Goal: Task Accomplishment & Management: Complete application form

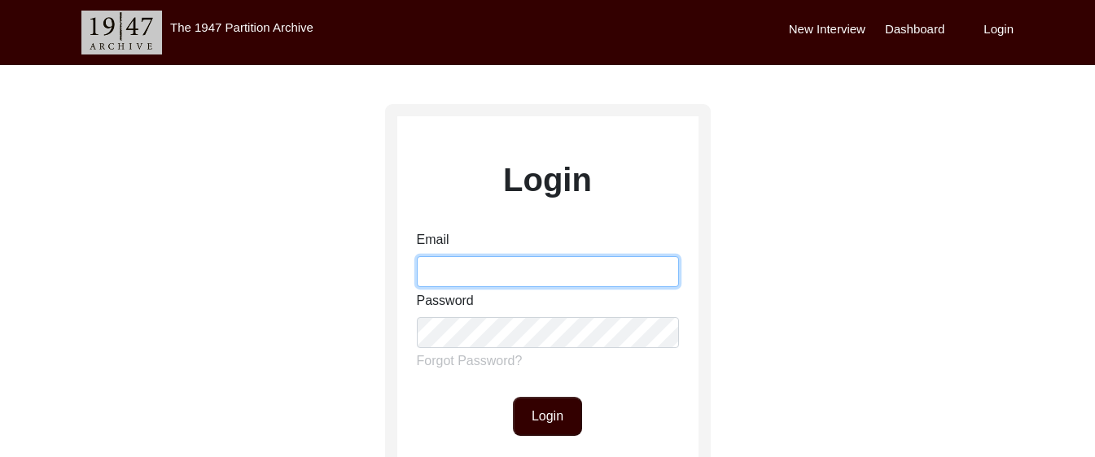
click at [479, 278] on input "Email" at bounding box center [548, 271] width 262 height 31
type input "[EMAIL_ADDRESS][DOMAIN_NAME]"
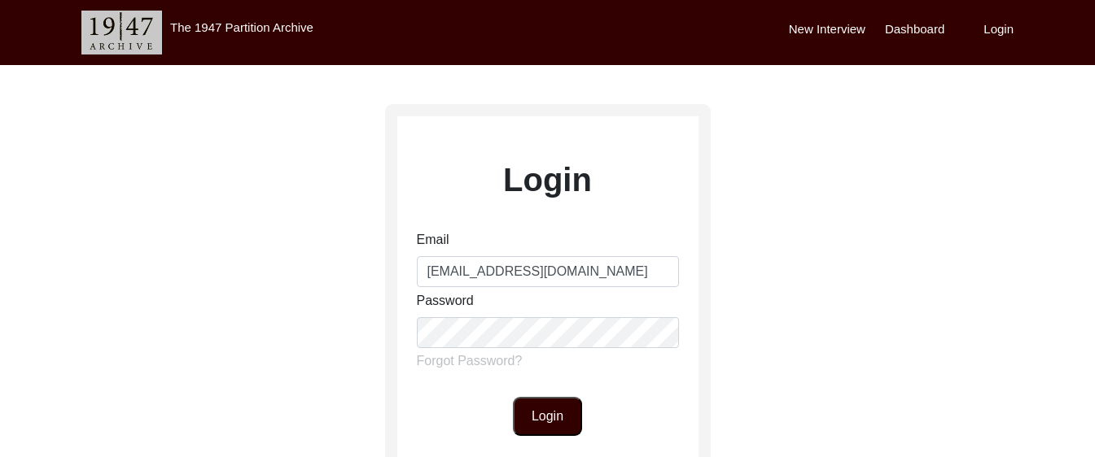
click at [566, 419] on button "Login" at bounding box center [547, 416] width 69 height 39
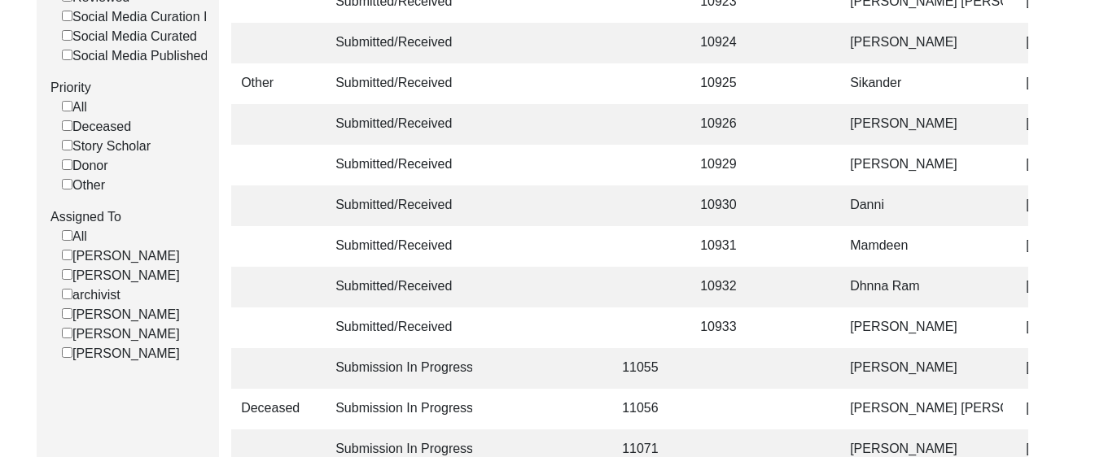
scroll to position [507, 0]
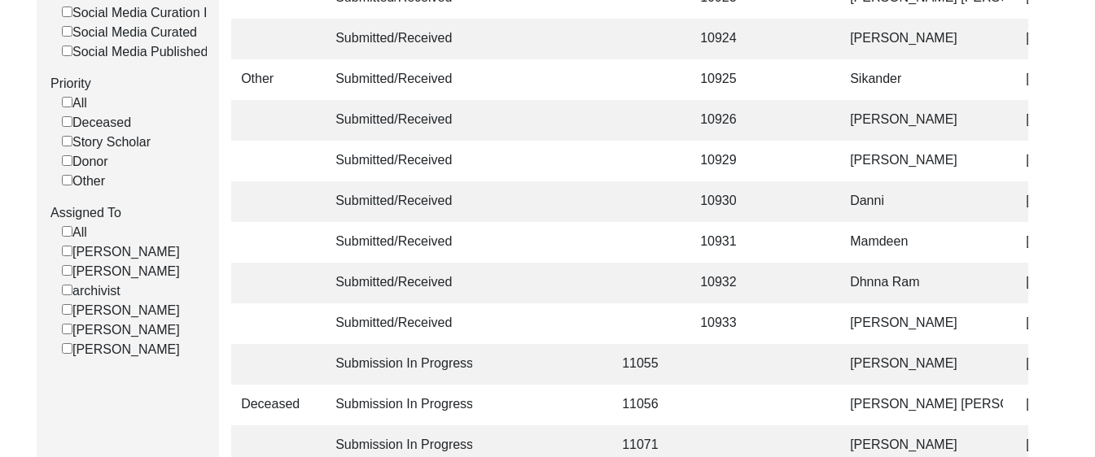
click at [68, 354] on input "[PERSON_NAME]" at bounding box center [67, 348] width 11 height 11
checkbox input "false"
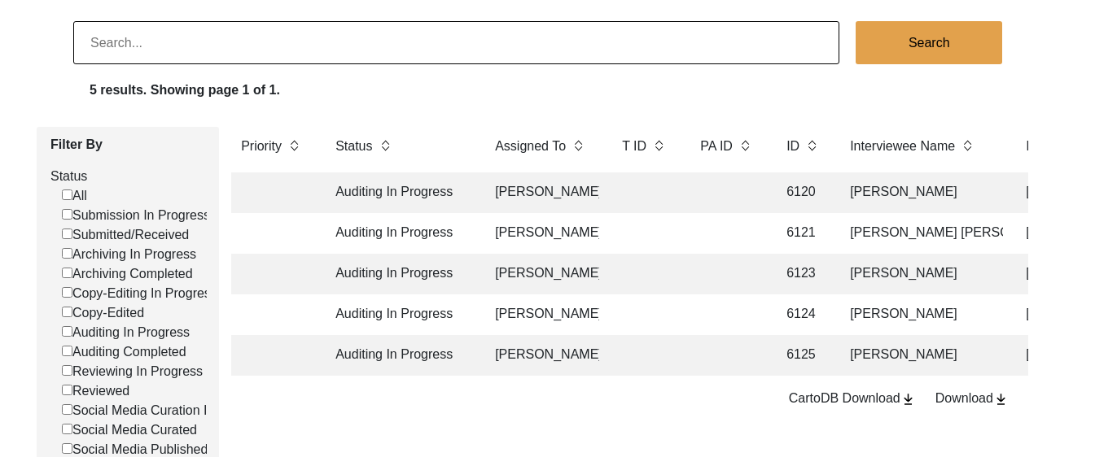
scroll to position [112, 0]
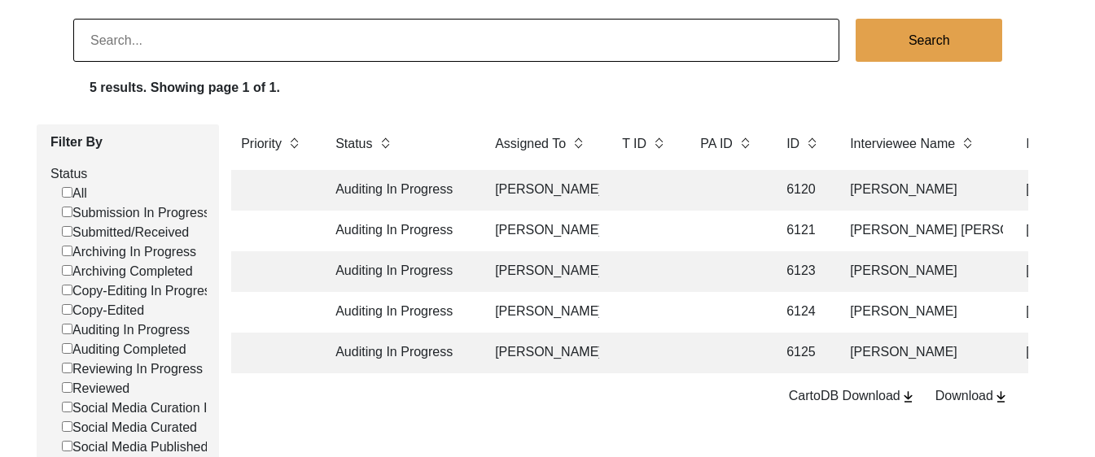
click at [711, 192] on td at bounding box center [726, 190] width 73 height 41
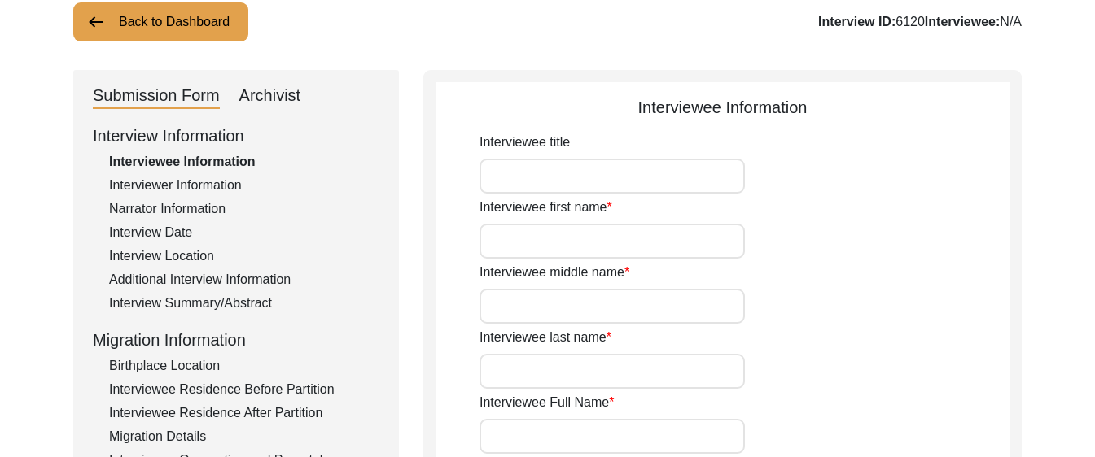
type input "Mr."
type input "[PERSON_NAME]"
type input "N/A"
type input "[PERSON_NAME]"
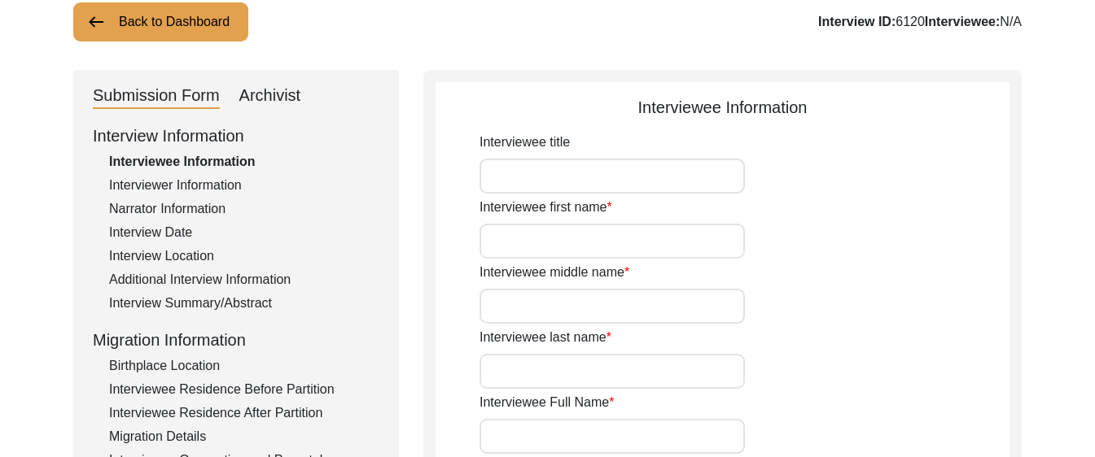
type input "N/A"
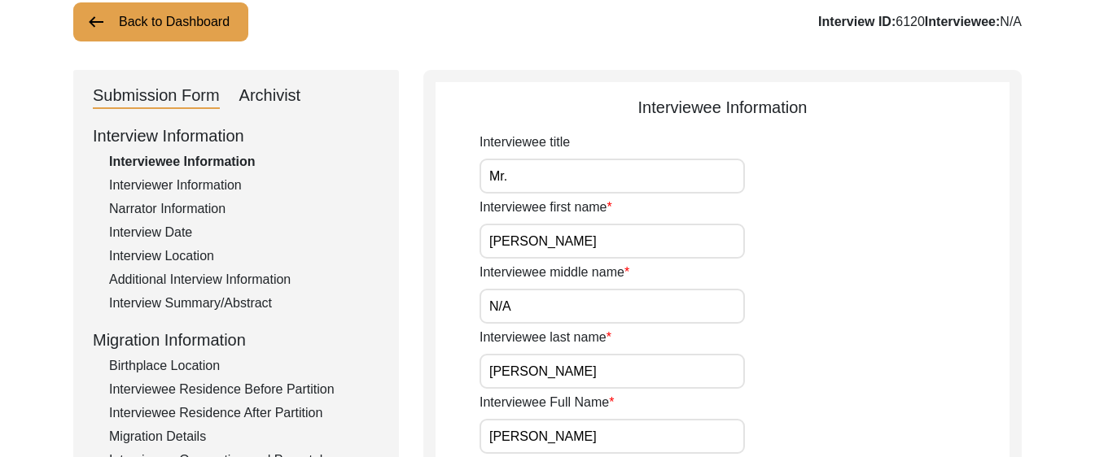
type input "[DATE]"
type input "N/A"
type input "81"
type input "N/A"
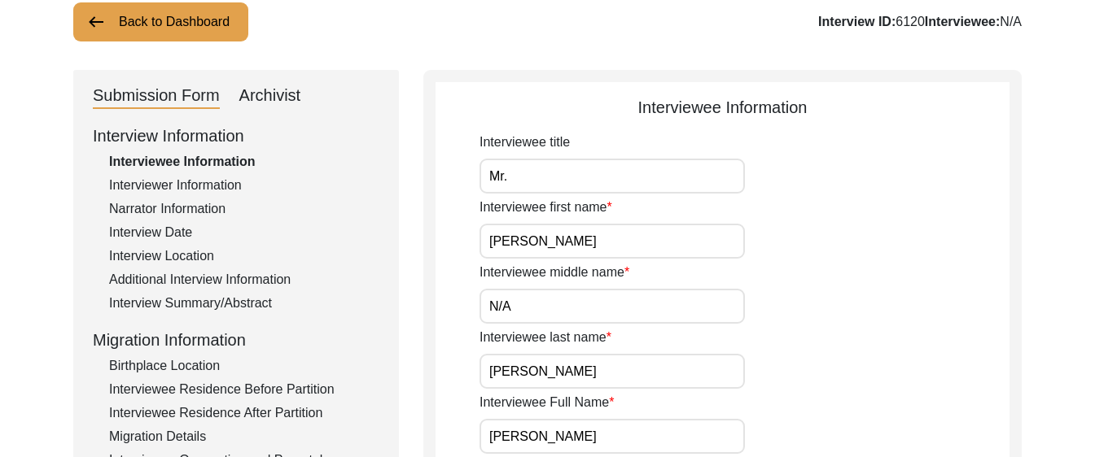
type textarea "N/A"
type input "English, Haryanvi, Hindi, Punjabi"
type input "N/A"
type input "[DEMOGRAPHIC_DATA]"
type input "N/A"
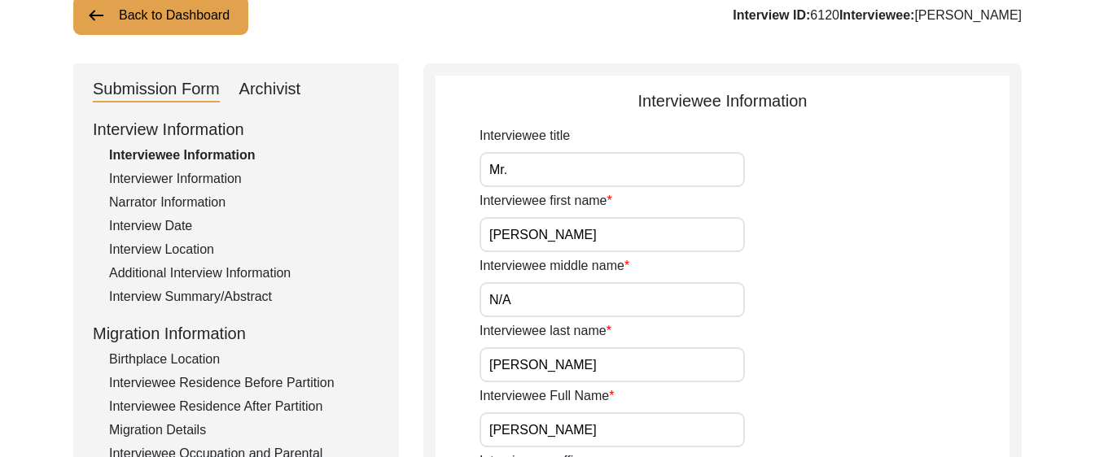
scroll to position [121, 0]
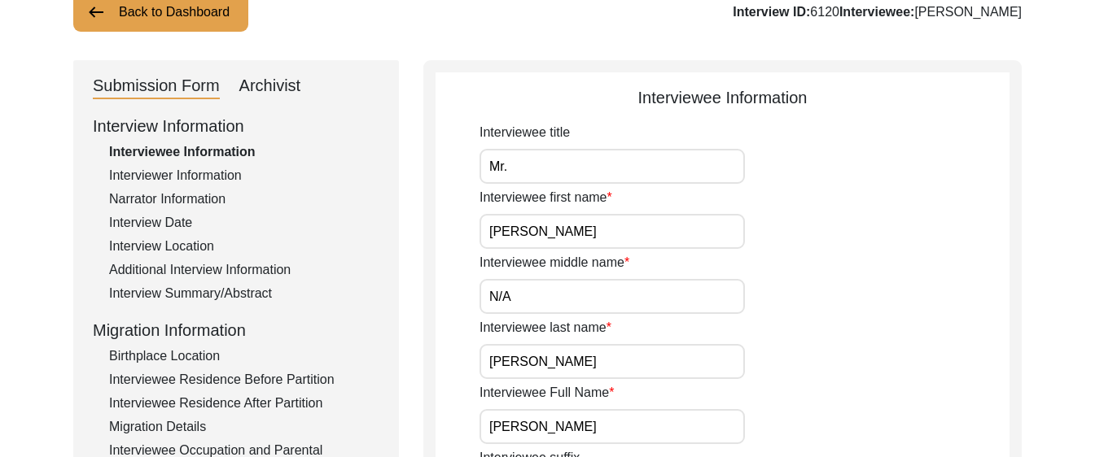
click at [271, 85] on div "Archivist" at bounding box center [270, 86] width 62 height 26
select select "556"
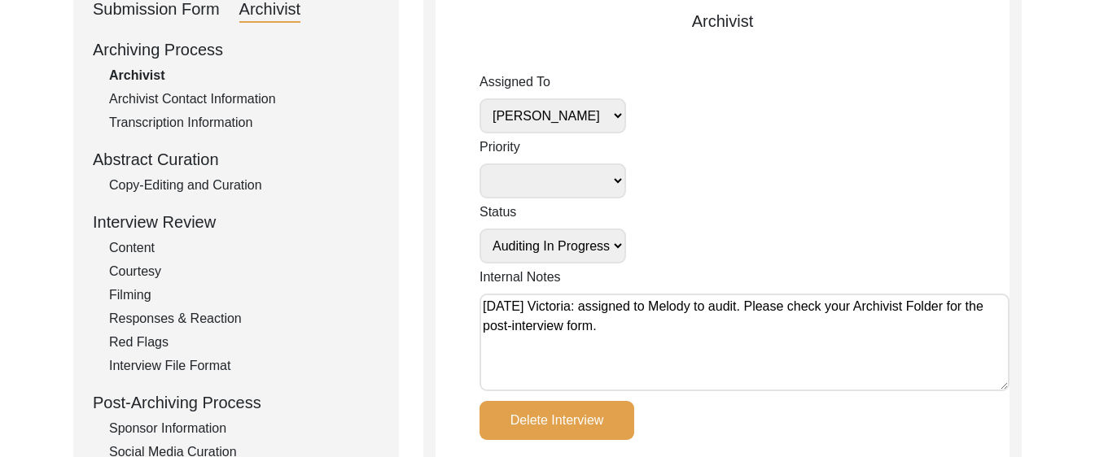
scroll to position [212, 0]
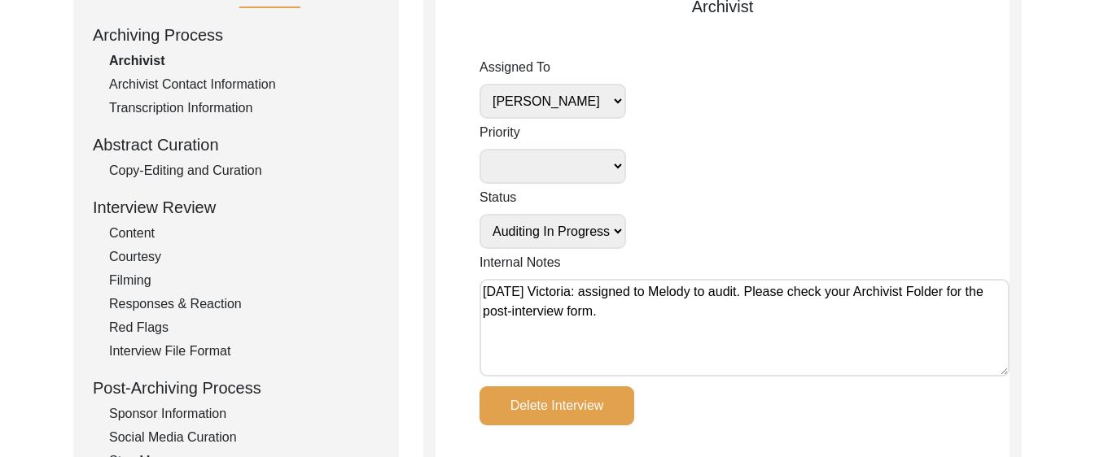
click at [583, 232] on select "Submission In Progress Submitted/Received Archiving In Progress Archiving Compl…" at bounding box center [552, 231] width 147 height 35
select select "Auditing Completed"
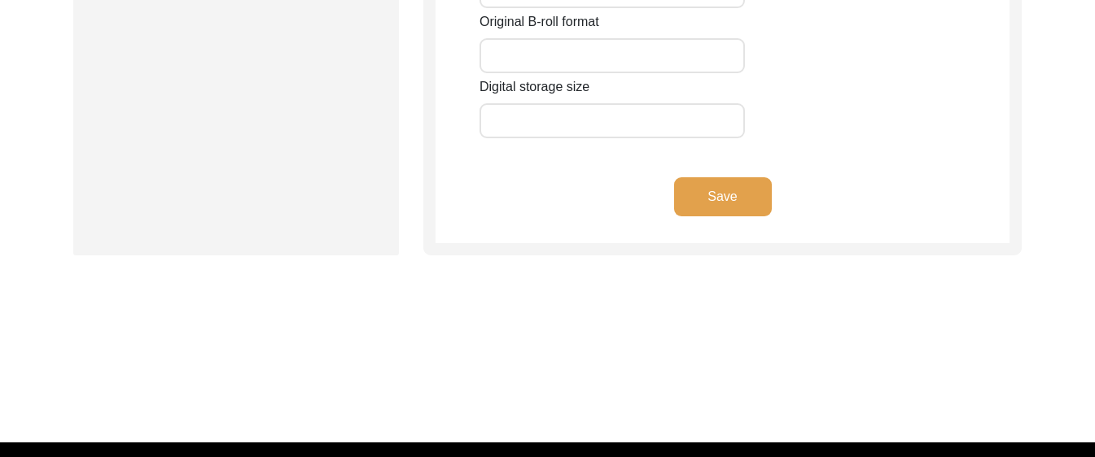
scroll to position [3073, 0]
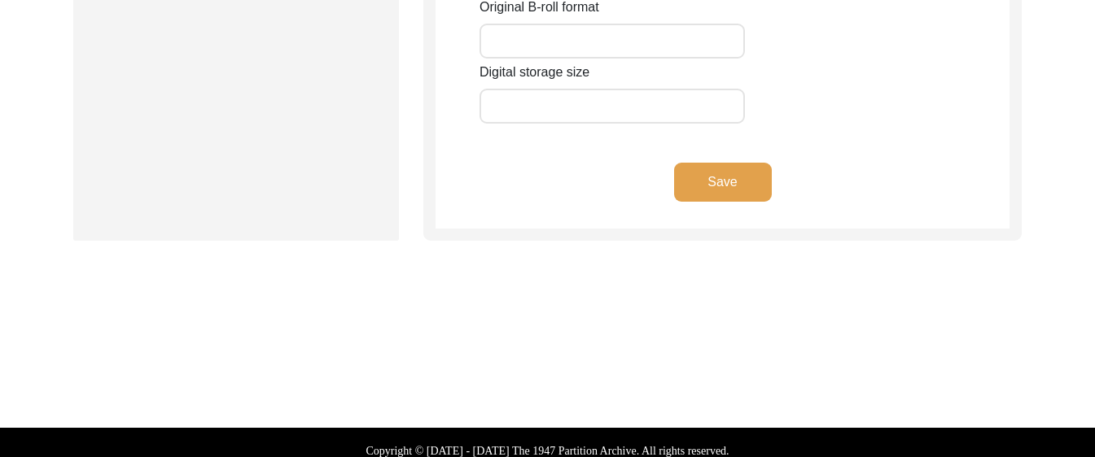
click at [729, 195] on button "Save" at bounding box center [723, 182] width 98 height 39
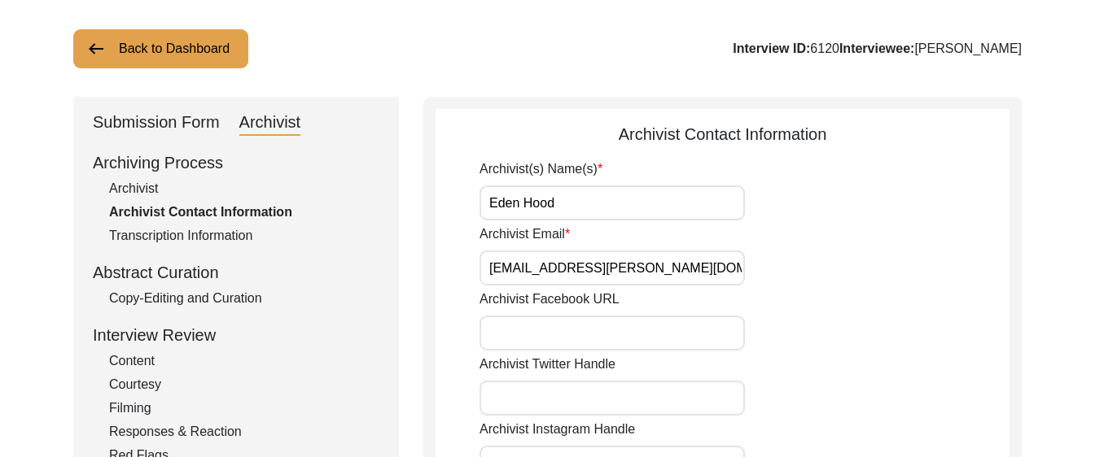
scroll to position [85, 0]
click at [144, 187] on div "Archivist" at bounding box center [244, 188] width 270 height 20
select select "556"
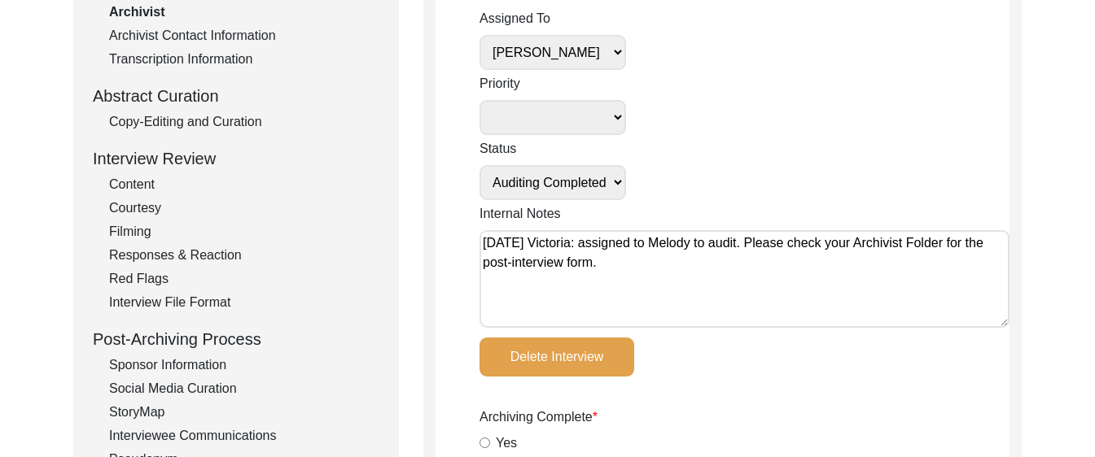
scroll to position [271, 0]
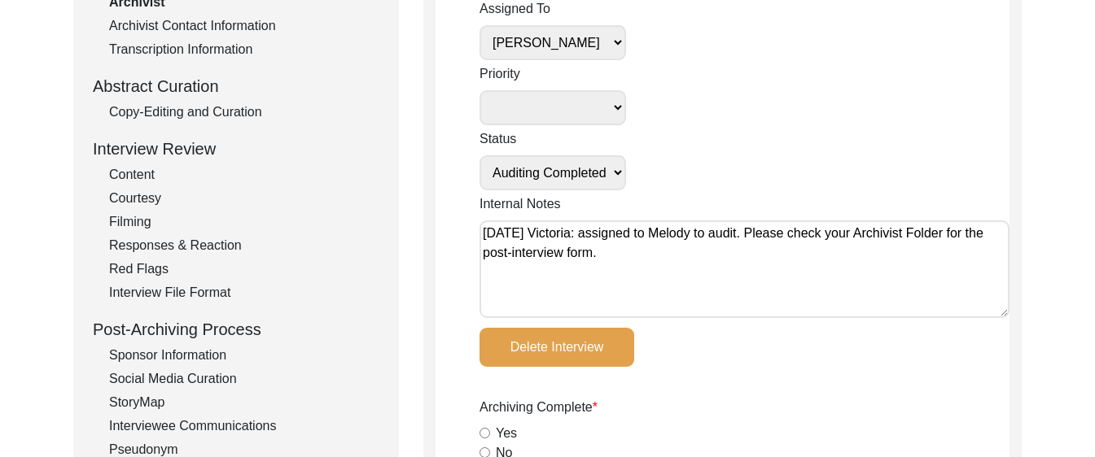
click at [580, 178] on select "Submission In Progress Submitted/Received Archiving In Progress Archiving Compl…" at bounding box center [552, 172] width 147 height 35
select select "Auditing In Progress"
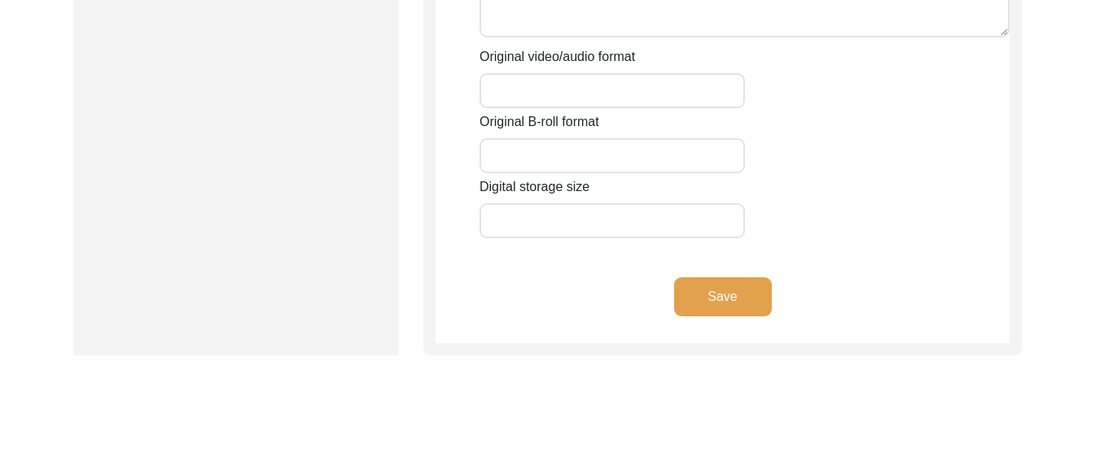
scroll to position [3090, 0]
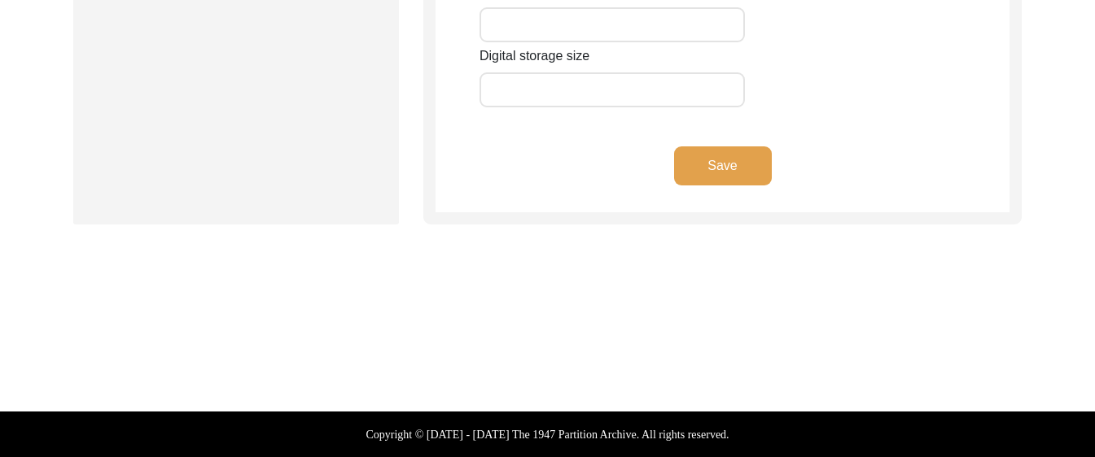
click at [712, 164] on button "Save" at bounding box center [723, 166] width 98 height 39
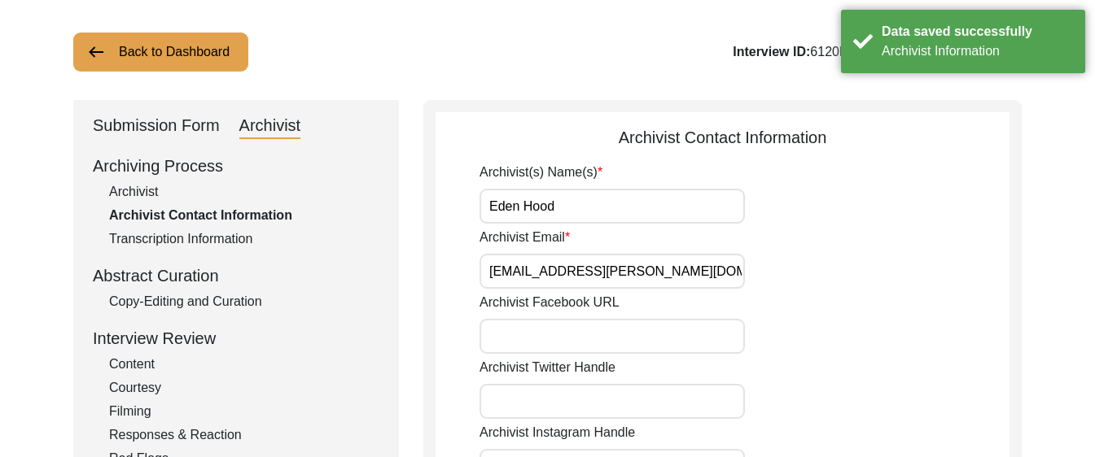
scroll to position [77, 0]
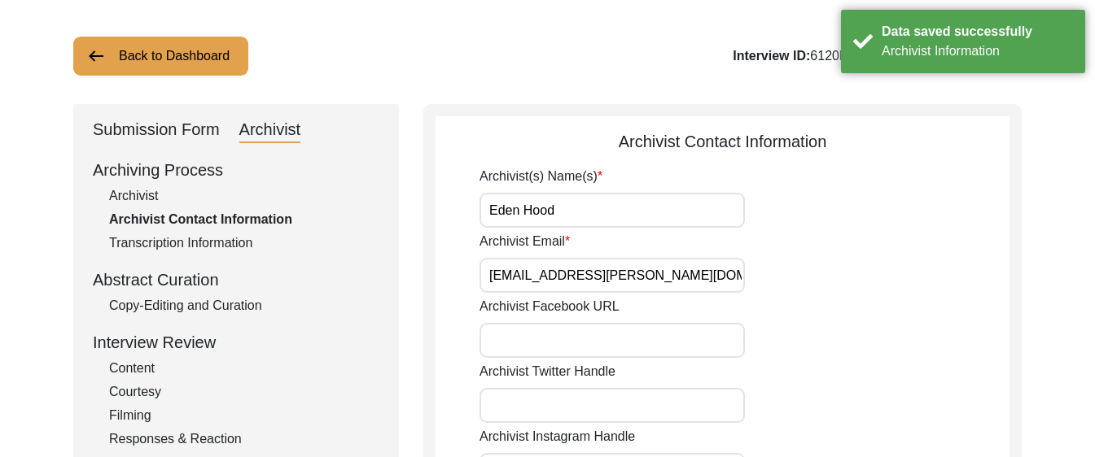
click at [184, 130] on div "Submission Form" at bounding box center [156, 130] width 127 height 26
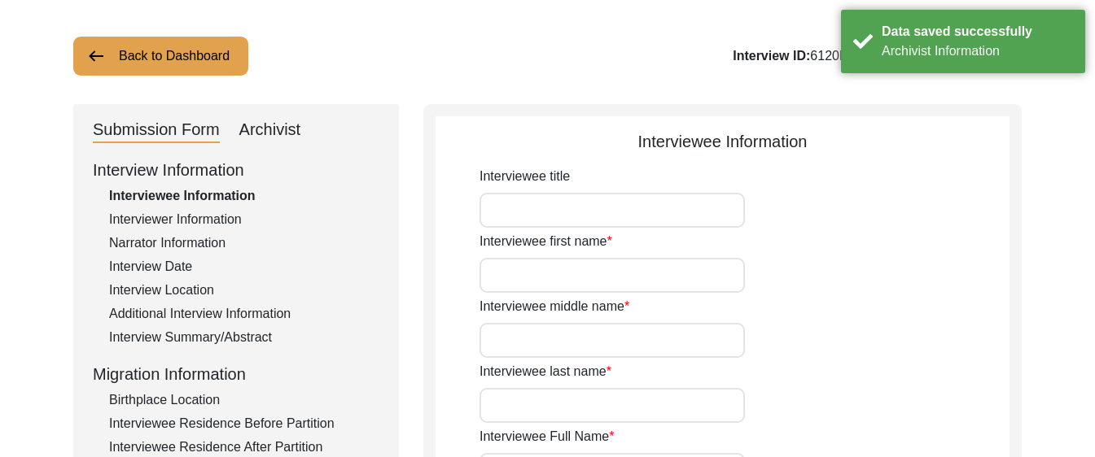
type input "Mr."
type input "[PERSON_NAME]"
type input "N/A"
type input "[PERSON_NAME]"
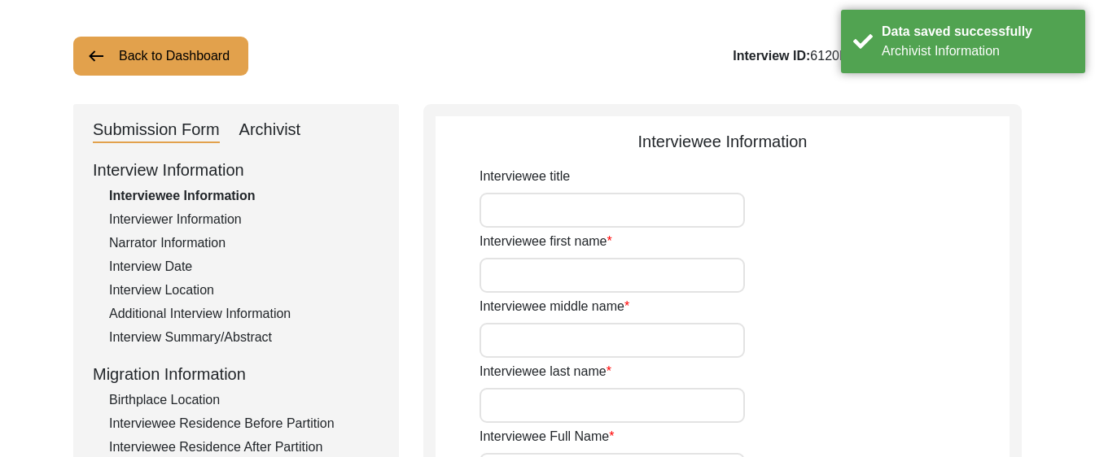
type input "N/A"
type input "[DATE]"
type input "N/A"
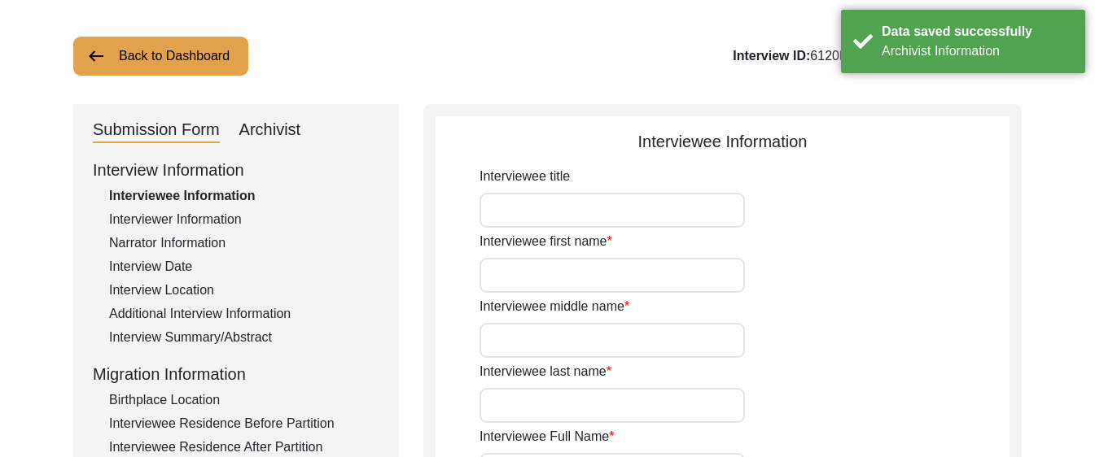
type input "81"
type input "N/A"
type textarea "N/A"
type input "English, Haryanvi, Hindi, Punjabi"
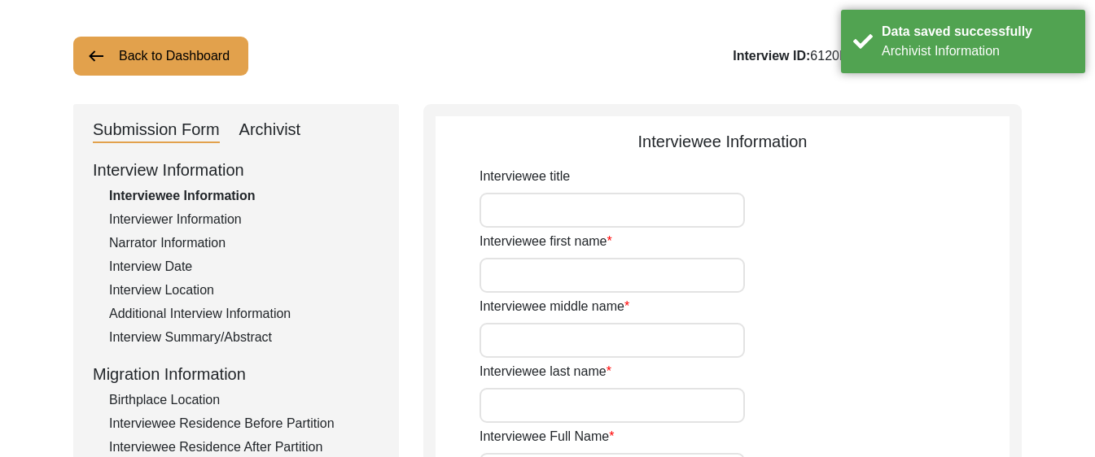
type input "N/A"
type input "[DEMOGRAPHIC_DATA]"
type input "N/A"
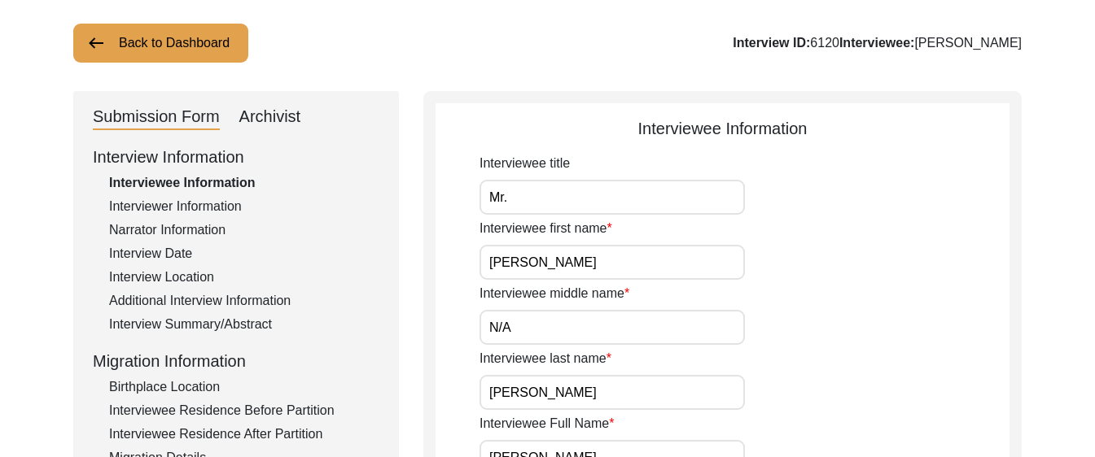
scroll to position [91, 0]
click at [575, 200] on input "Mr." at bounding box center [611, 196] width 265 height 35
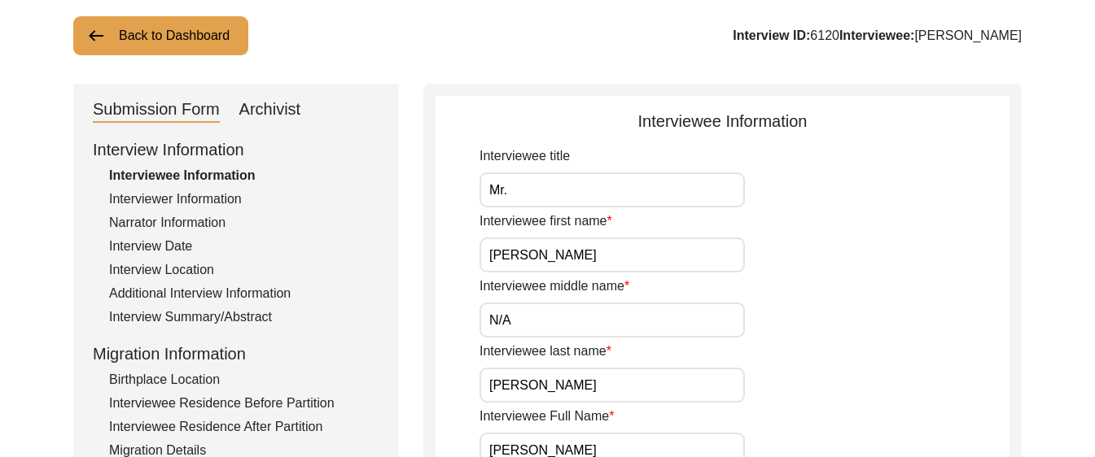
scroll to position [107, 0]
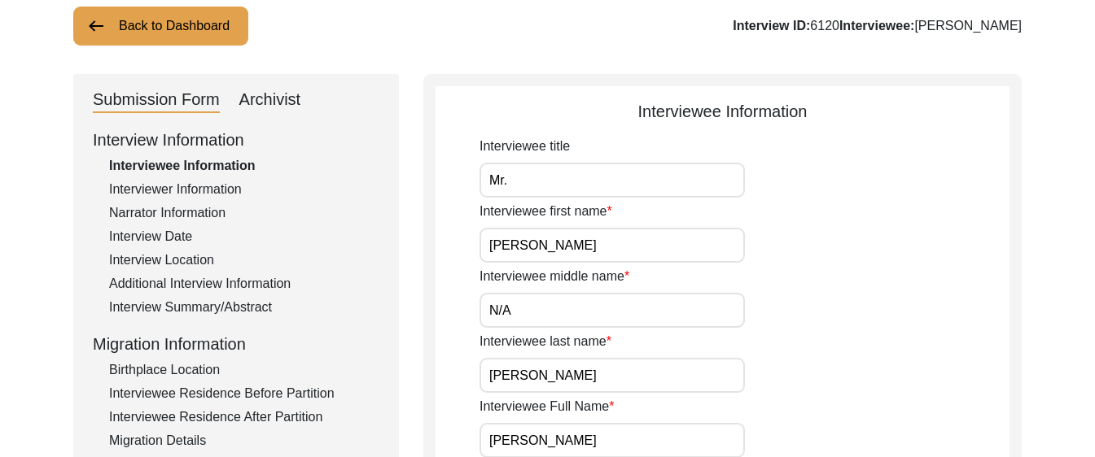
click at [725, 258] on input "[PERSON_NAME]" at bounding box center [611, 245] width 265 height 35
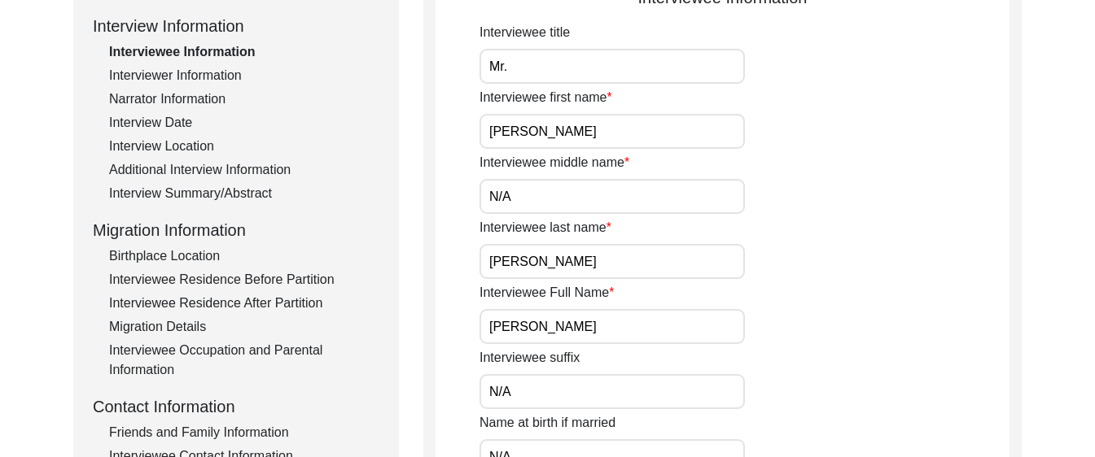
scroll to position [232, 0]
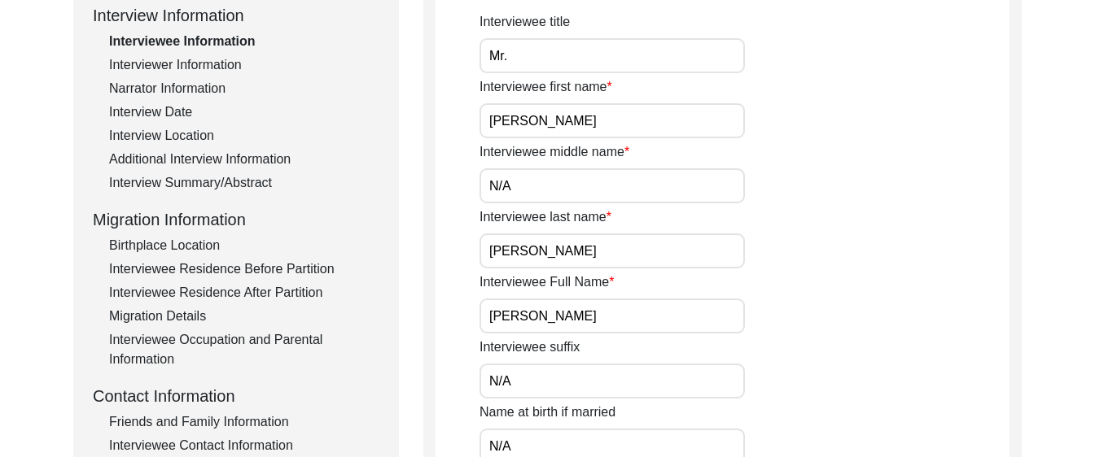
click at [702, 182] on input "N/A" at bounding box center [611, 185] width 265 height 35
click at [703, 247] on input "[PERSON_NAME]" at bounding box center [611, 251] width 265 height 35
click at [675, 310] on input "[PERSON_NAME]" at bounding box center [611, 316] width 265 height 35
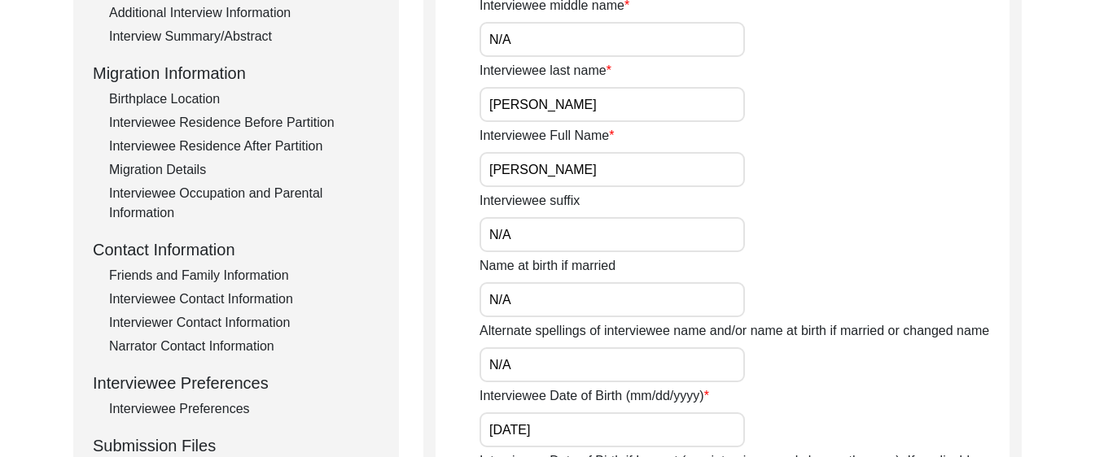
scroll to position [436, 0]
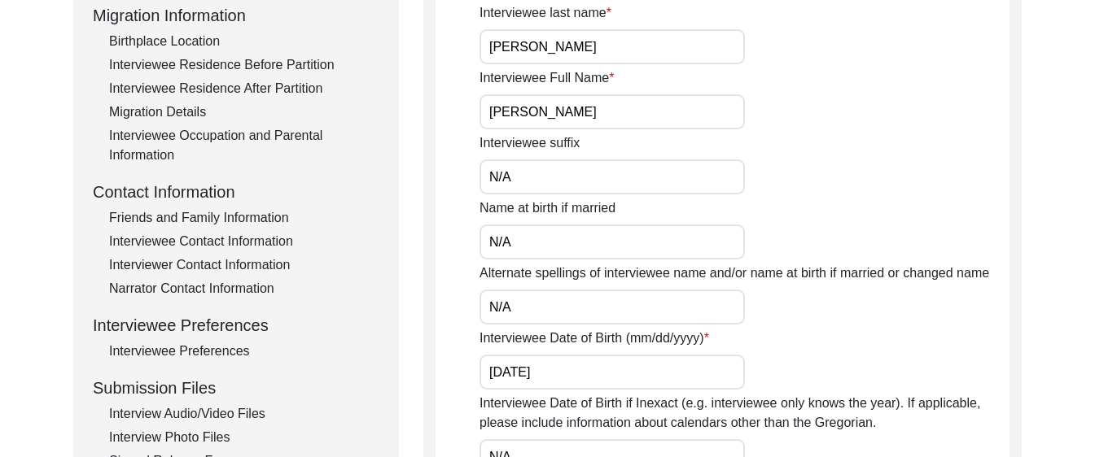
click at [596, 309] on input "N/A" at bounding box center [611, 307] width 265 height 35
click at [580, 256] on input "N/A" at bounding box center [611, 242] width 265 height 35
click at [583, 182] on input "N/A" at bounding box center [611, 177] width 265 height 35
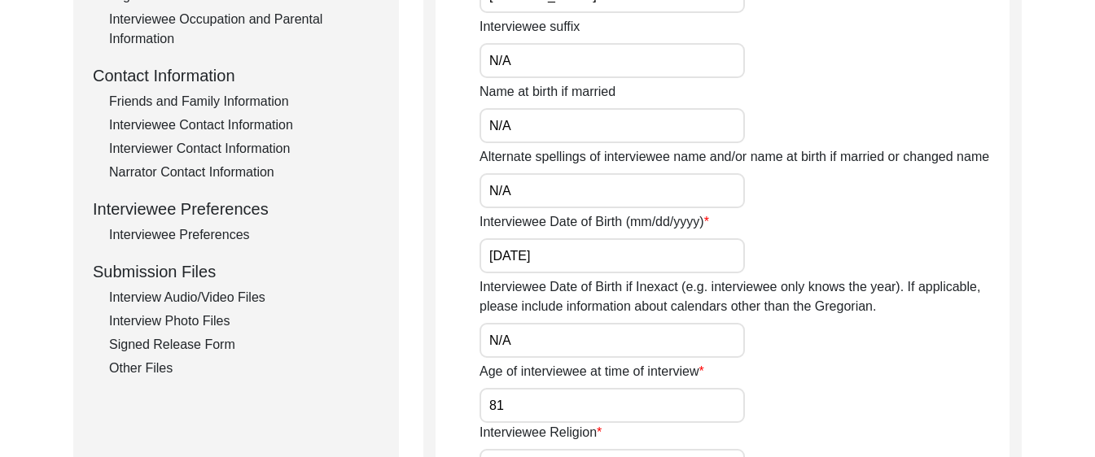
scroll to position [588, 0]
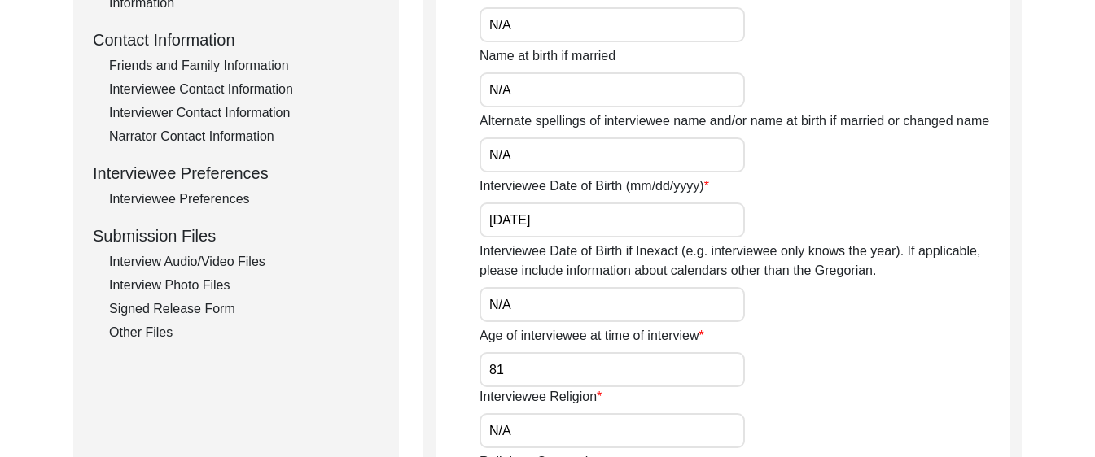
click at [580, 221] on input "[DATE]" at bounding box center [611, 220] width 265 height 35
click at [574, 287] on input "N/A" at bounding box center [611, 304] width 265 height 35
click at [581, 377] on input "81" at bounding box center [611, 369] width 265 height 35
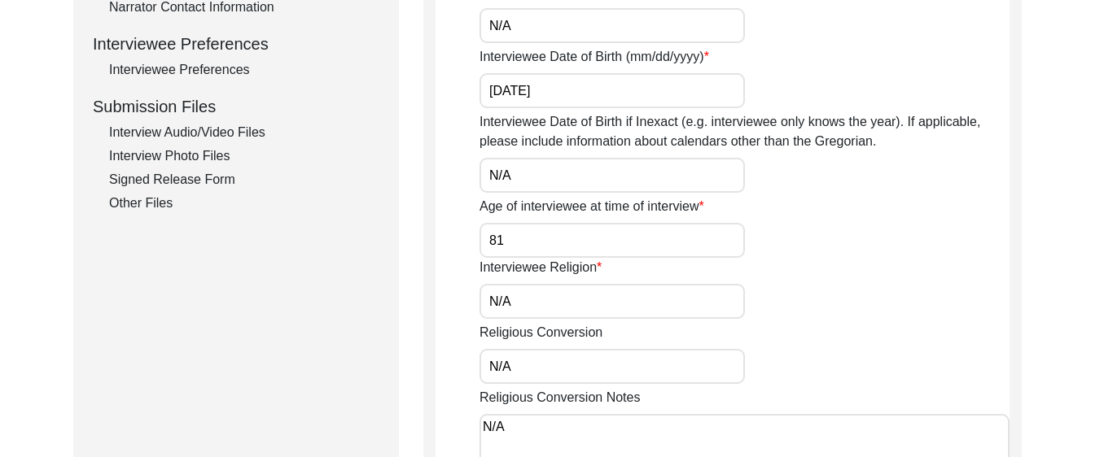
scroll to position [724, 0]
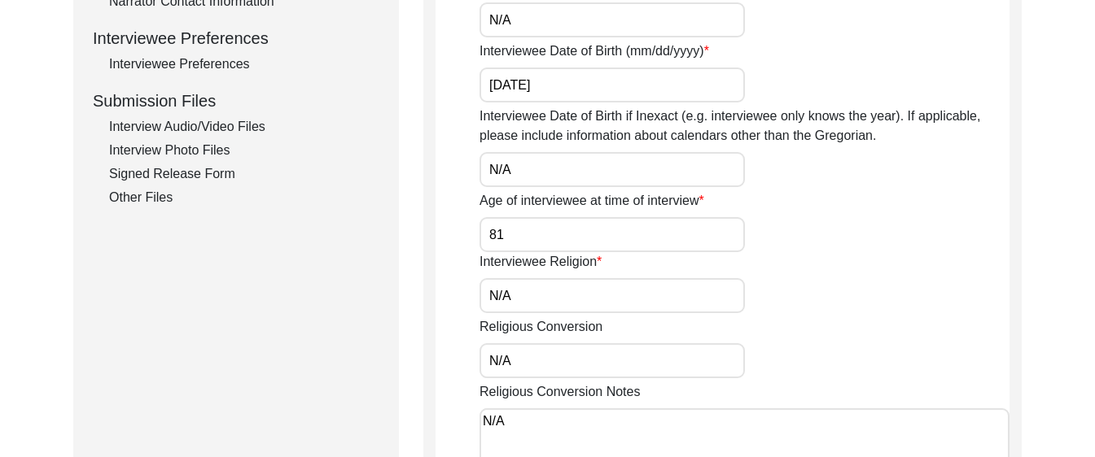
click at [543, 294] on input "N/A" at bounding box center [611, 295] width 265 height 35
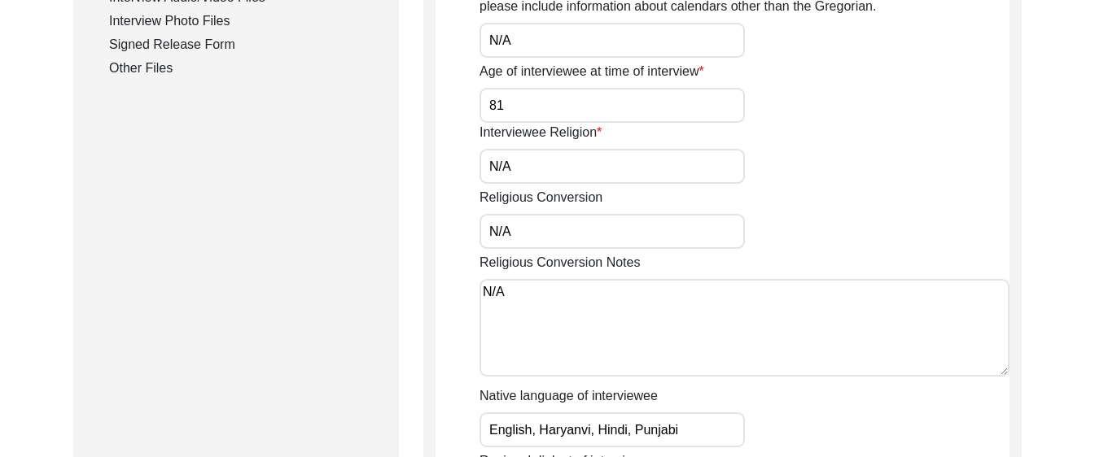
scroll to position [859, 0]
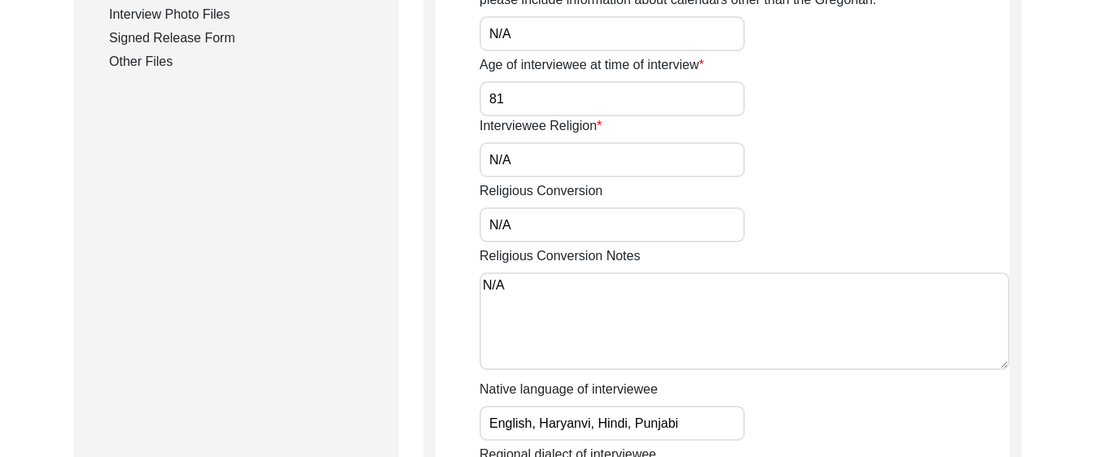
click at [535, 220] on input "N/A" at bounding box center [611, 225] width 265 height 35
click at [540, 304] on textarea "N/A" at bounding box center [744, 322] width 530 height 98
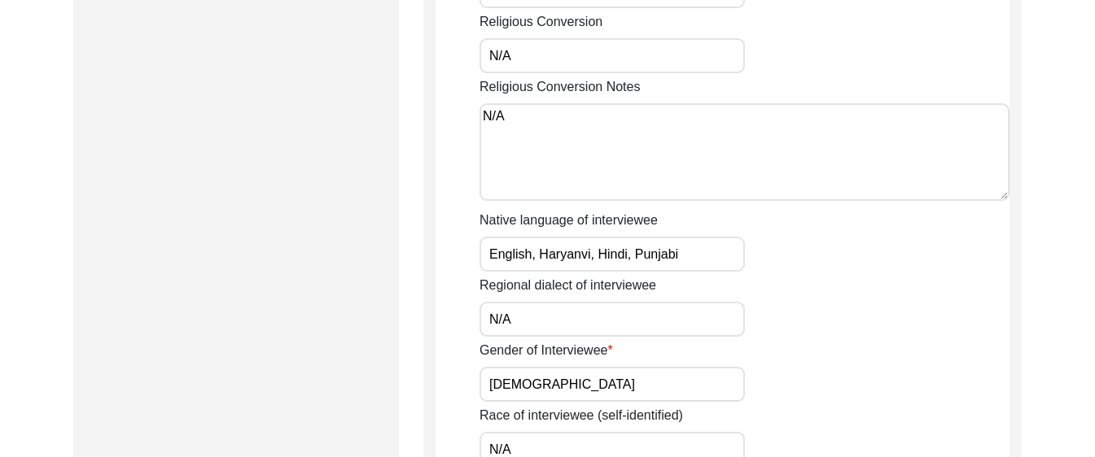
scroll to position [1054, 0]
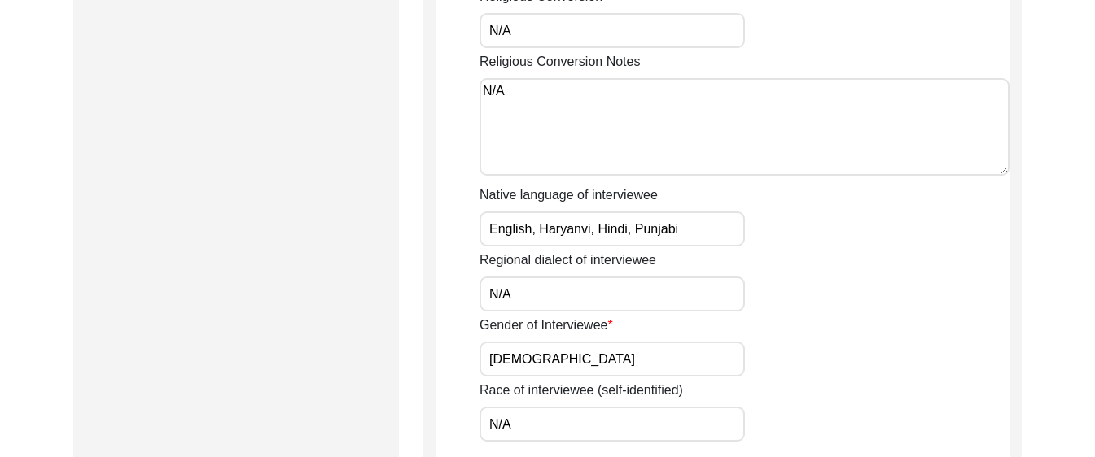
click at [711, 209] on div "Native language of interviewee English, Haryanvi, Hindi, Punjabi" at bounding box center [744, 216] width 530 height 61
click at [711, 221] on input "English, Haryanvi, Hindi, Punjabi" at bounding box center [611, 229] width 265 height 35
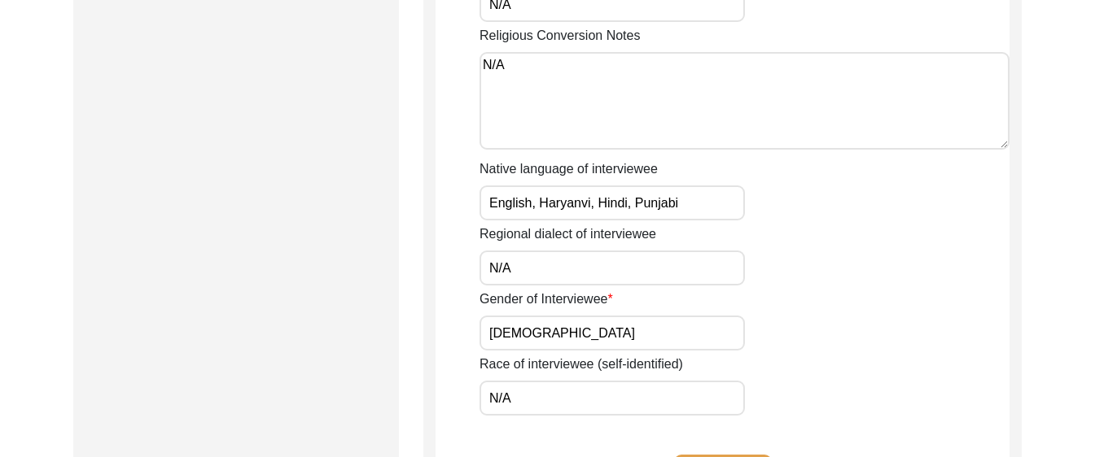
scroll to position [1112, 0]
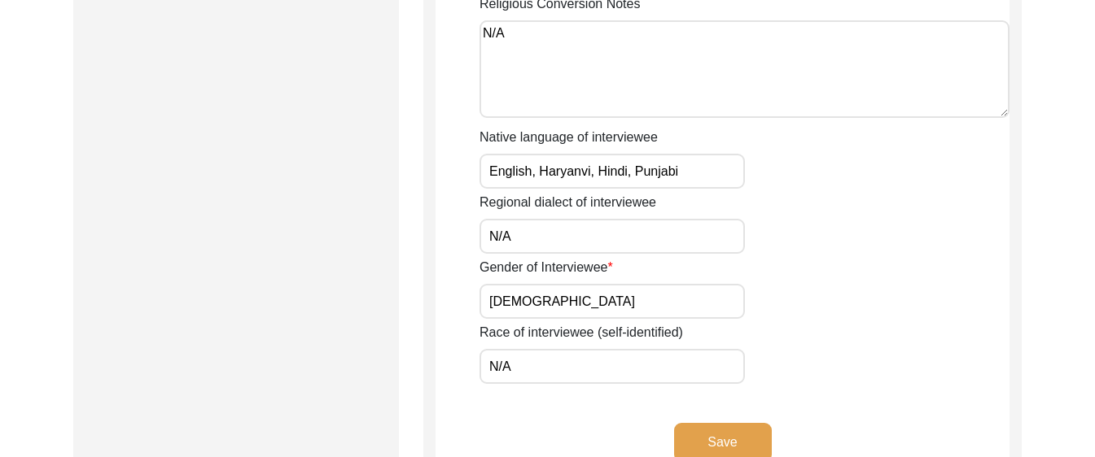
click at [618, 367] on input "N/A" at bounding box center [611, 366] width 265 height 35
click at [608, 308] on input "[DEMOGRAPHIC_DATA]" at bounding box center [611, 301] width 265 height 35
click at [571, 243] on input "N/A" at bounding box center [611, 236] width 265 height 35
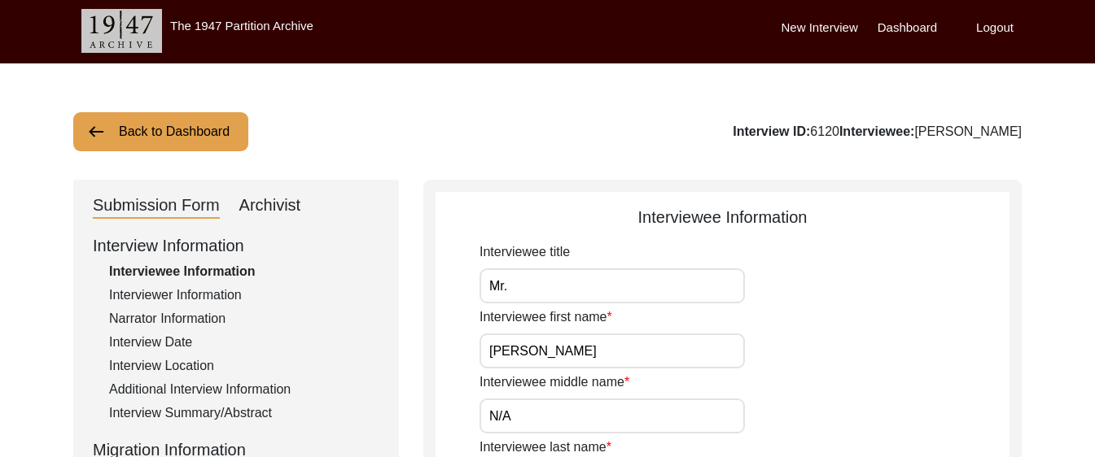
scroll to position [0, 0]
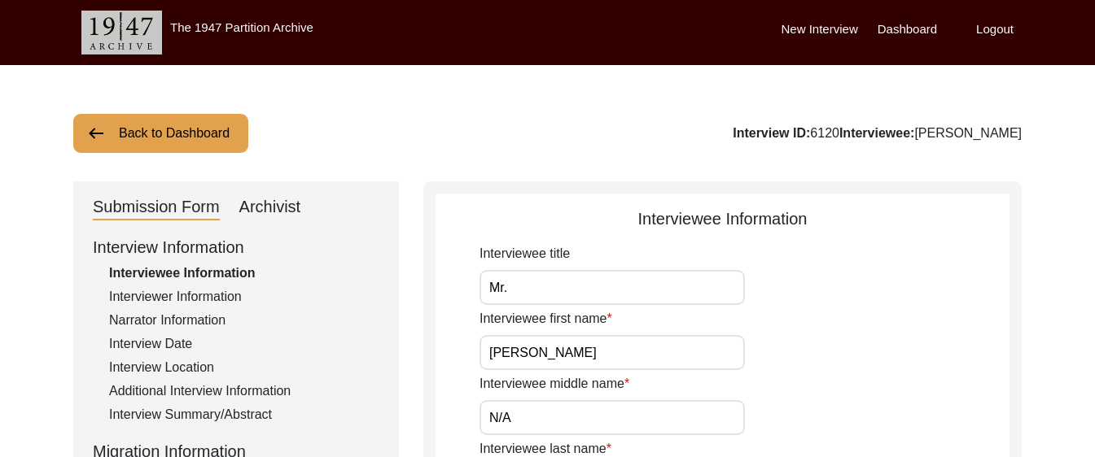
click at [211, 280] on div "Interviewee Information" at bounding box center [244, 274] width 270 height 20
click at [213, 288] on div "Interviewer Information" at bounding box center [244, 297] width 270 height 20
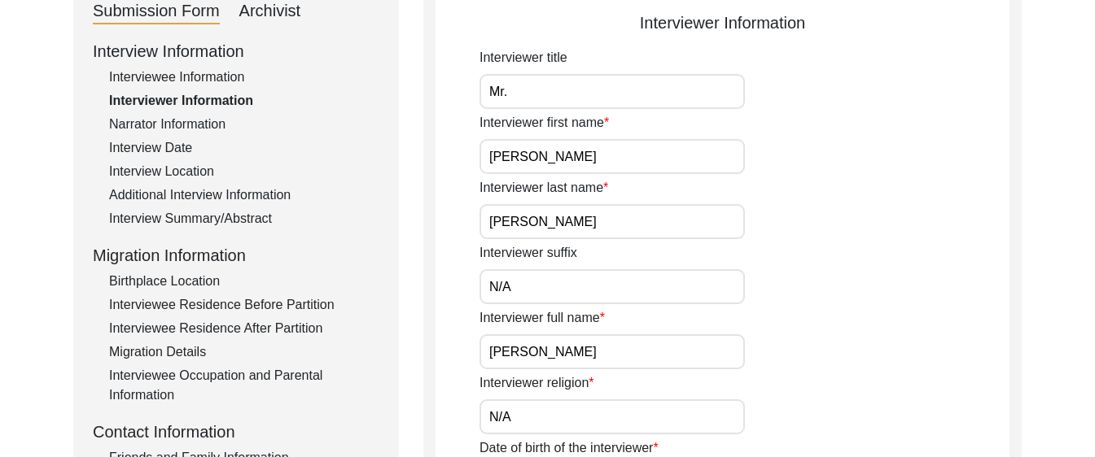
scroll to position [225, 0]
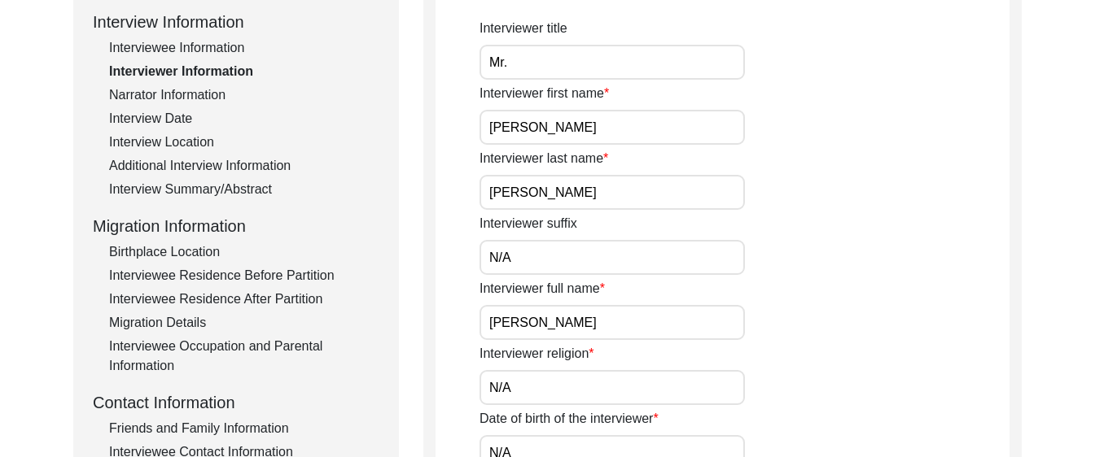
click at [571, 76] on input "Mr." at bounding box center [611, 62] width 265 height 35
click at [591, 142] on input "[PERSON_NAME]" at bounding box center [611, 127] width 265 height 35
click at [621, 200] on input "[PERSON_NAME]" at bounding box center [611, 192] width 265 height 35
click at [677, 261] on input "N/A" at bounding box center [611, 257] width 265 height 35
click at [705, 325] on input "[PERSON_NAME]" at bounding box center [611, 322] width 265 height 35
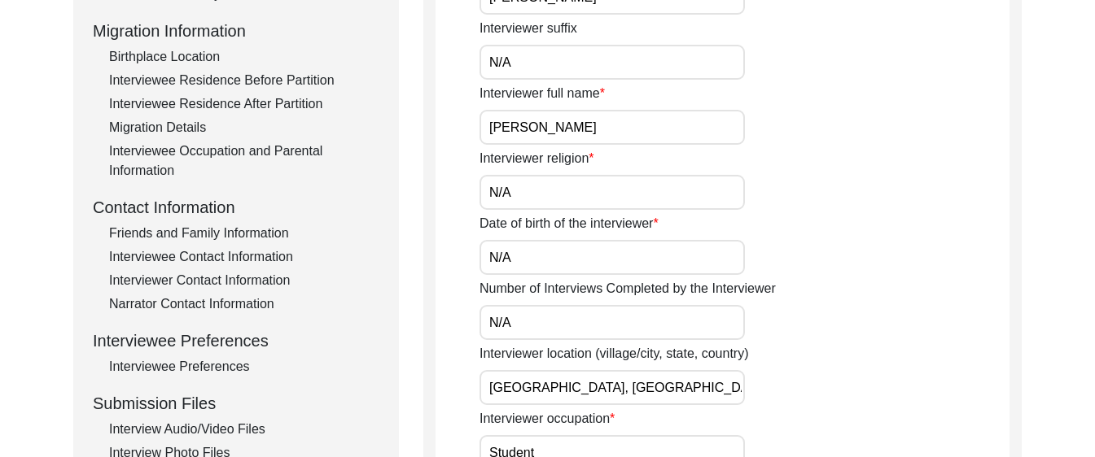
scroll to position [426, 0]
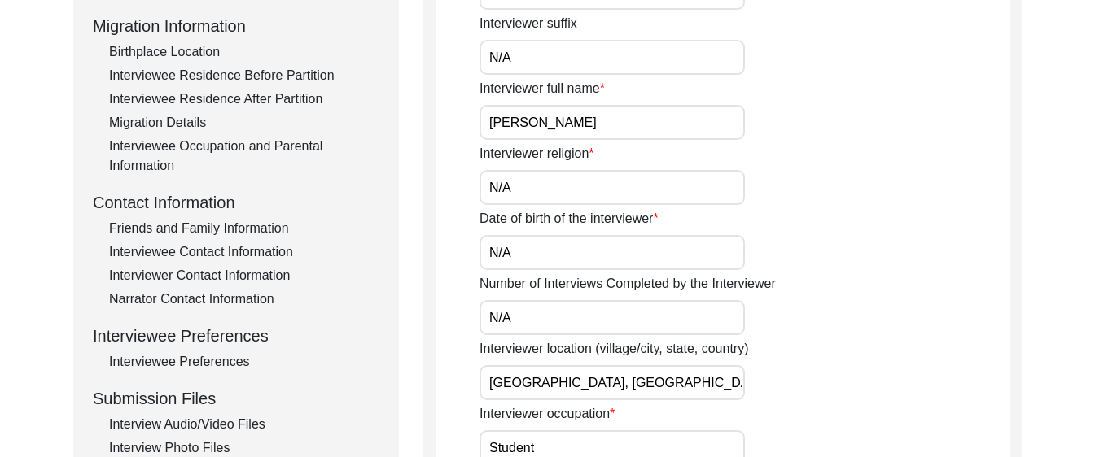
click at [652, 194] on input "N/A" at bounding box center [611, 187] width 265 height 35
click at [659, 253] on input "N/A" at bounding box center [611, 252] width 265 height 35
click at [674, 317] on input "N/A" at bounding box center [611, 317] width 265 height 35
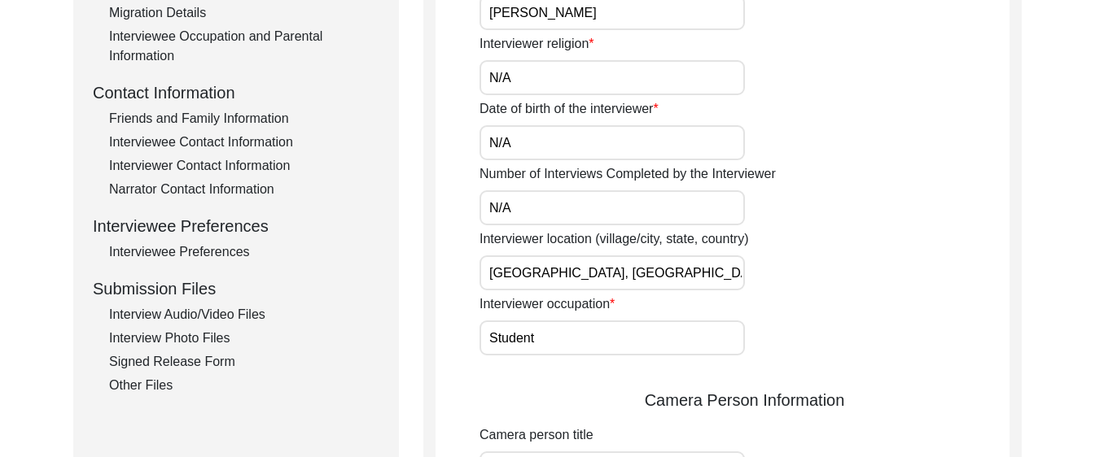
scroll to position [544, 0]
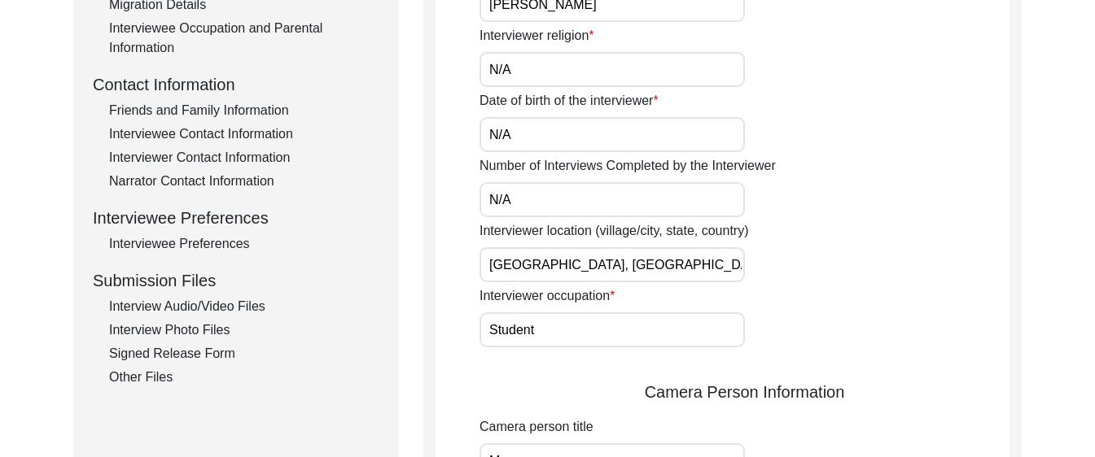
click at [649, 269] on input "[GEOGRAPHIC_DATA], [GEOGRAPHIC_DATA]" at bounding box center [611, 264] width 265 height 35
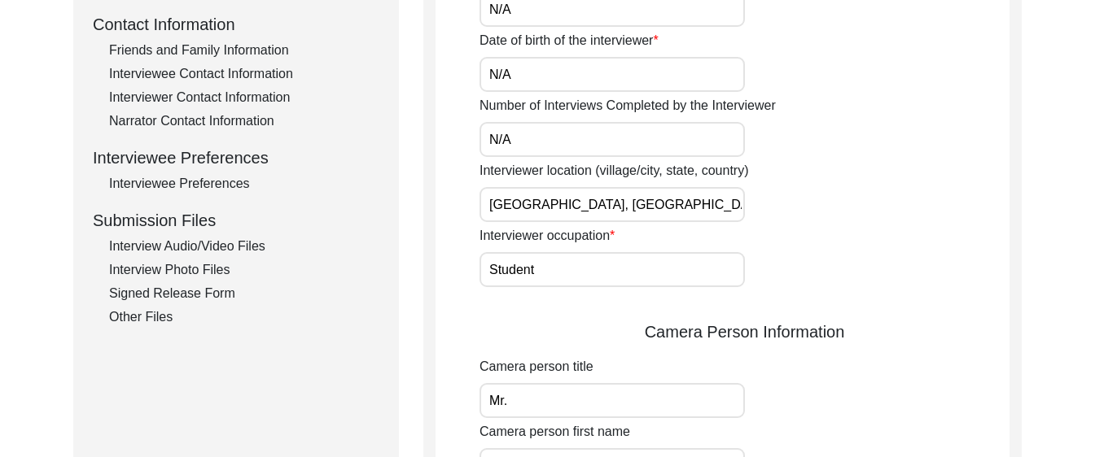
scroll to position [597, 0]
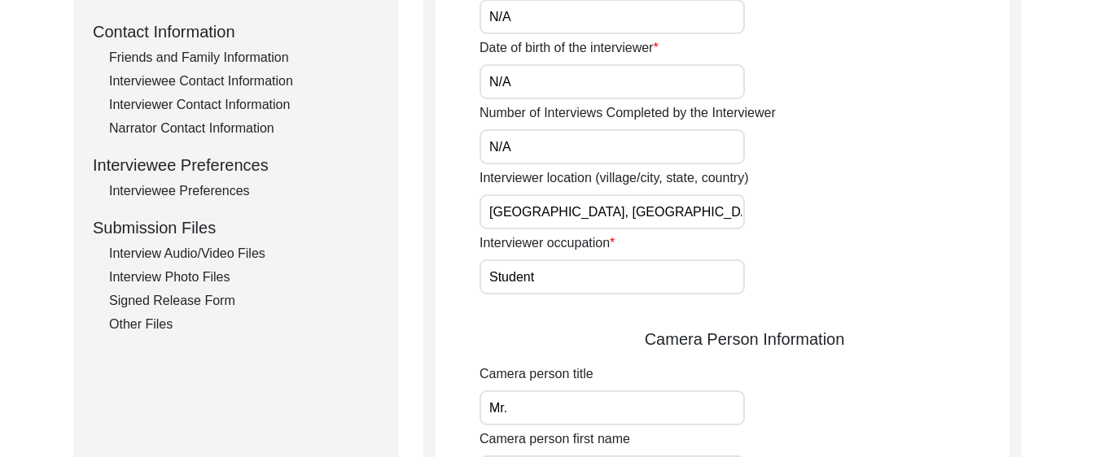
click at [596, 262] on input "Student" at bounding box center [611, 277] width 265 height 35
click at [590, 263] on input "Student" at bounding box center [611, 277] width 265 height 35
click at [588, 282] on input "Student" at bounding box center [611, 277] width 265 height 35
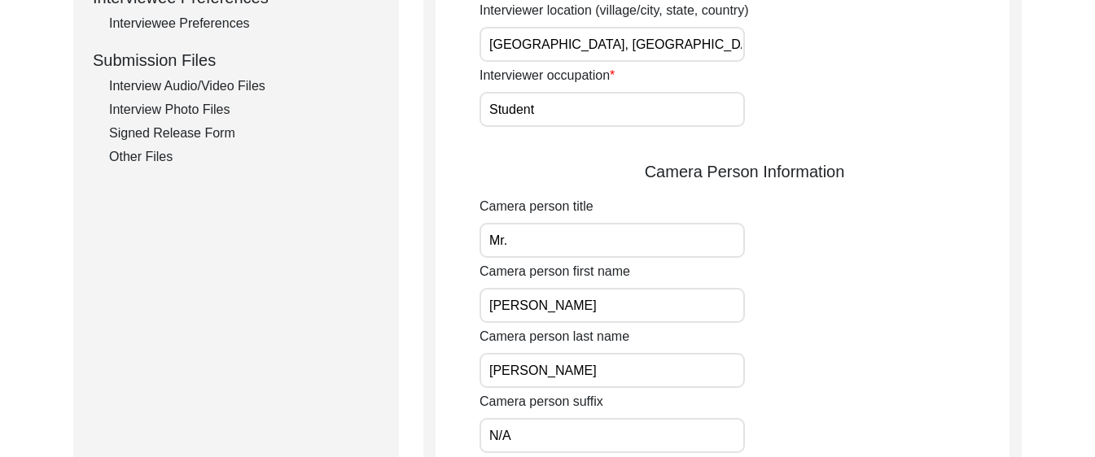
scroll to position [771, 0]
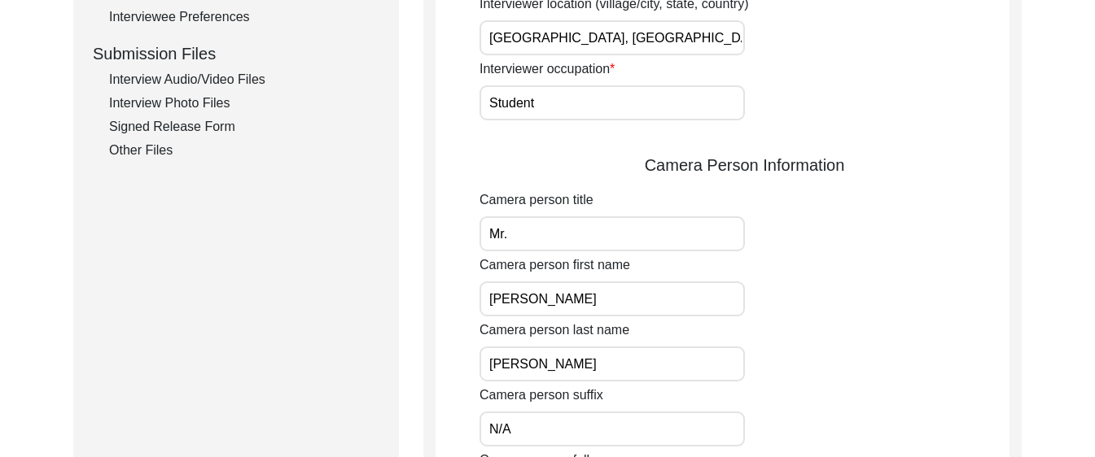
click at [580, 233] on input "Mr." at bounding box center [611, 233] width 265 height 35
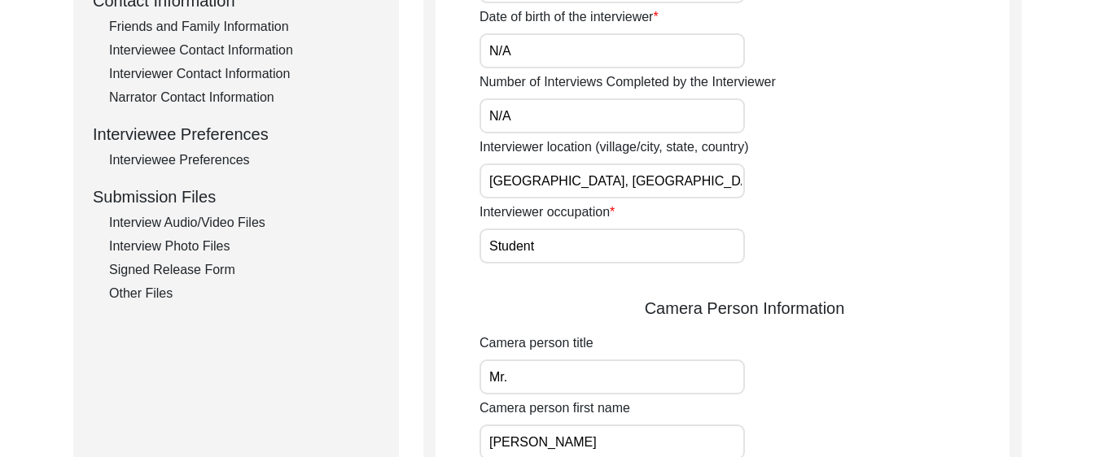
scroll to position [918, 0]
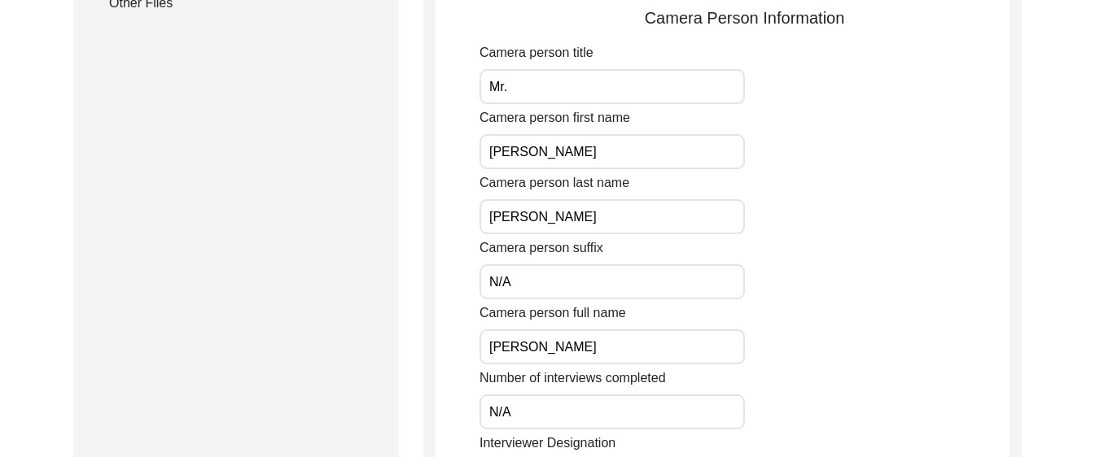
click at [554, 150] on input "[PERSON_NAME]" at bounding box center [611, 151] width 265 height 35
click at [548, 234] on div "Interviewer title Mr. Interviewer first name [PERSON_NAME] Interviewer last nam…" at bounding box center [744, 109] width 530 height 1566
click at [548, 219] on input "[PERSON_NAME]" at bounding box center [611, 216] width 265 height 35
click at [563, 280] on input "N/A" at bounding box center [611, 282] width 265 height 35
click at [632, 352] on input "[PERSON_NAME]" at bounding box center [611, 347] width 265 height 35
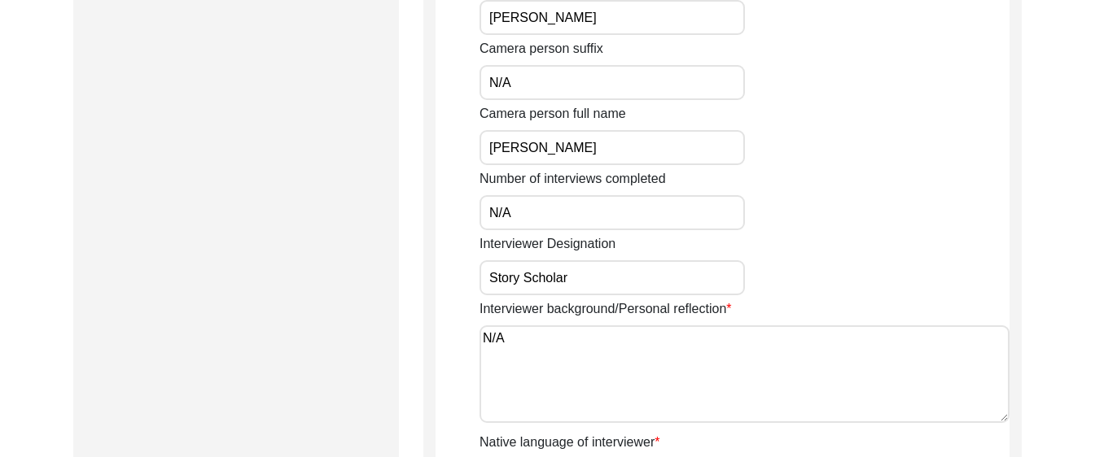
scroll to position [1129, 0]
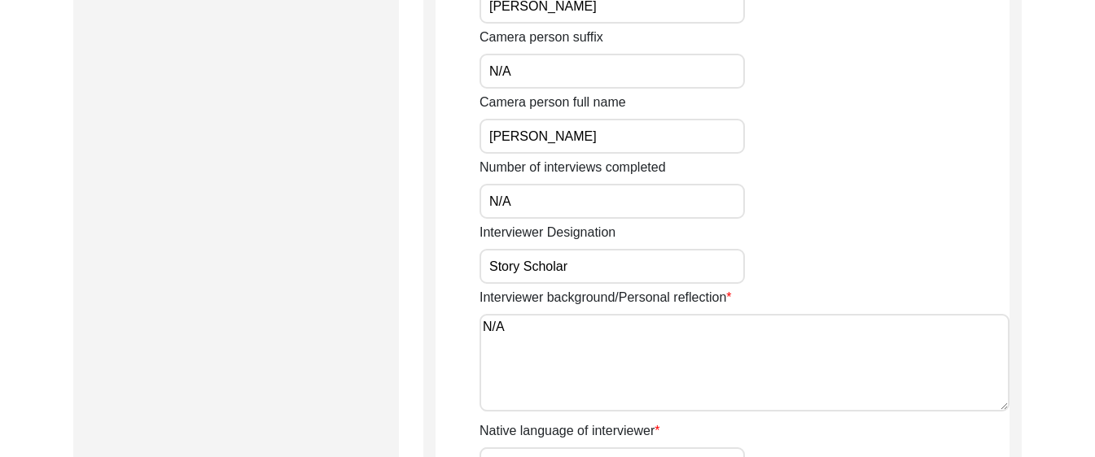
click at [552, 216] on input "N/A" at bounding box center [611, 201] width 265 height 35
click at [606, 264] on input "Story Scholar" at bounding box center [611, 266] width 265 height 35
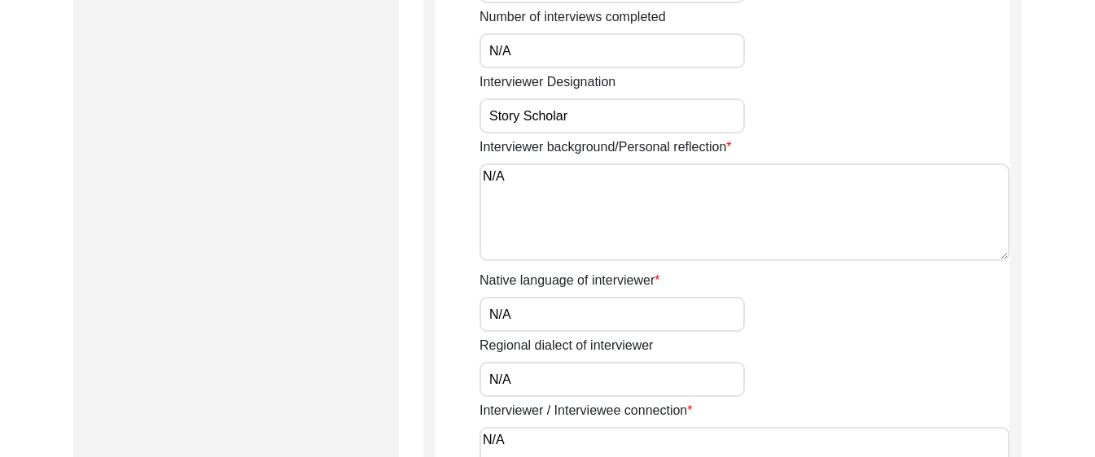
scroll to position [1309, 0]
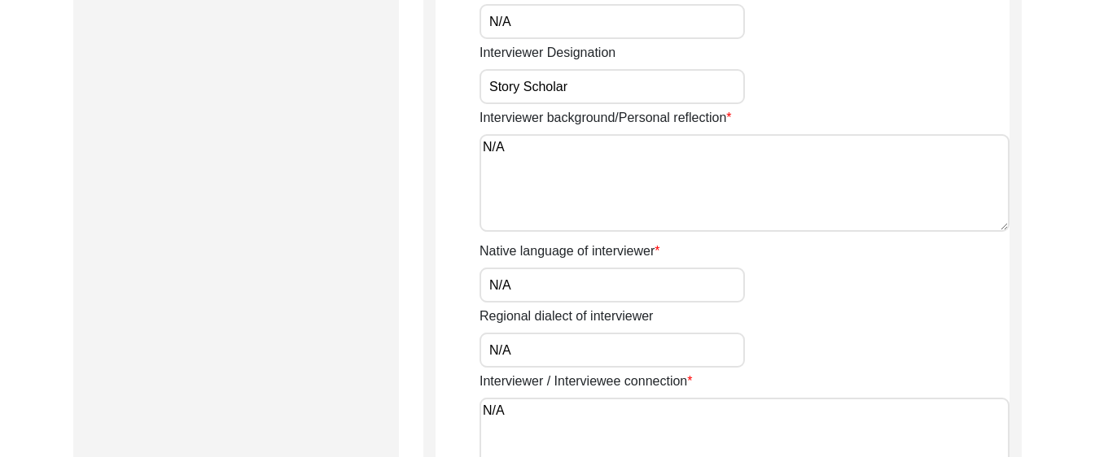
click at [593, 198] on textarea "N/A" at bounding box center [744, 183] width 530 height 98
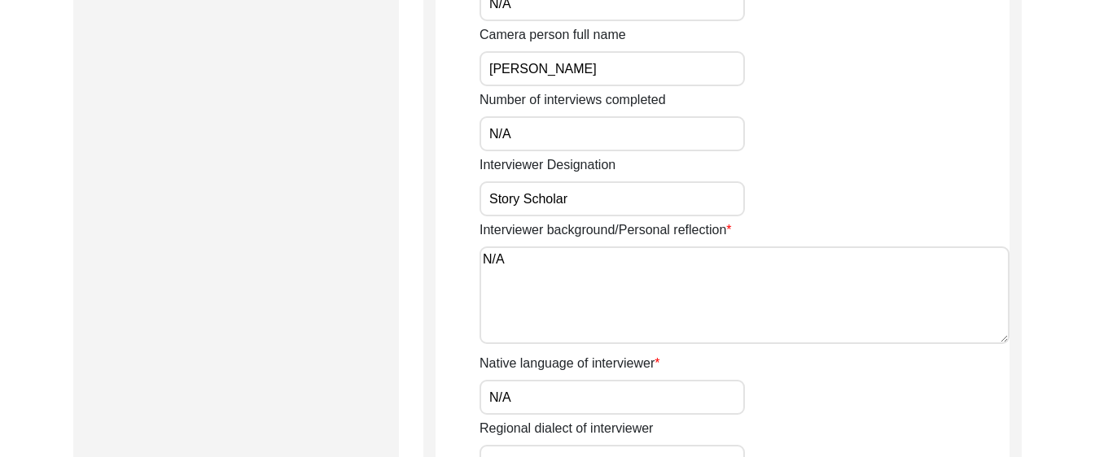
scroll to position [1195, 0]
click at [593, 198] on input "Story Scholar" at bounding box center [611, 200] width 265 height 35
click at [833, 184] on div "Interviewer Designation Story Scholar" at bounding box center [744, 187] width 530 height 61
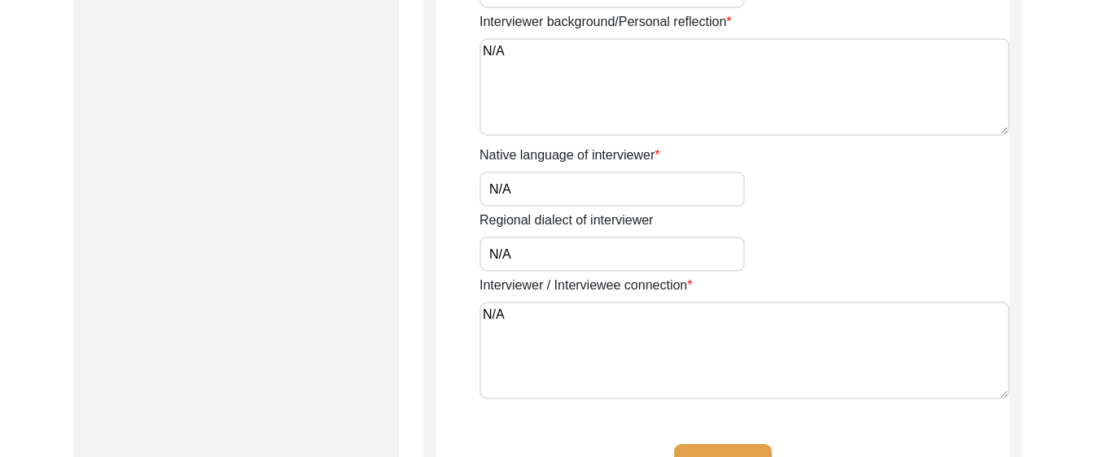
scroll to position [1437, 0]
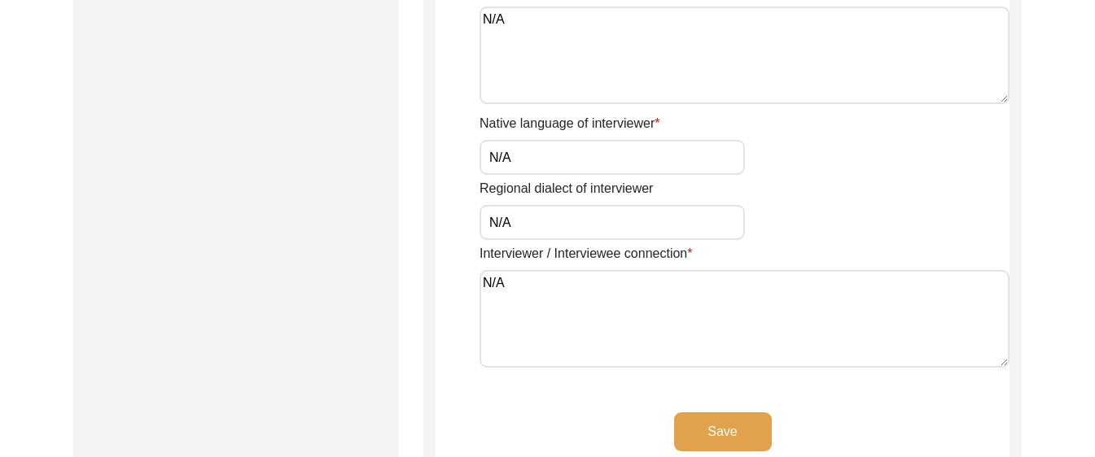
click at [649, 210] on input "N/A" at bounding box center [611, 222] width 265 height 35
click at [642, 216] on input "N/A" at bounding box center [611, 222] width 265 height 35
click at [619, 148] on input "N/A" at bounding box center [611, 157] width 265 height 35
click at [591, 151] on input "N/A" at bounding box center [611, 157] width 265 height 35
click at [632, 295] on textarea "N/A" at bounding box center [744, 319] width 530 height 98
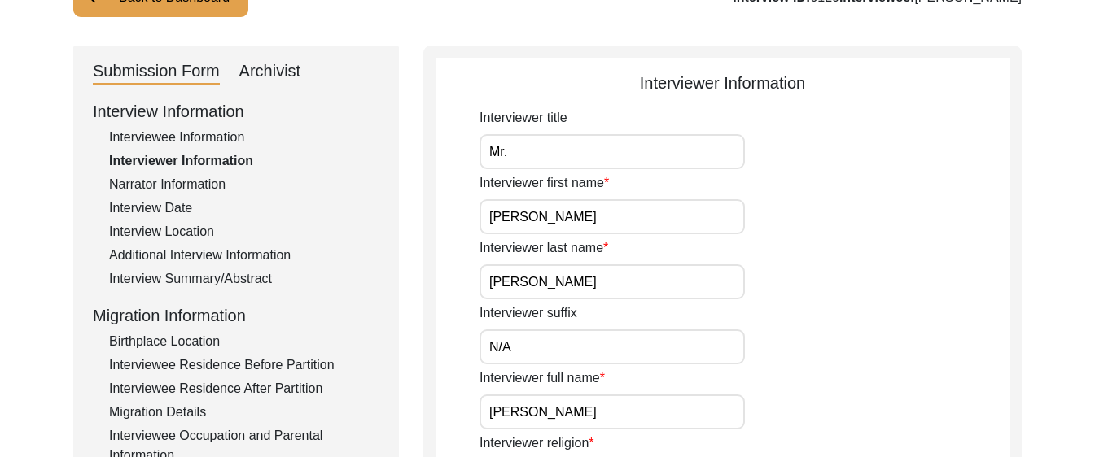
scroll to position [55, 0]
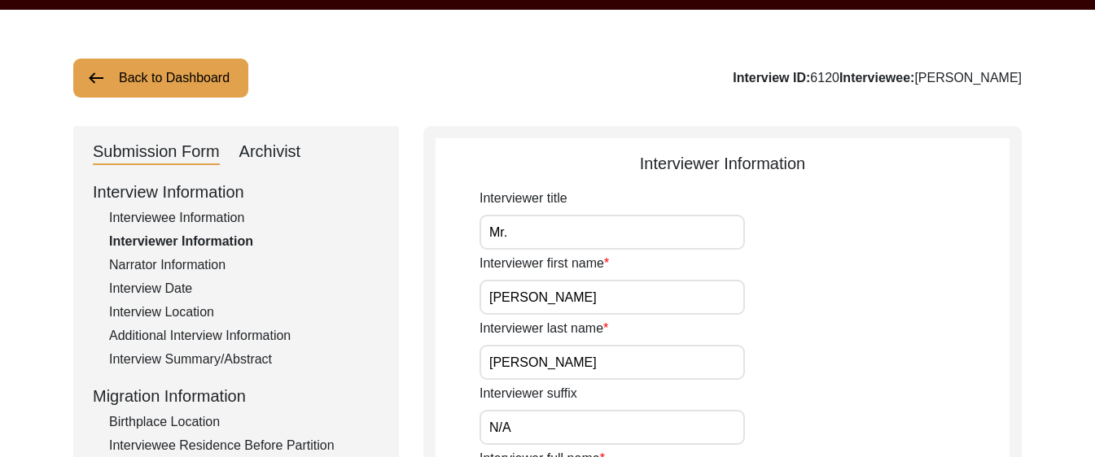
click at [208, 282] on div "Interview Date" at bounding box center [244, 289] width 270 height 20
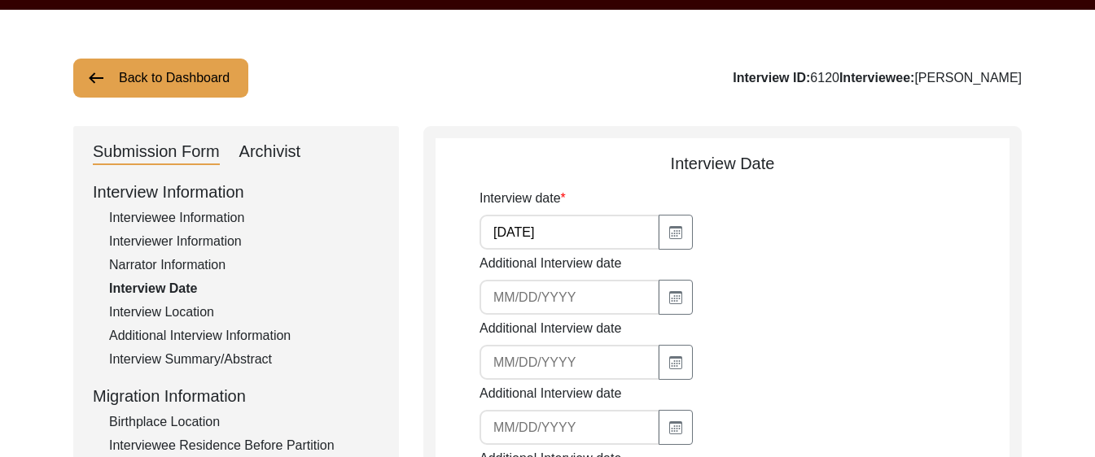
click at [205, 269] on div "Narrator Information" at bounding box center [244, 266] width 270 height 20
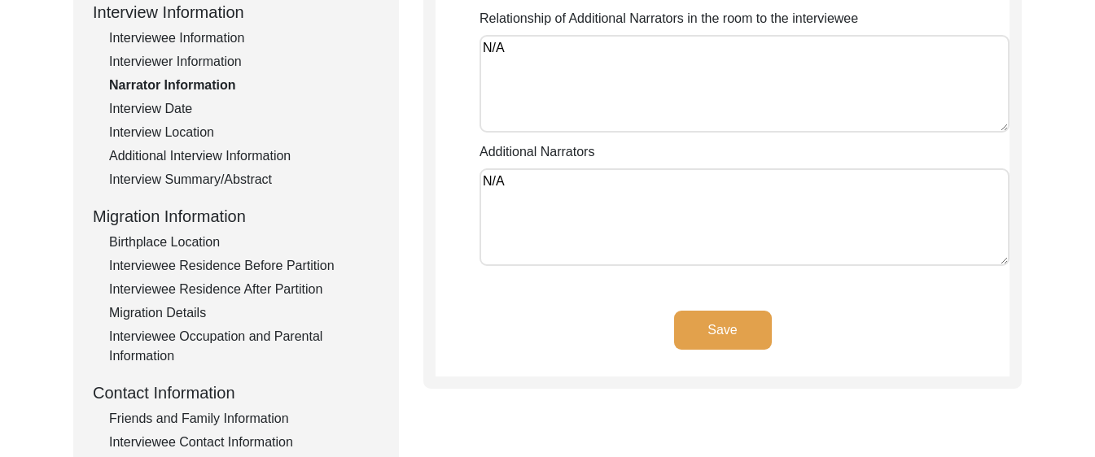
scroll to position [248, 0]
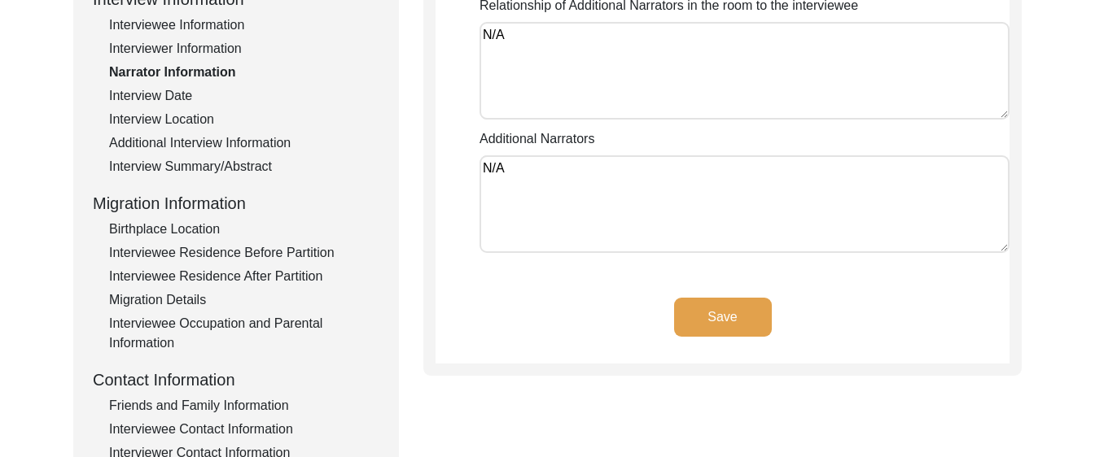
click at [549, 173] on textarea "N/A" at bounding box center [744, 204] width 530 height 98
click at [518, 43] on textarea "N/A" at bounding box center [744, 71] width 530 height 98
click at [178, 90] on div "Interview Date" at bounding box center [244, 96] width 270 height 20
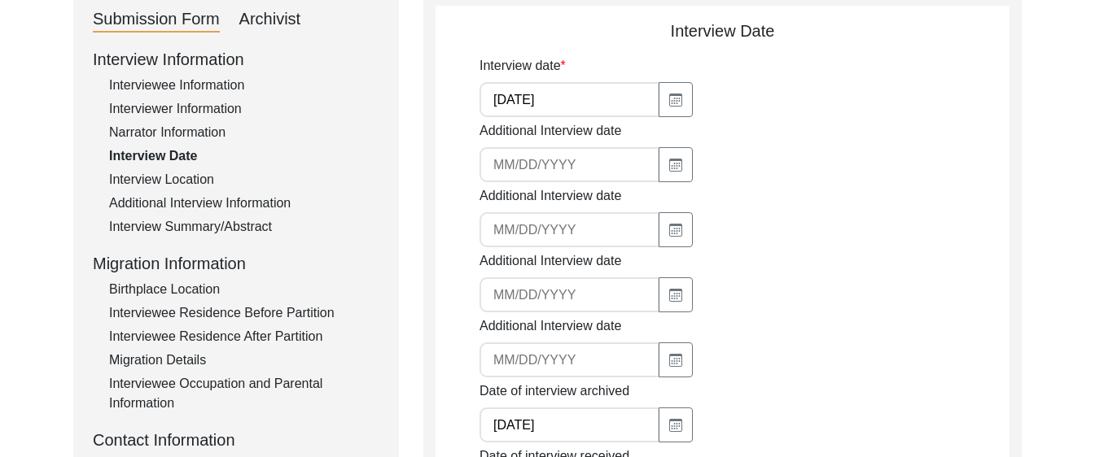
scroll to position [185, 0]
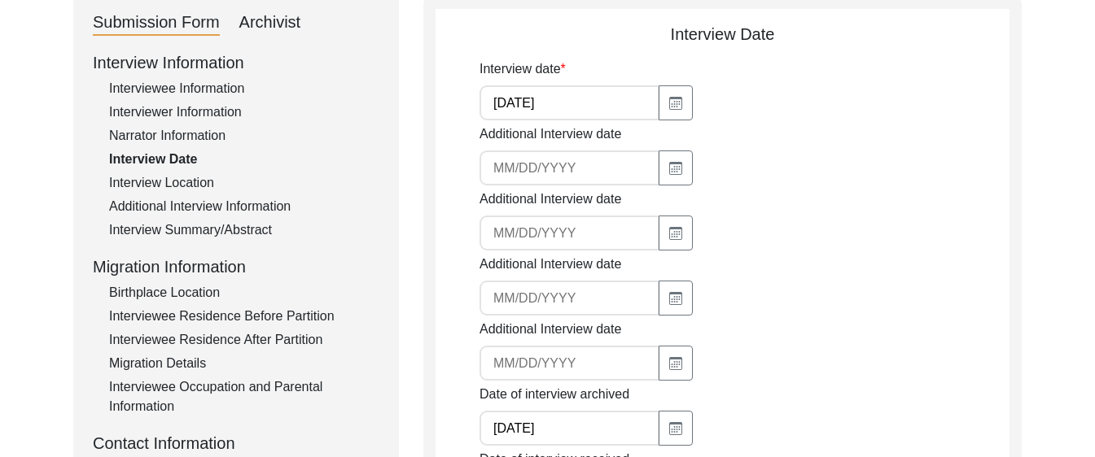
click at [194, 191] on div "Interview Location" at bounding box center [244, 183] width 270 height 20
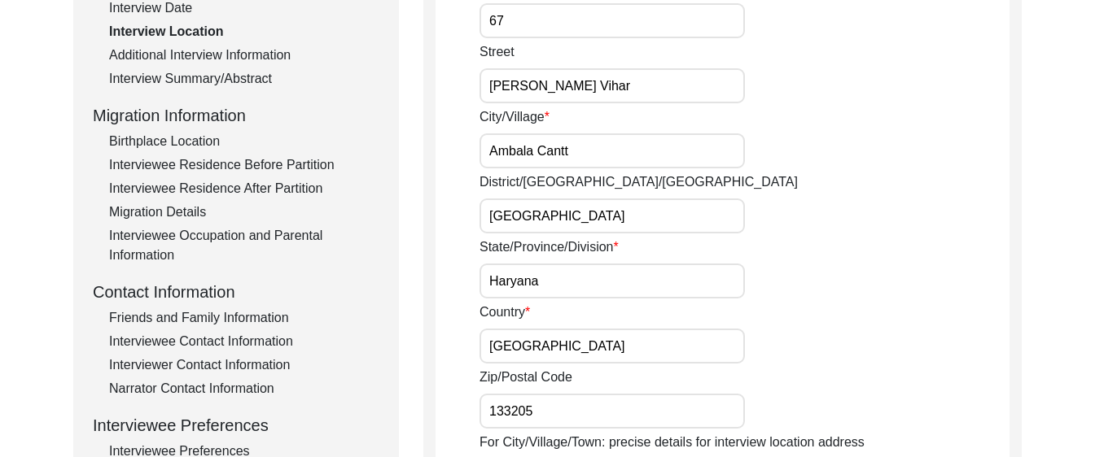
scroll to position [378, 0]
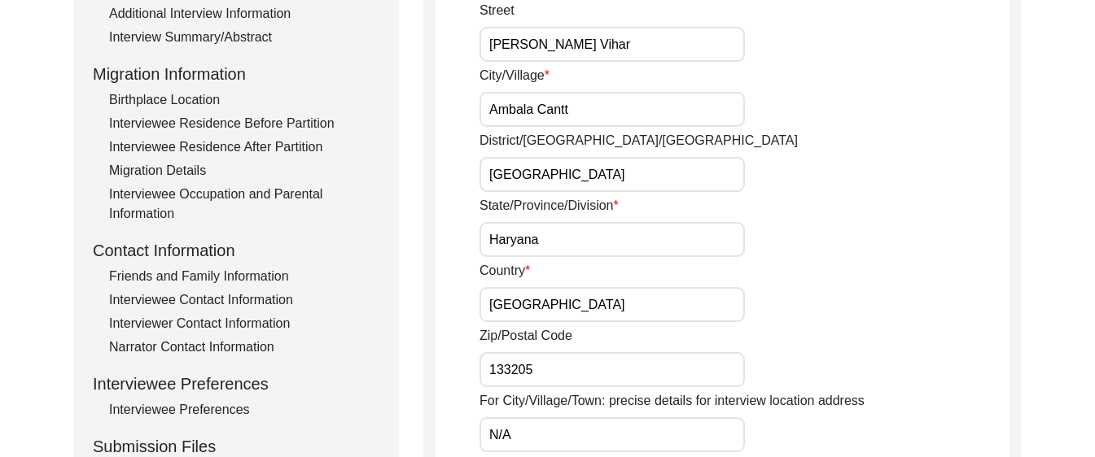
click at [680, 181] on input "[GEOGRAPHIC_DATA]" at bounding box center [611, 174] width 265 height 35
click at [628, 111] on input "Ambala Cantt" at bounding box center [611, 109] width 265 height 35
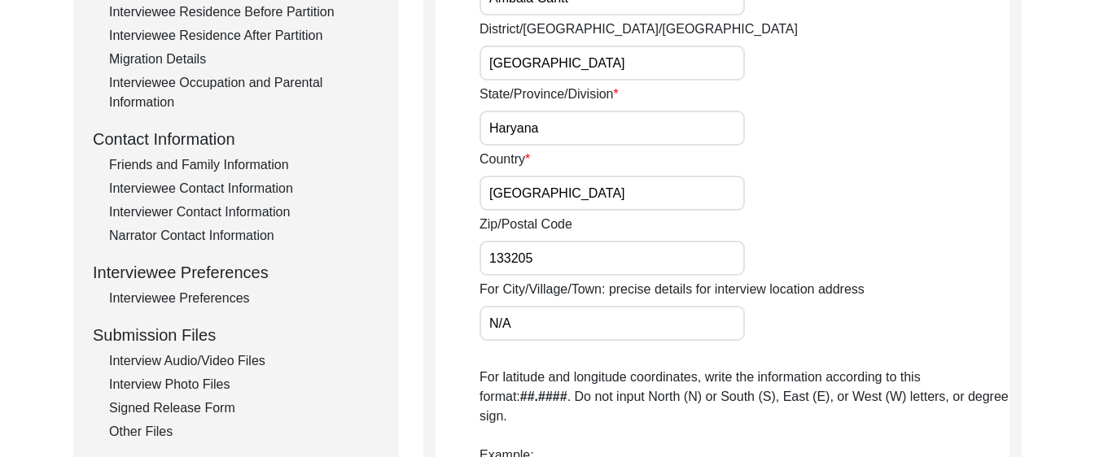
scroll to position [287, 0]
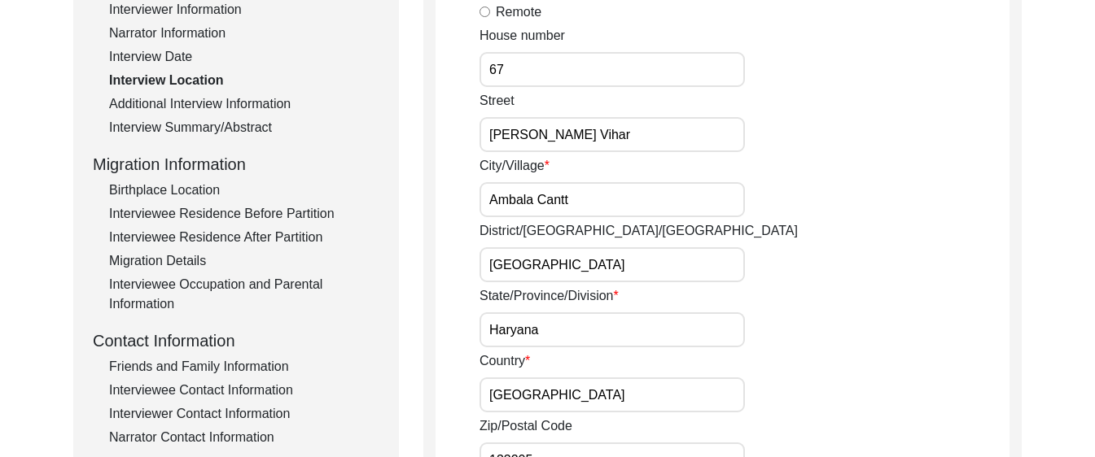
click at [163, 124] on div "Interview Summary/Abstract" at bounding box center [244, 128] width 270 height 20
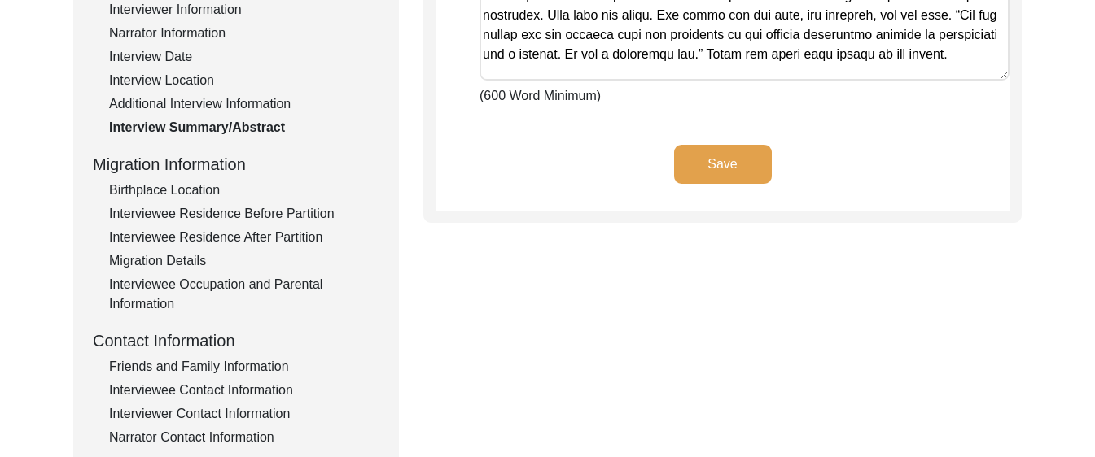
click at [161, 105] on div "Additional Interview Information" at bounding box center [244, 104] width 270 height 20
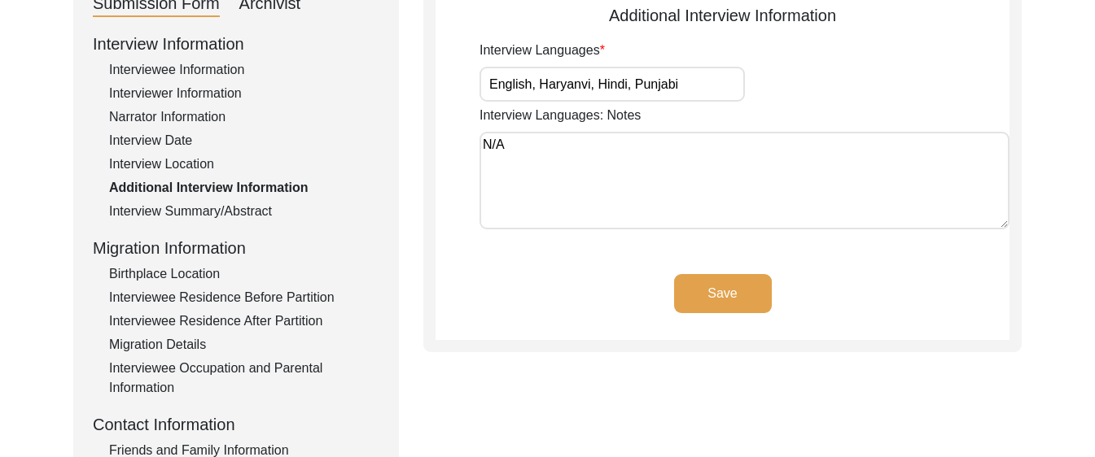
scroll to position [92, 0]
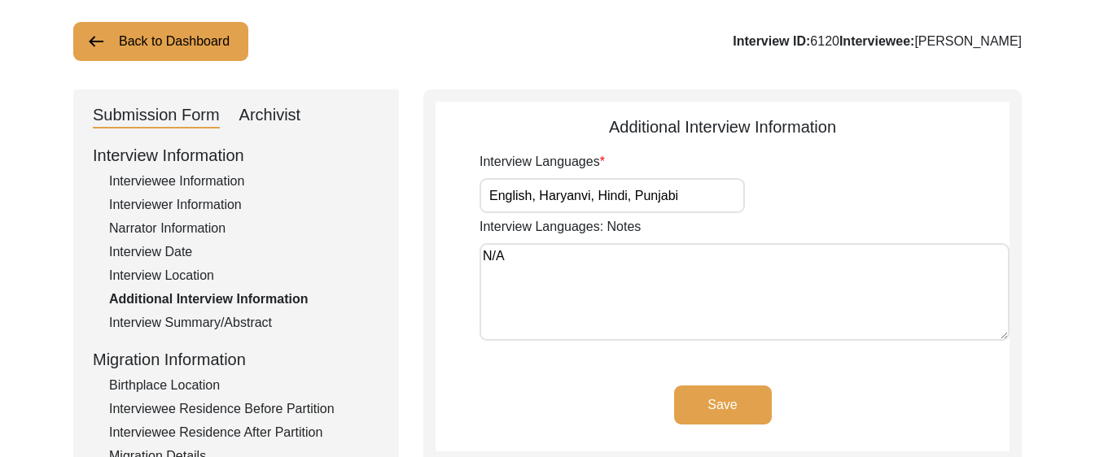
click at [725, 210] on input "English, Haryanvi, Hindi, Punjabi" at bounding box center [611, 195] width 265 height 35
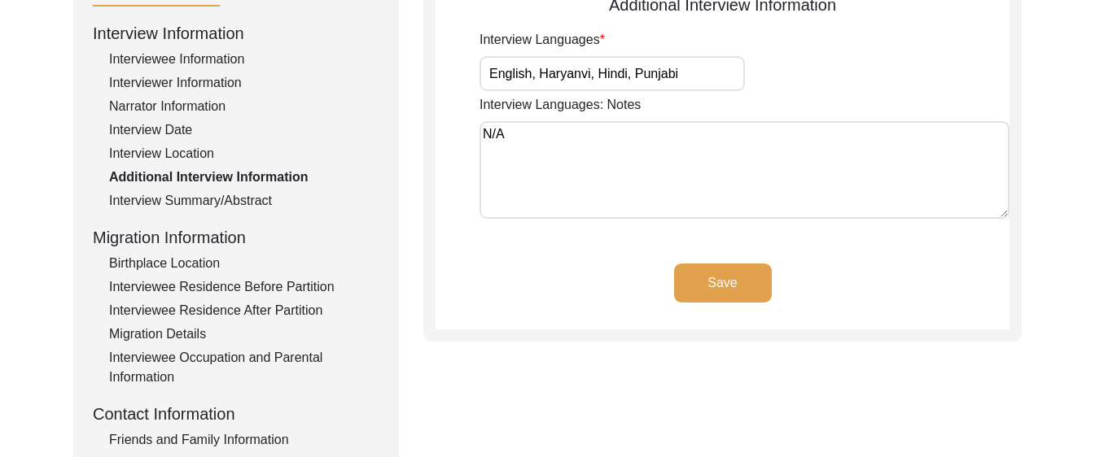
scroll to position [215, 0]
click at [155, 328] on div "Migration Details" at bounding box center [244, 334] width 270 height 20
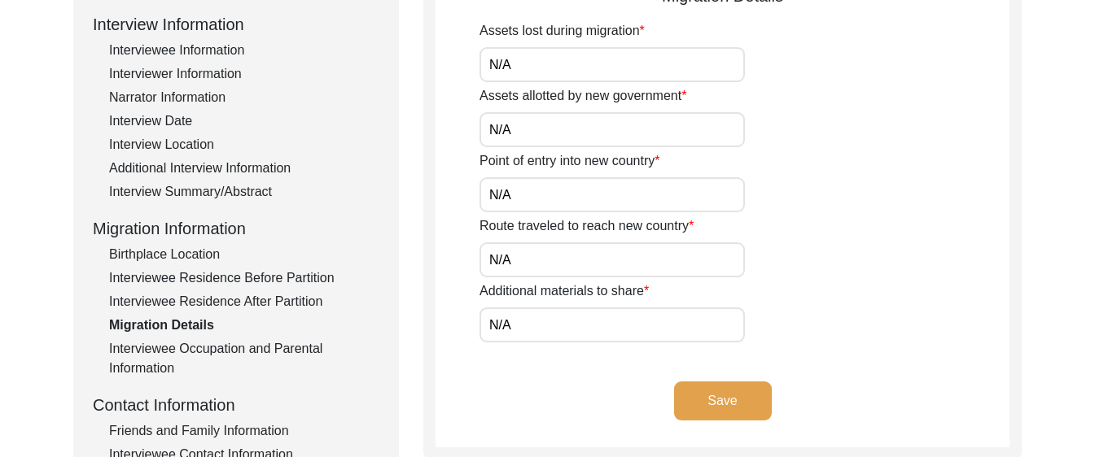
scroll to position [234, 0]
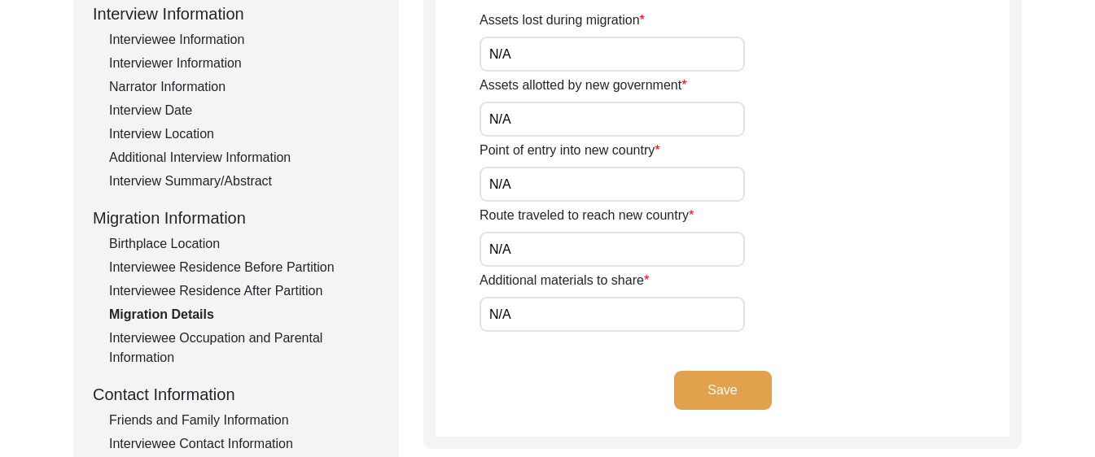
click at [156, 361] on div "Interviewee Occupation and Parental Information" at bounding box center [244, 348] width 270 height 39
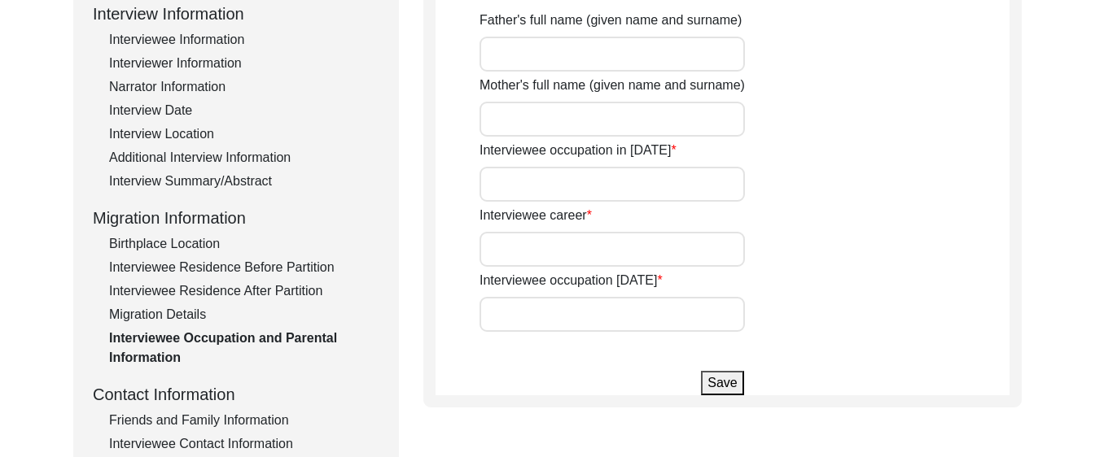
type input "[PERSON_NAME] [PERSON_NAME]"
type input "[PERSON_NAME]"
type input "Student"
type input "Government Job"
type input "Poet"
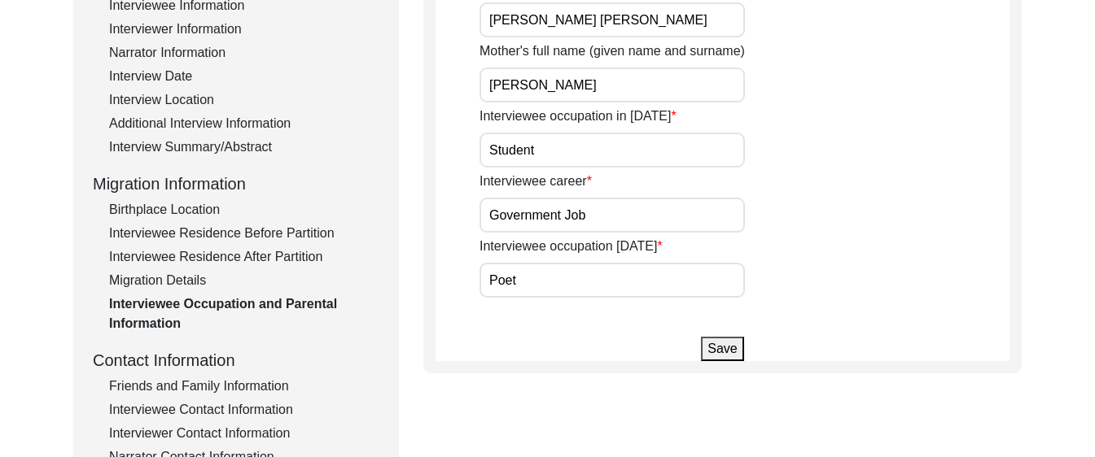
scroll to position [290, 0]
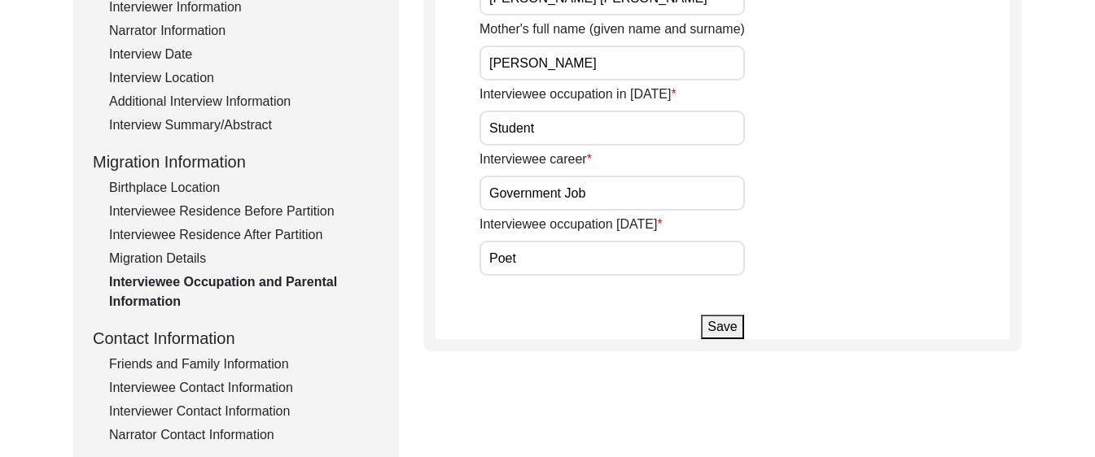
click at [195, 358] on div "Friends and Family Information" at bounding box center [244, 365] width 270 height 20
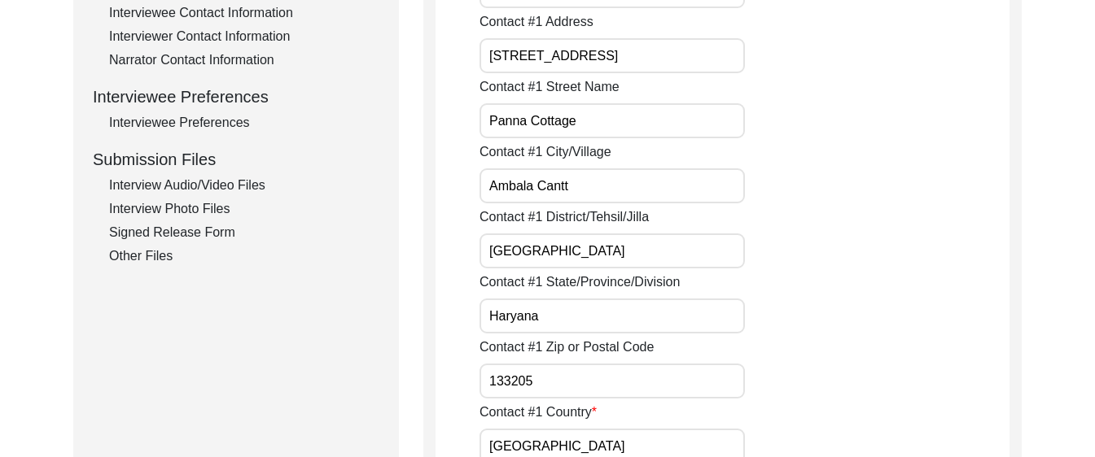
scroll to position [666, 0]
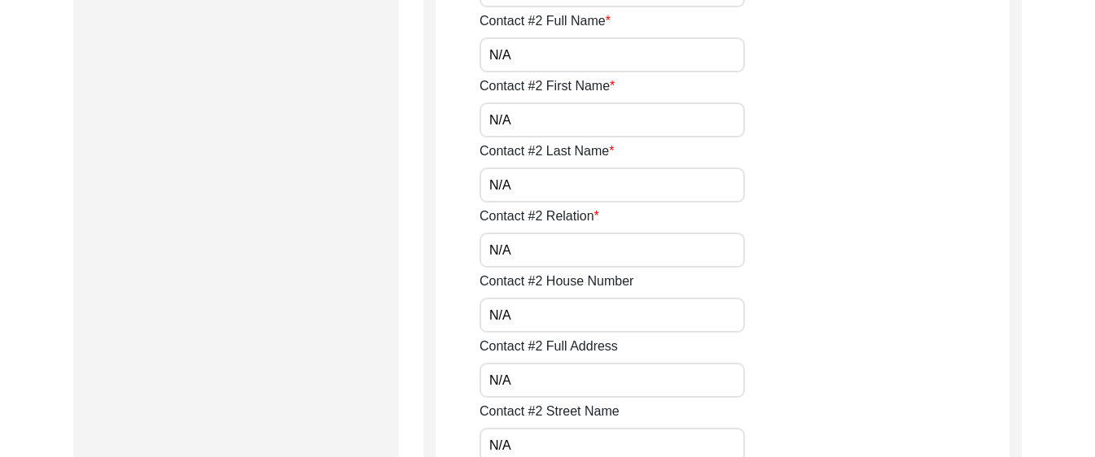
scroll to position [1725, 0]
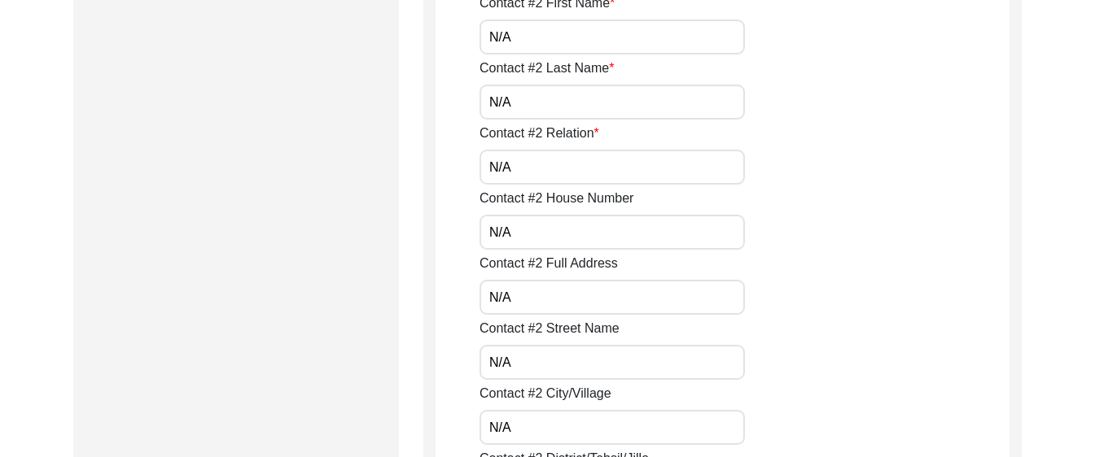
click at [593, 297] on input "N/A" at bounding box center [611, 297] width 265 height 35
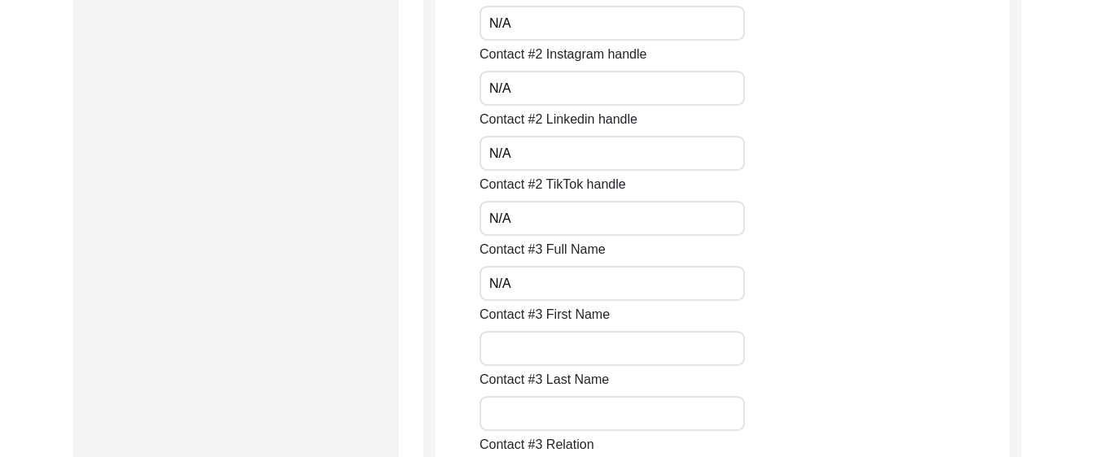
scroll to position [2714, 0]
click at [577, 294] on input "N/A" at bounding box center [611, 286] width 265 height 35
click at [558, 202] on div "Contact #2 TikTok handle N/A" at bounding box center [744, 207] width 530 height 61
click at [544, 212] on input "N/A" at bounding box center [611, 220] width 265 height 35
click at [546, 224] on input "N/A" at bounding box center [611, 220] width 265 height 35
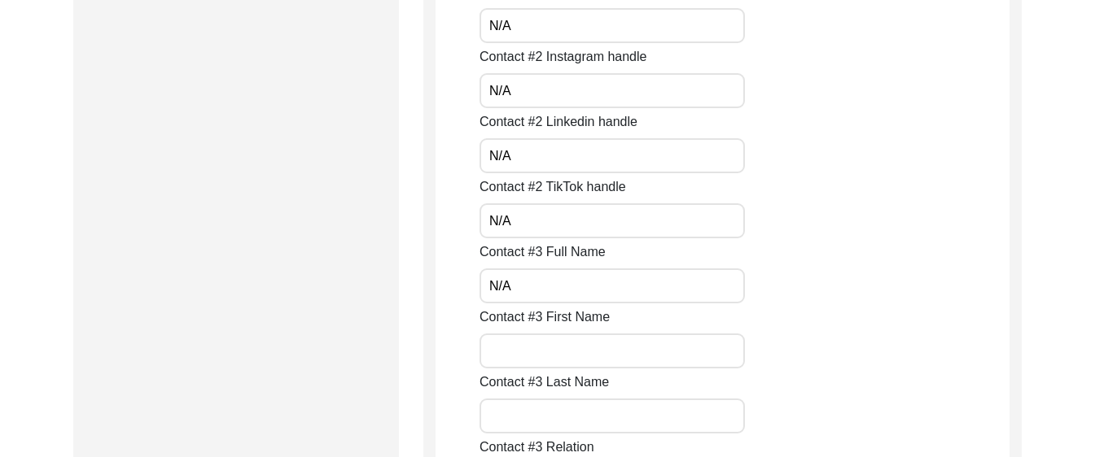
click at [554, 163] on input "N/A" at bounding box center [611, 155] width 265 height 35
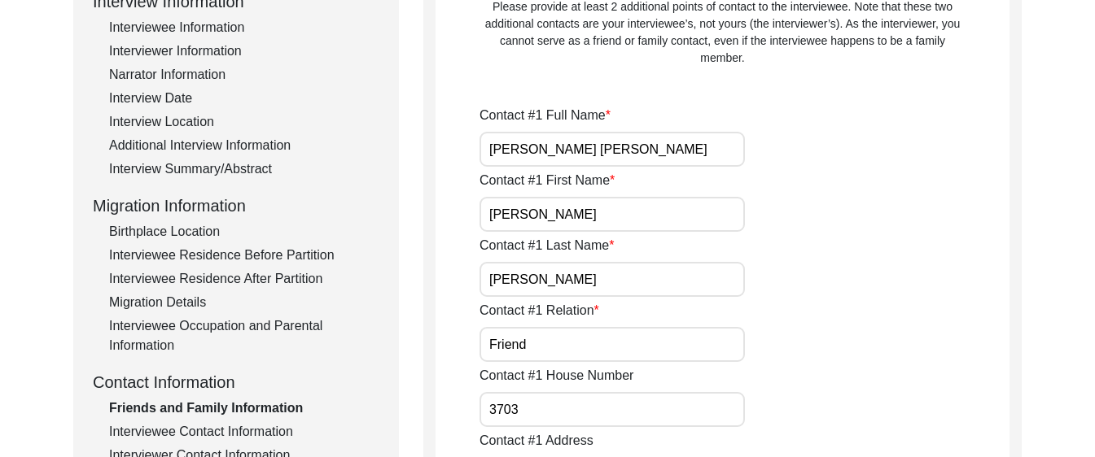
scroll to position [243, 0]
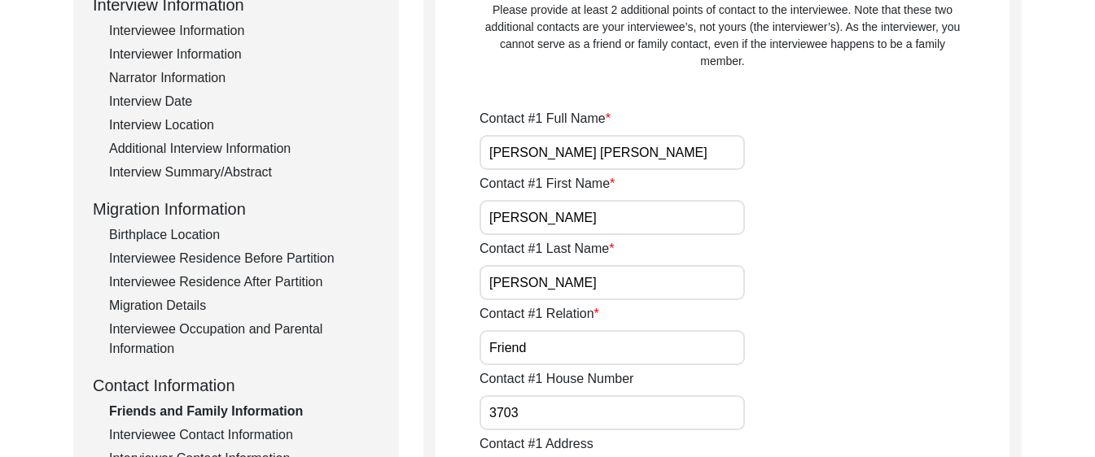
click at [607, 149] on input "[PERSON_NAME] [PERSON_NAME]" at bounding box center [611, 152] width 265 height 35
click at [623, 232] on input "[PERSON_NAME]" at bounding box center [611, 217] width 265 height 35
click at [623, 293] on input "[PERSON_NAME]" at bounding box center [611, 282] width 265 height 35
click at [609, 339] on input "Friend" at bounding box center [611, 347] width 265 height 35
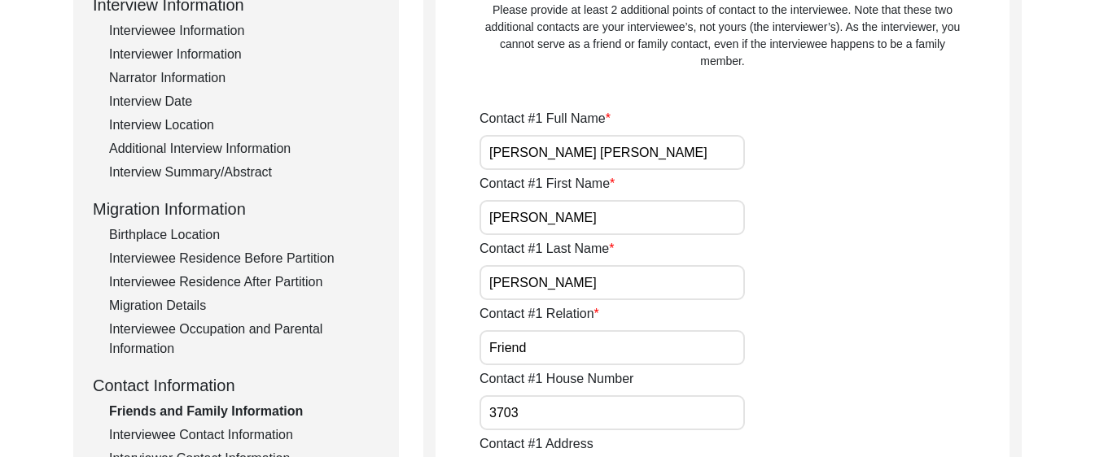
click at [600, 360] on input "Friend" at bounding box center [611, 347] width 265 height 35
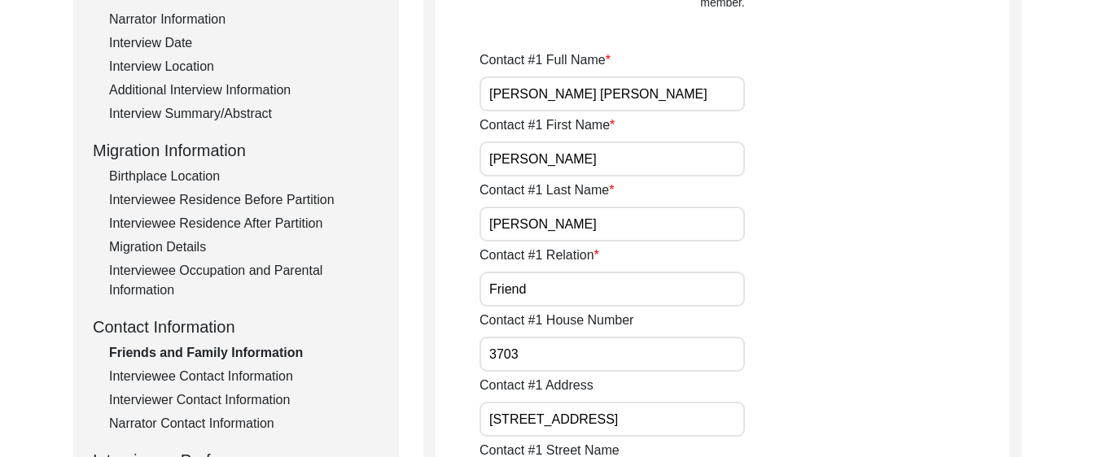
click at [597, 348] on input "3703" at bounding box center [611, 354] width 265 height 35
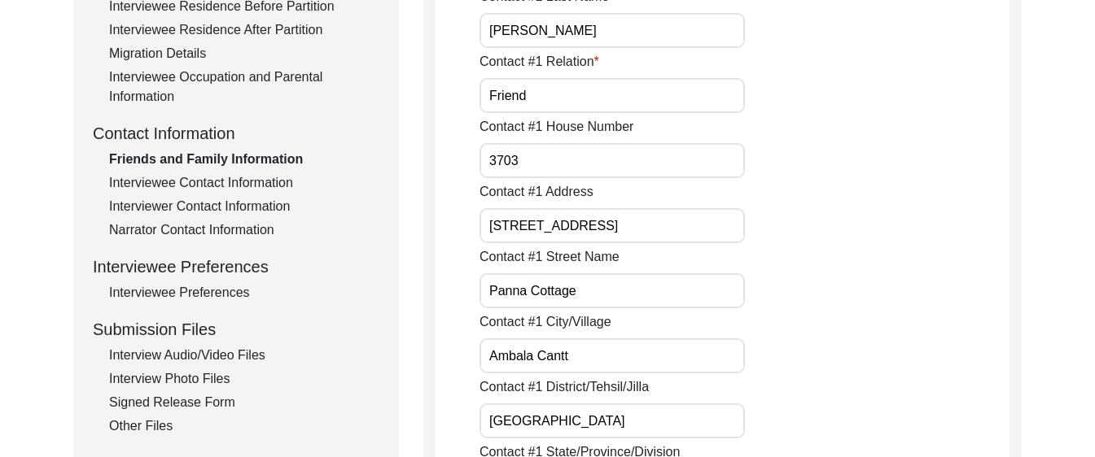
scroll to position [528, 0]
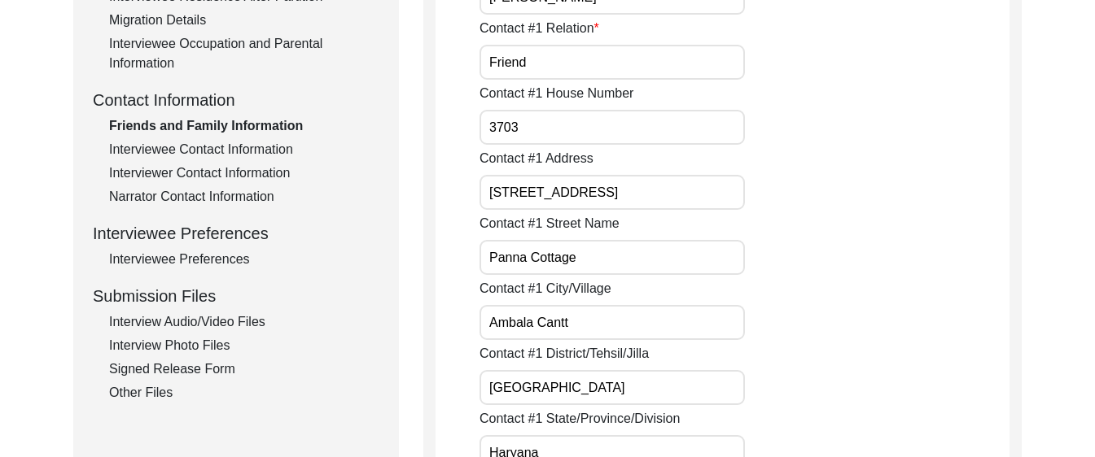
click at [610, 193] on input "[STREET_ADDRESS]" at bounding box center [611, 192] width 265 height 35
click at [645, 255] on input "Panna Cottage" at bounding box center [611, 257] width 265 height 35
click at [635, 331] on input "Ambala Cantt" at bounding box center [611, 322] width 265 height 35
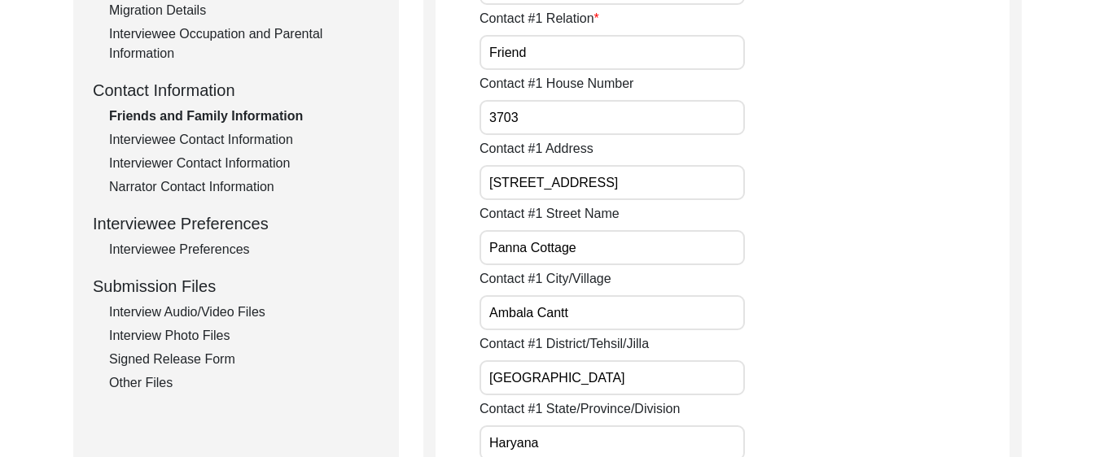
scroll to position [545, 0]
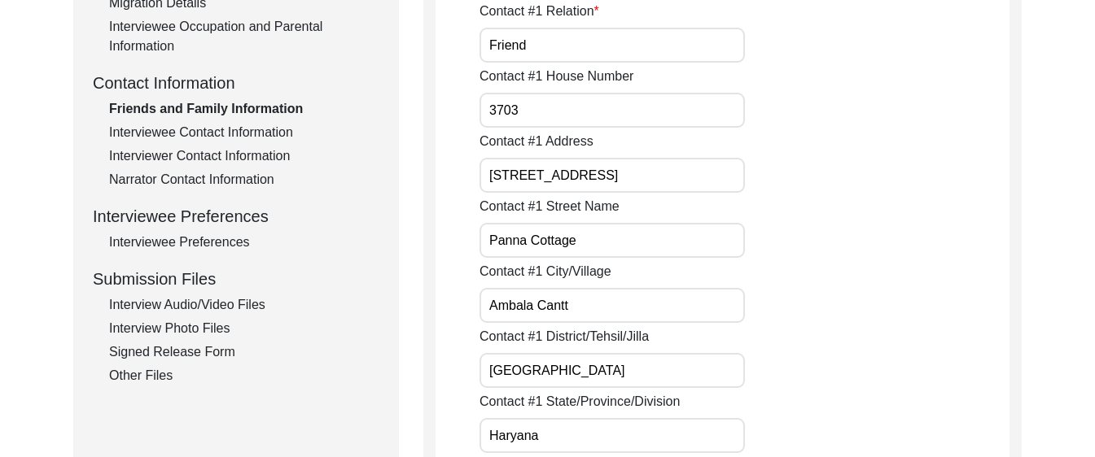
click at [628, 385] on input "[GEOGRAPHIC_DATA]" at bounding box center [611, 370] width 265 height 35
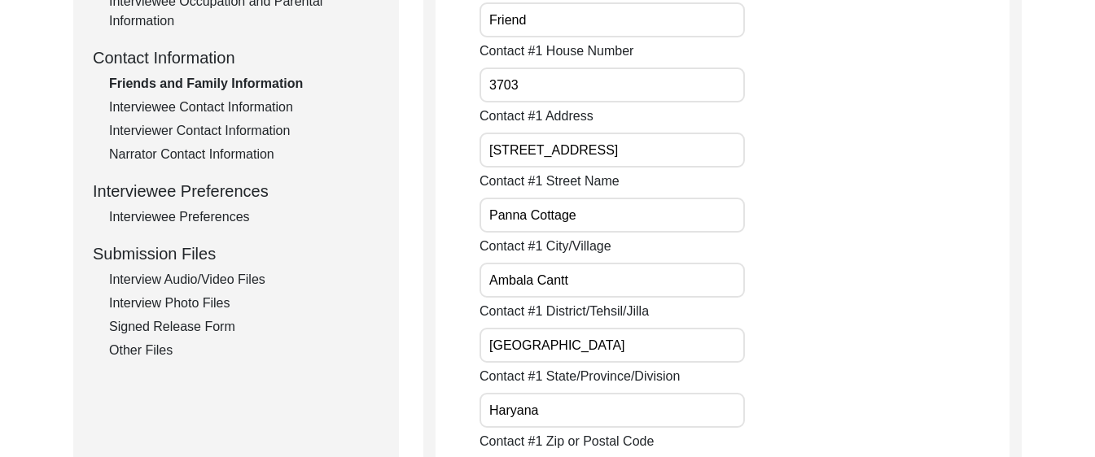
scroll to position [608, 0]
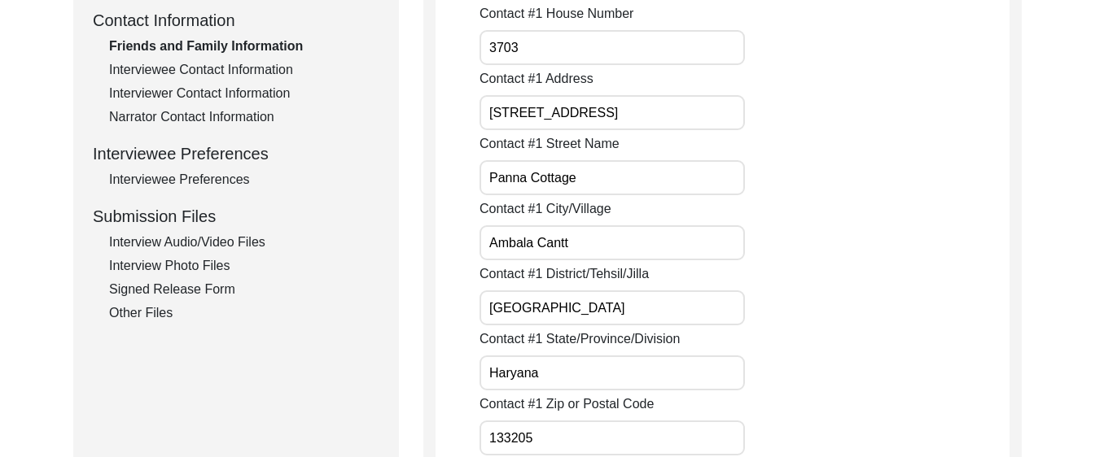
click at [588, 359] on input "Haryana" at bounding box center [611, 373] width 265 height 35
click at [589, 376] on input "Haryana" at bounding box center [611, 373] width 265 height 35
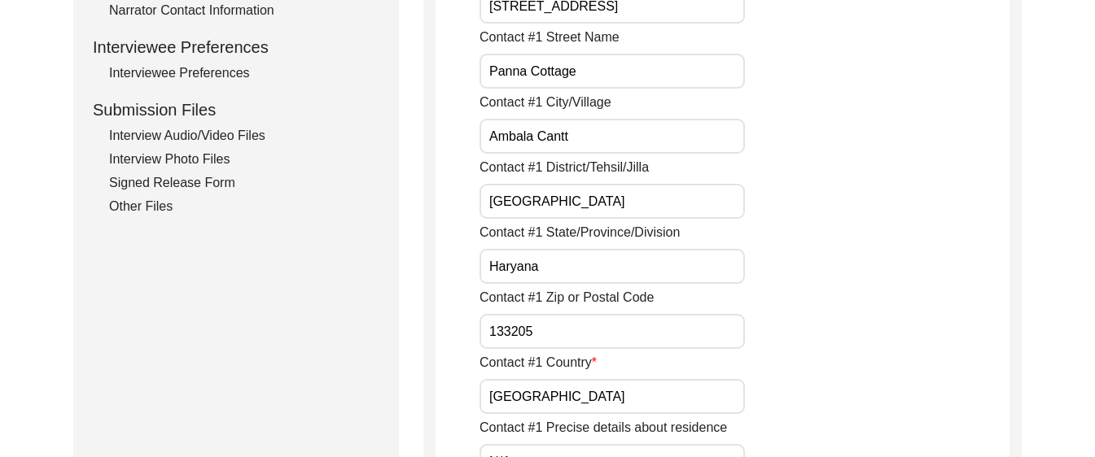
scroll to position [716, 0]
click at [577, 311] on div "Contact #1 Zip or Postal Code 133205" at bounding box center [744, 316] width 530 height 61
click at [587, 339] on input "133205" at bounding box center [611, 330] width 265 height 35
click at [593, 405] on input "[GEOGRAPHIC_DATA]" at bounding box center [611, 395] width 265 height 35
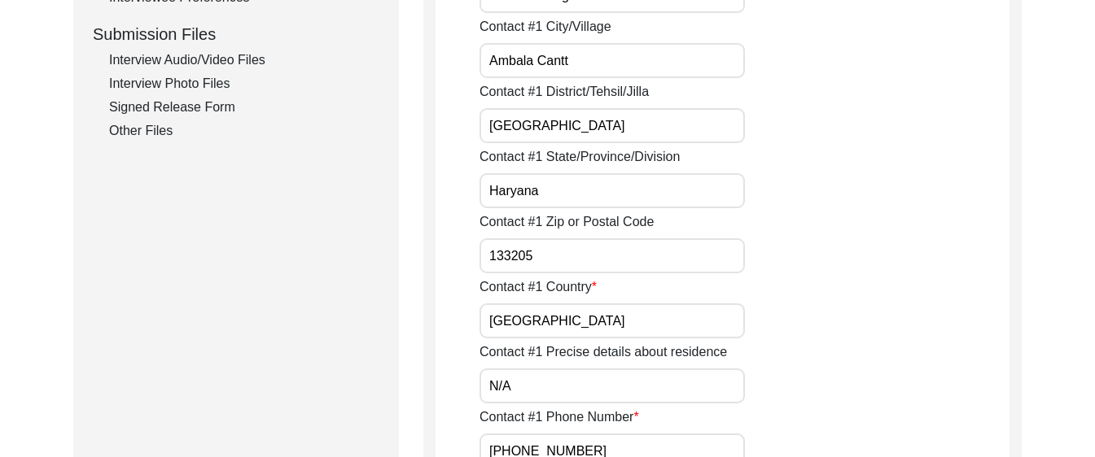
click at [578, 408] on label "Contact #1 Phone Number" at bounding box center [559, 418] width 160 height 20
click at [578, 434] on input "[PHONE_NUMBER]" at bounding box center [611, 451] width 265 height 35
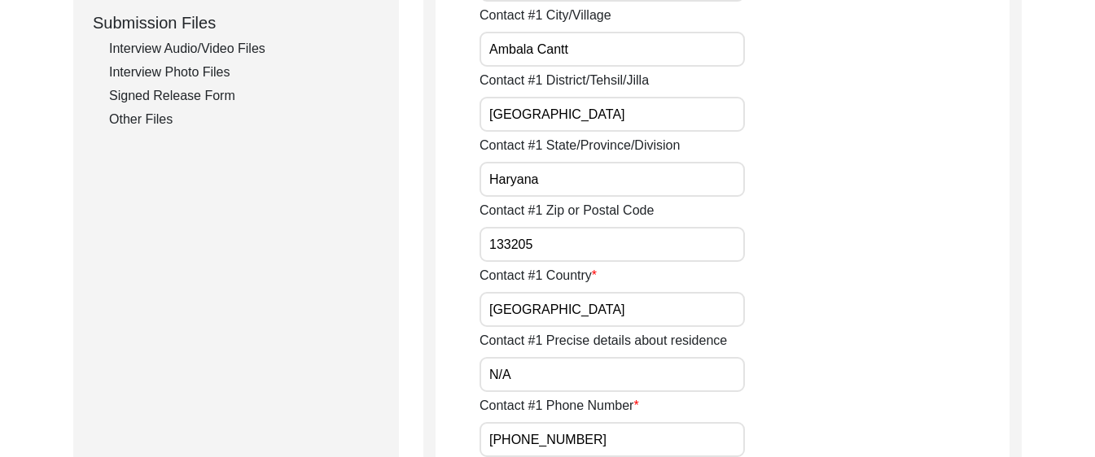
click at [571, 368] on input "N/A" at bounding box center [611, 374] width 265 height 35
click at [615, 443] on input "[PHONE_NUMBER]" at bounding box center [611, 439] width 265 height 35
click at [566, 191] on input "Haryana" at bounding box center [611, 179] width 265 height 35
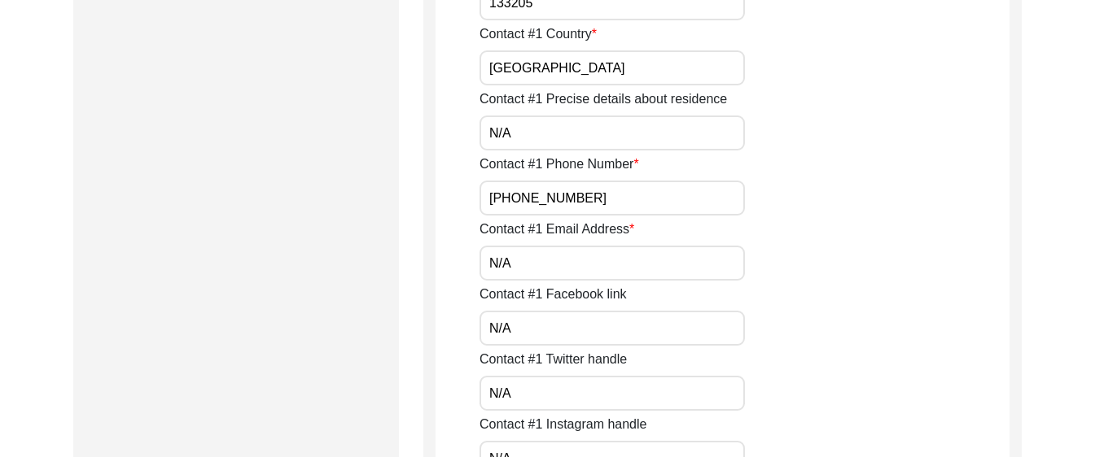
scroll to position [1081, 0]
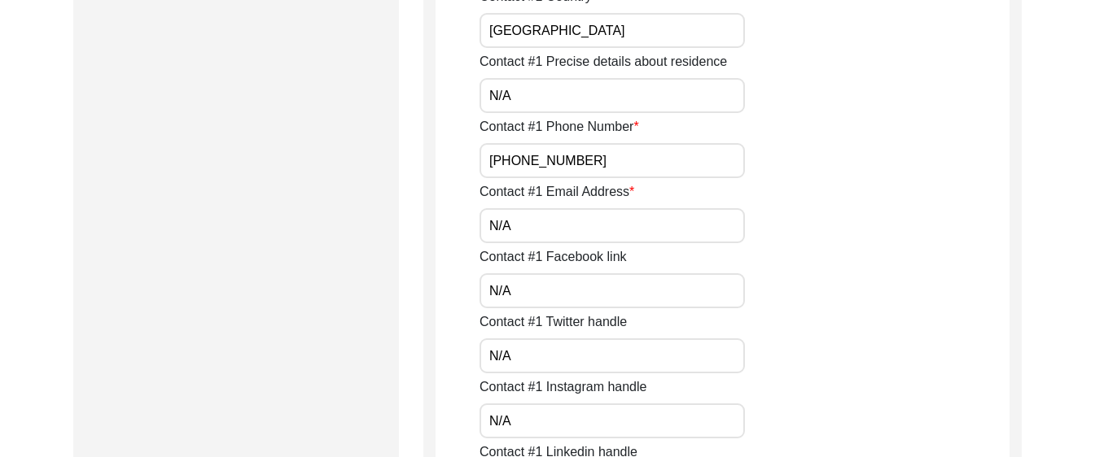
click at [590, 222] on input "N/A" at bounding box center [611, 225] width 265 height 35
click at [560, 283] on input "N/A" at bounding box center [611, 290] width 265 height 35
click at [588, 339] on input "N/A" at bounding box center [611, 356] width 265 height 35
click at [587, 363] on input "N/A" at bounding box center [611, 356] width 265 height 35
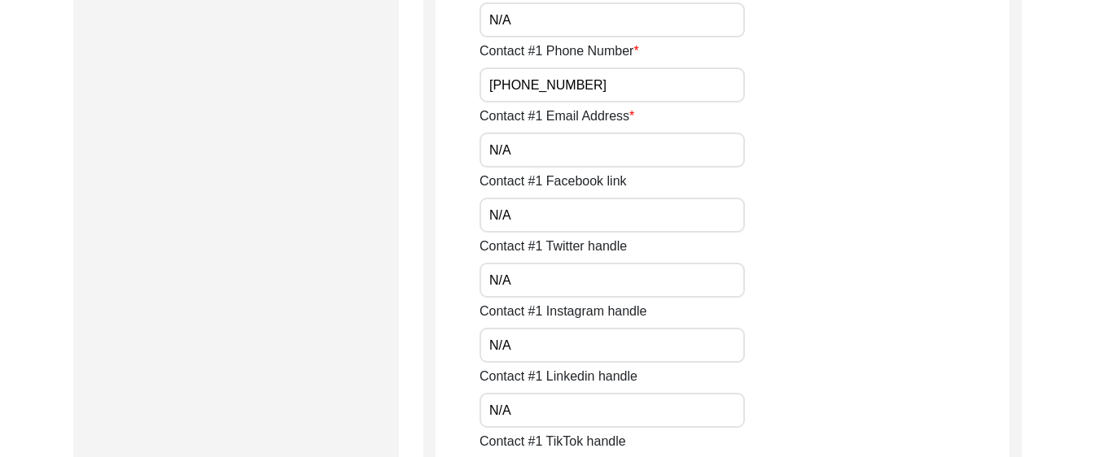
scroll to position [1189, 0]
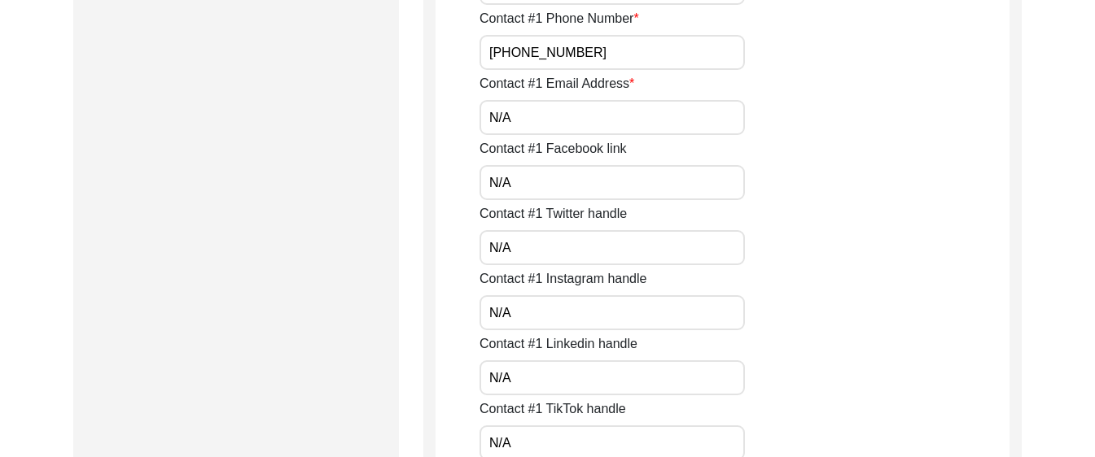
click at [586, 307] on input "N/A" at bounding box center [611, 312] width 265 height 35
click at [586, 374] on input "N/A" at bounding box center [611, 378] width 265 height 35
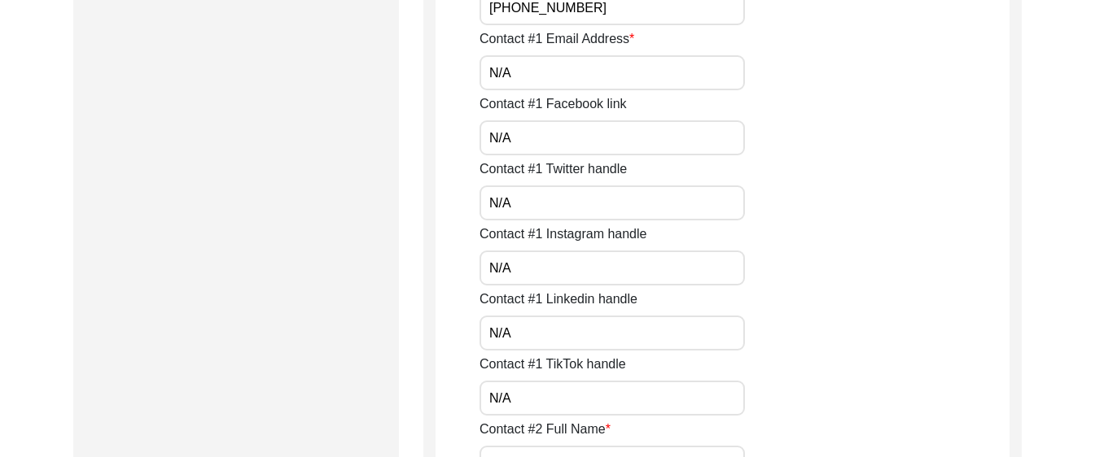
scroll to position [1307, 0]
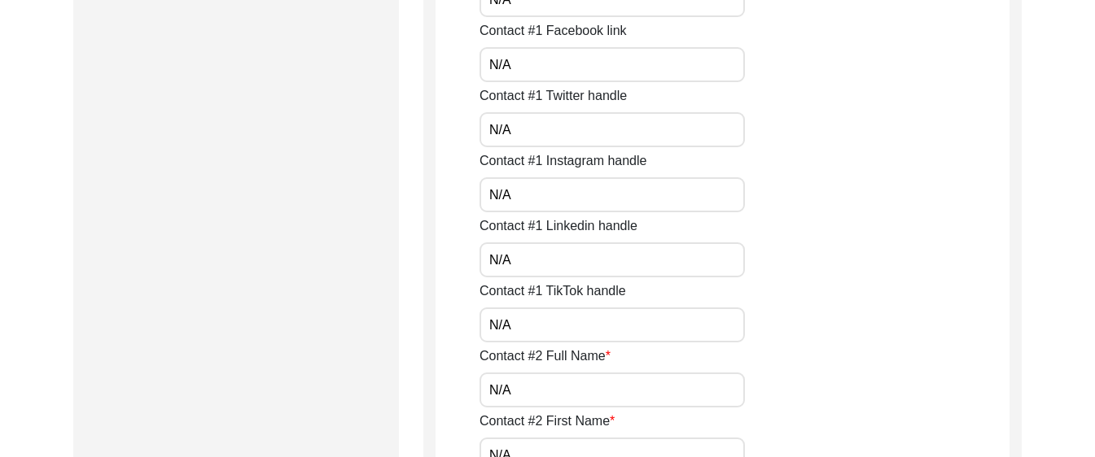
click at [568, 335] on input "N/A" at bounding box center [611, 325] width 265 height 35
click at [573, 391] on input "N/A" at bounding box center [611, 390] width 265 height 35
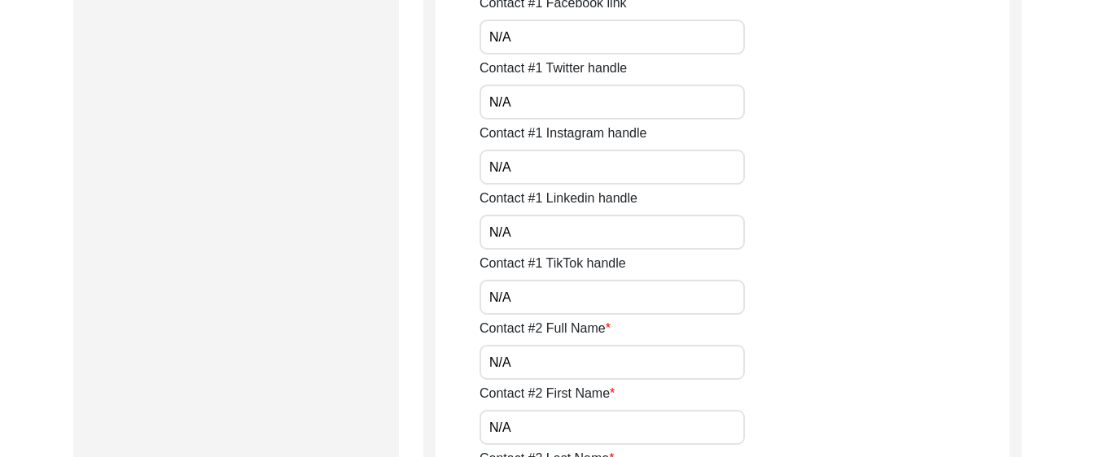
scroll to position [1368, 0]
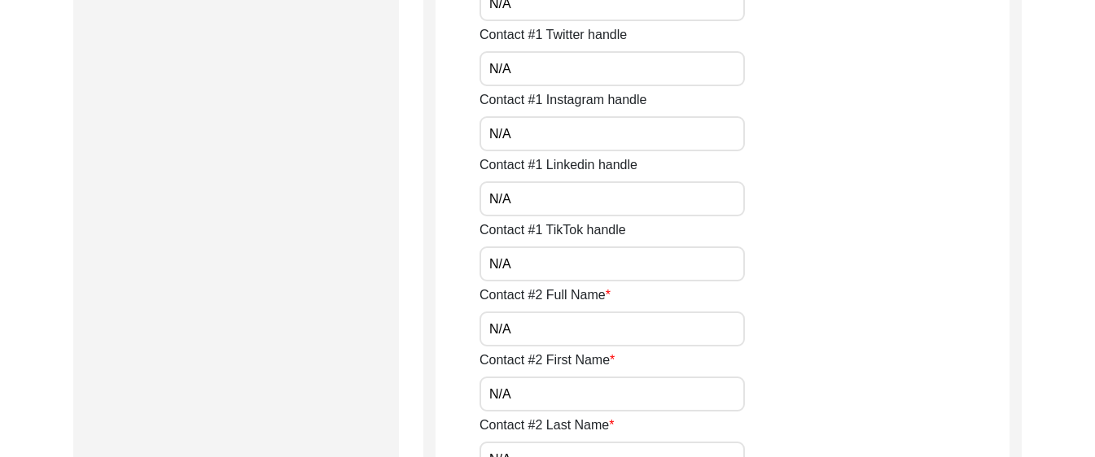
click at [589, 361] on label "Contact #2 First Name" at bounding box center [546, 361] width 135 height 20
click at [589, 377] on input "N/A" at bounding box center [611, 394] width 265 height 35
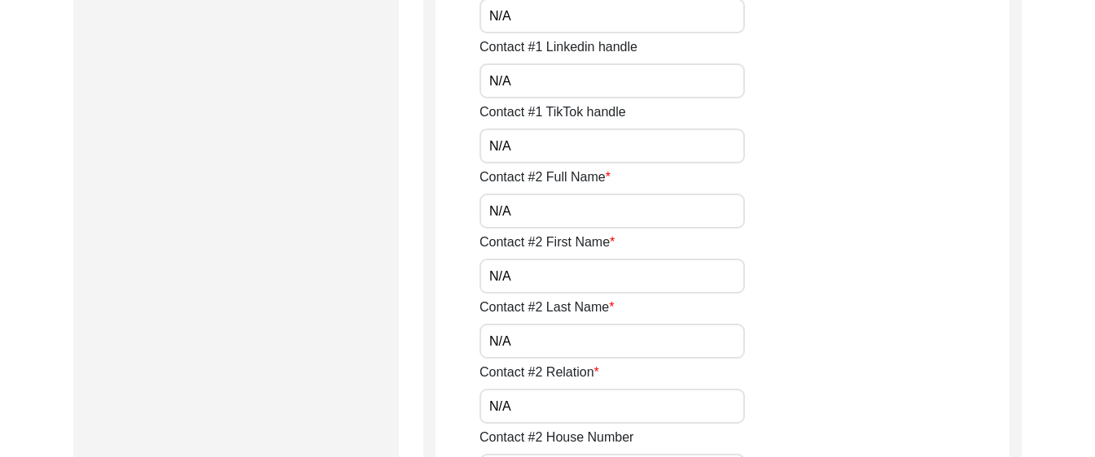
scroll to position [1490, 0]
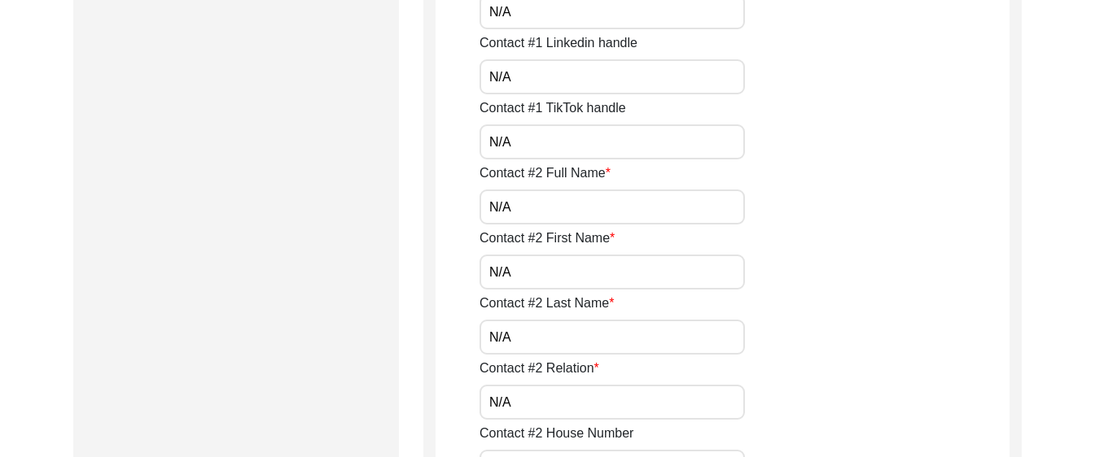
click at [593, 343] on input "N/A" at bounding box center [611, 337] width 265 height 35
click at [591, 412] on input "N/A" at bounding box center [611, 402] width 265 height 35
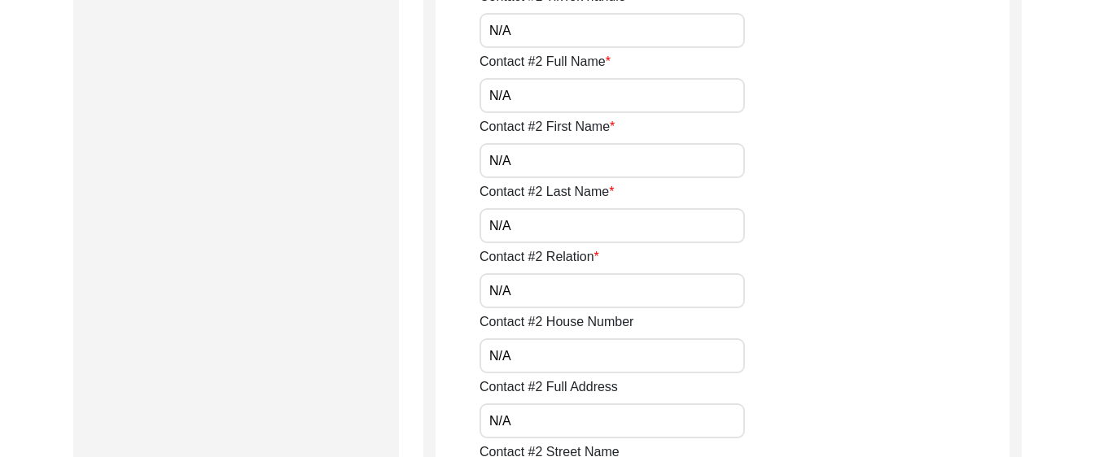
scroll to position [1609, 0]
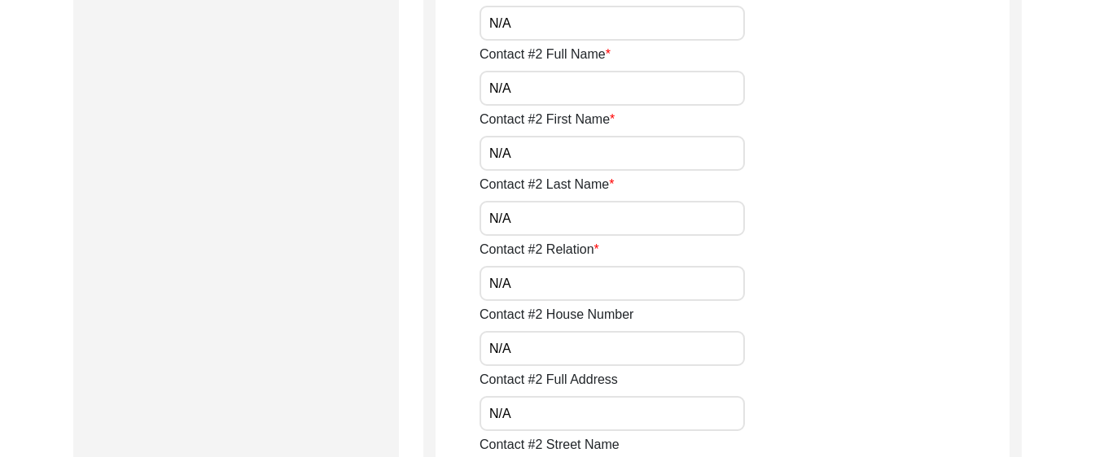
click at [592, 358] on input "N/A" at bounding box center [611, 348] width 265 height 35
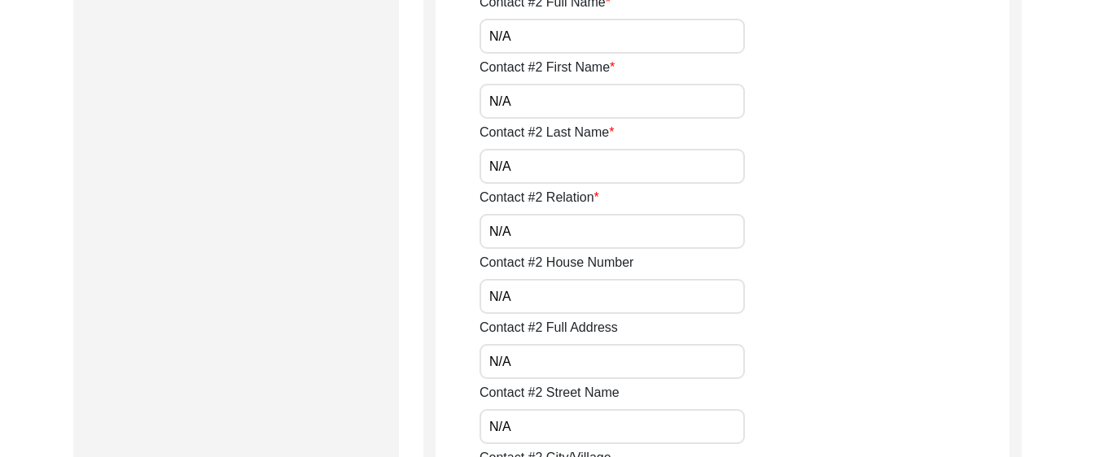
scroll to position [1663, 0]
click at [580, 365] on input "N/A" at bounding box center [611, 360] width 265 height 35
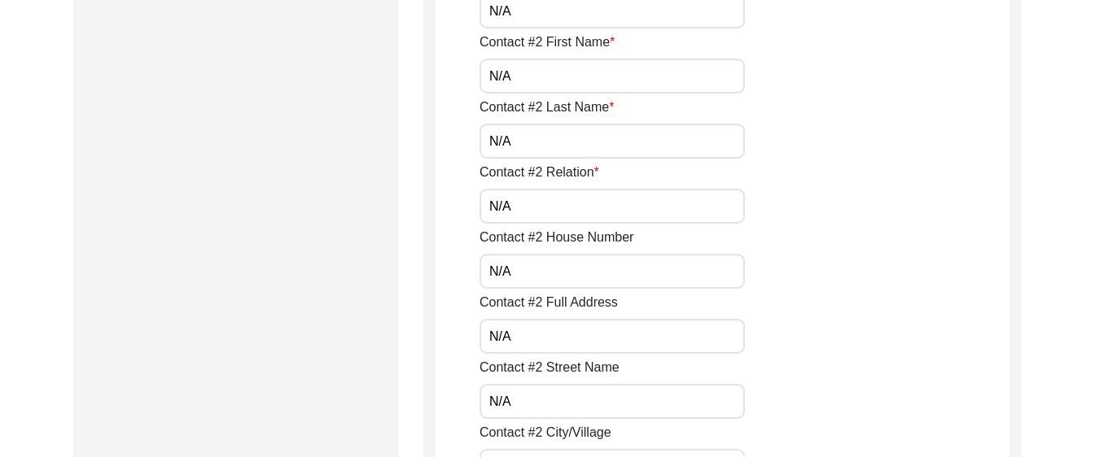
scroll to position [1717, 0]
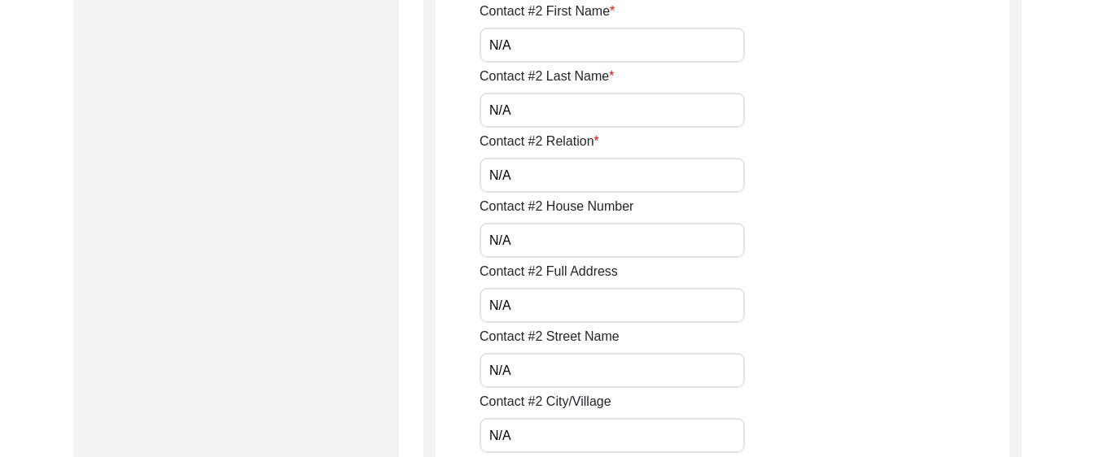
click at [542, 363] on input "N/A" at bounding box center [611, 370] width 265 height 35
click at [551, 360] on input "N/A" at bounding box center [611, 370] width 265 height 35
click at [551, 366] on input "N/A" at bounding box center [611, 370] width 265 height 35
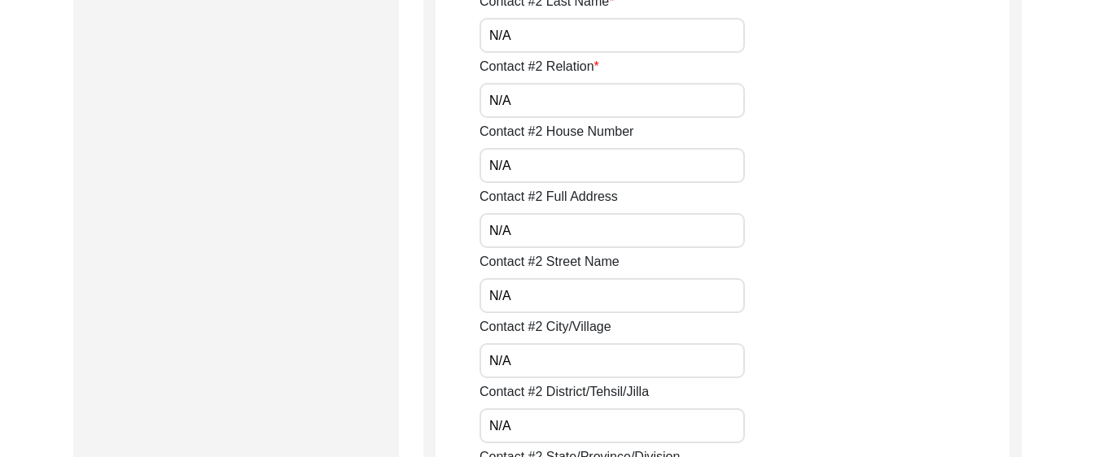
scroll to position [1828, 0]
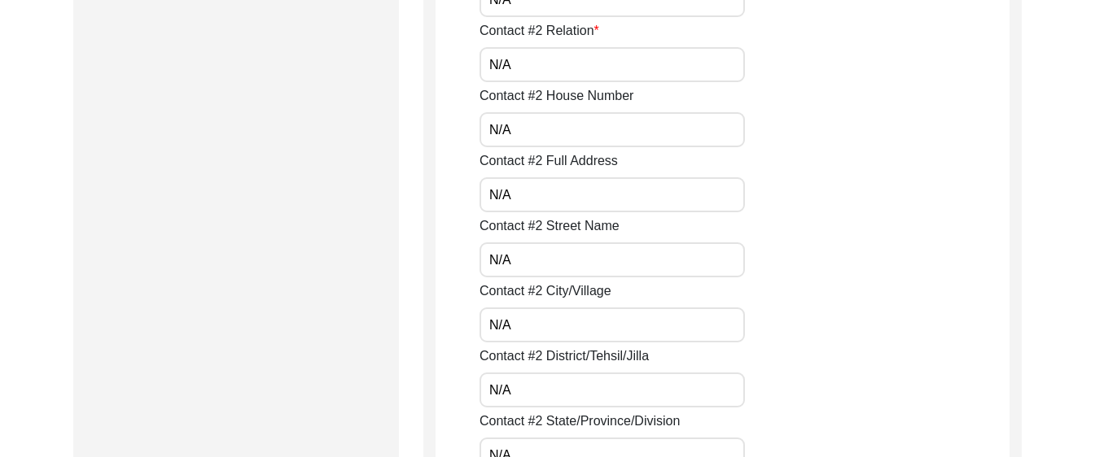
click at [546, 314] on input "N/A" at bounding box center [611, 325] width 265 height 35
click at [578, 330] on input "N/A" at bounding box center [611, 325] width 265 height 35
click at [571, 391] on input "N/A" at bounding box center [611, 390] width 265 height 35
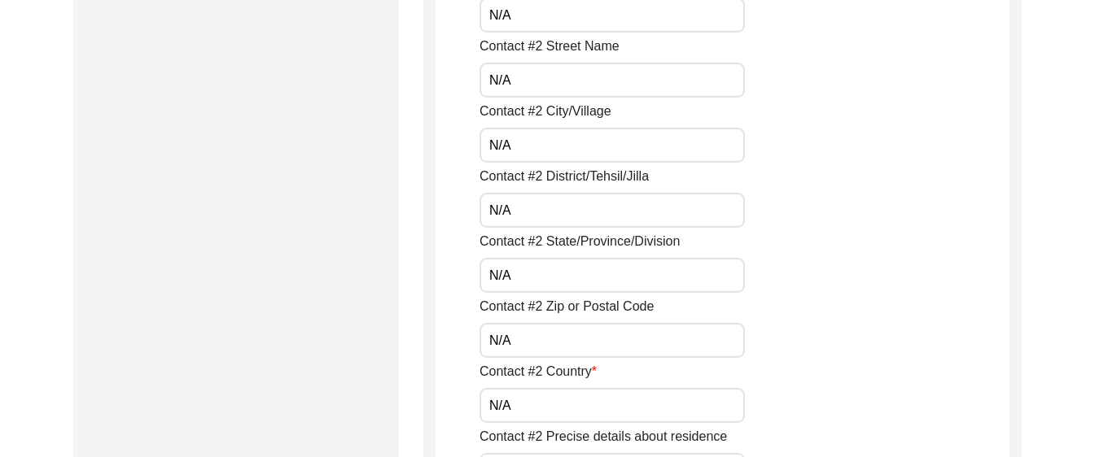
scroll to position [2018, 0]
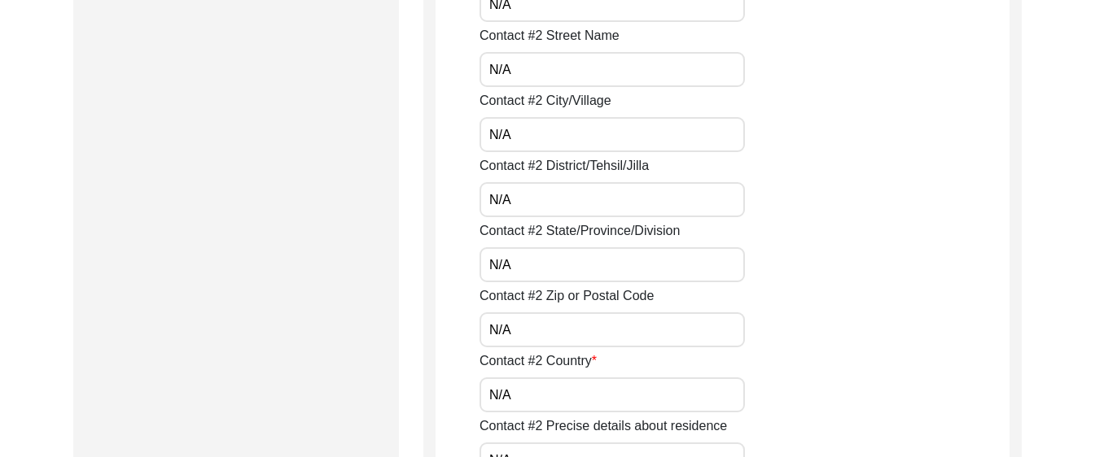
click at [528, 271] on input "N/A" at bounding box center [611, 264] width 265 height 35
click at [544, 331] on input "N/A" at bounding box center [611, 330] width 265 height 35
click at [557, 391] on input "N/A" at bounding box center [611, 395] width 265 height 35
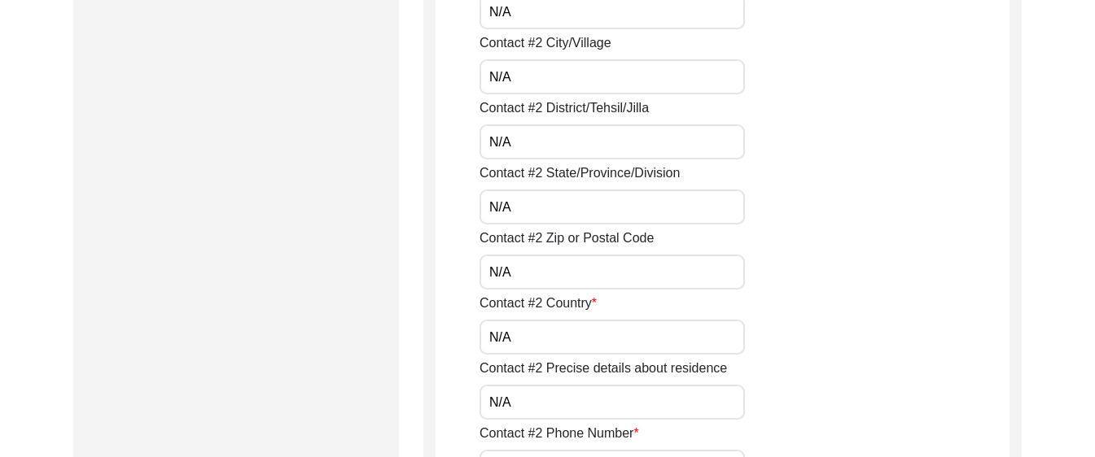
scroll to position [2077, 0]
click at [560, 411] on input "N/A" at bounding box center [611, 401] width 265 height 35
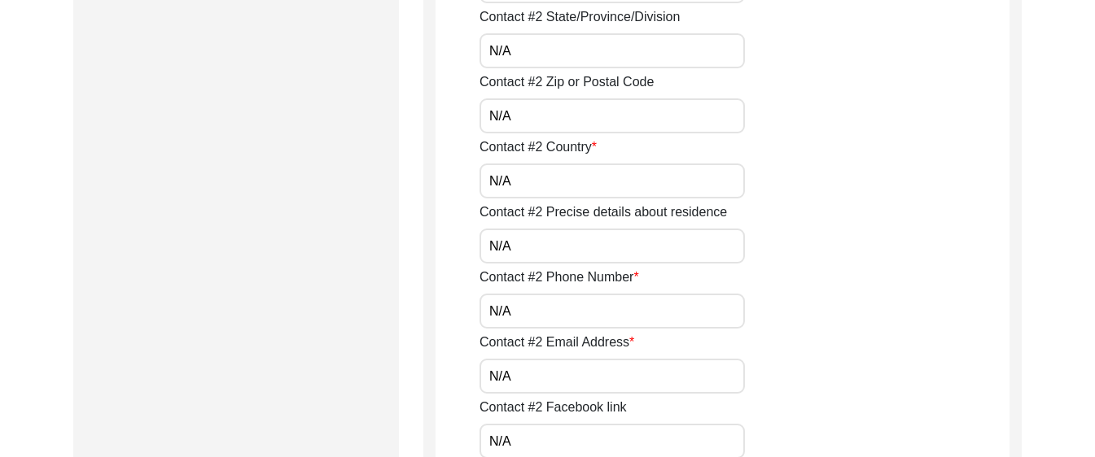
scroll to position [2259, 0]
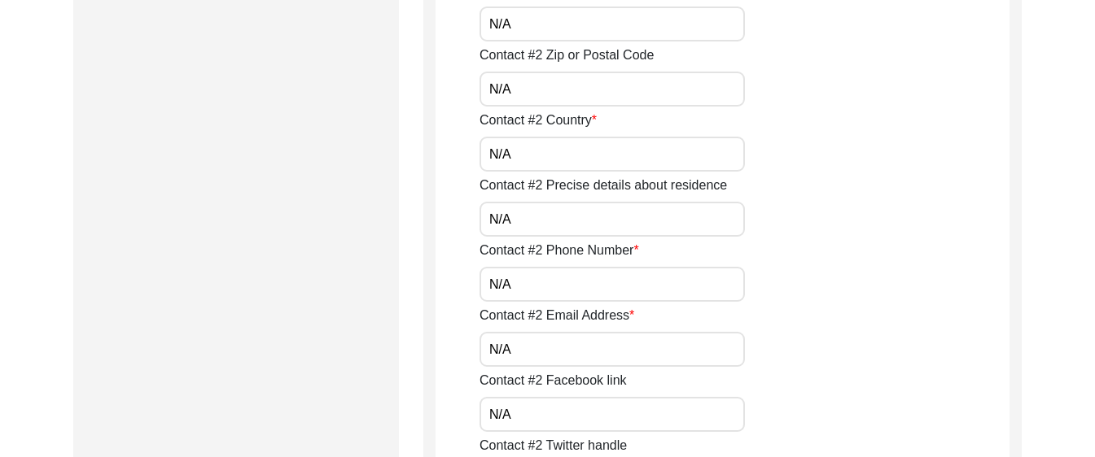
click at [558, 287] on input "N/A" at bounding box center [611, 284] width 265 height 35
click at [562, 352] on input "N/A" at bounding box center [611, 349] width 265 height 35
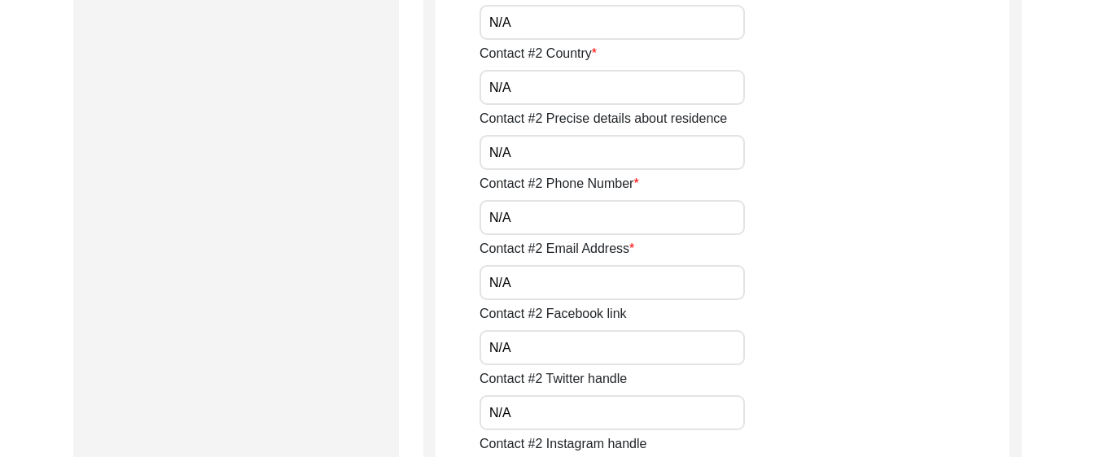
scroll to position [2373, 0]
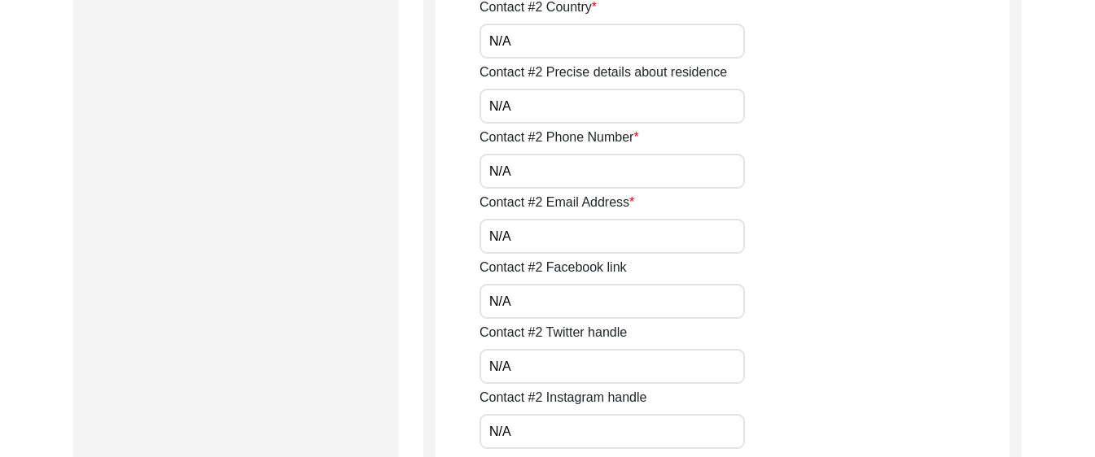
click at [525, 291] on input "N/A" at bounding box center [611, 301] width 265 height 35
click at [529, 308] on input "N/A" at bounding box center [611, 301] width 265 height 35
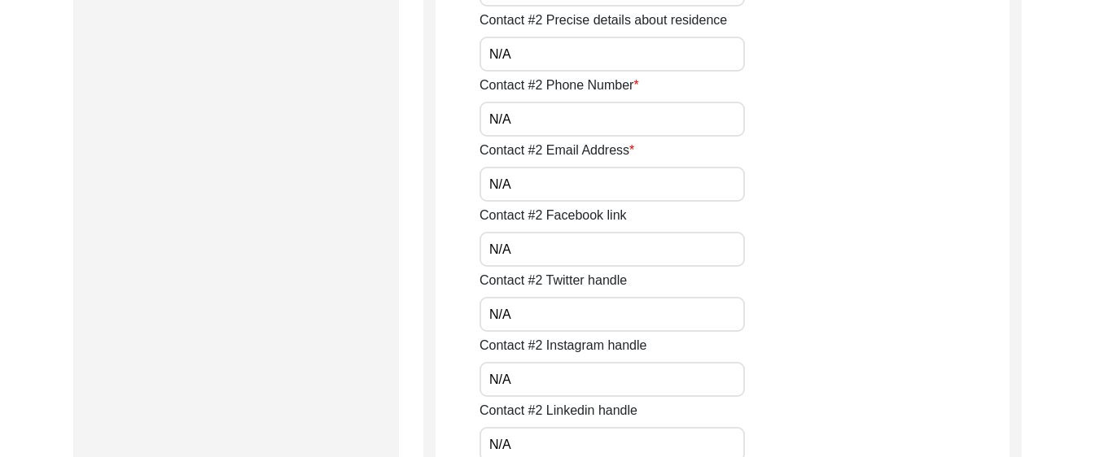
click at [553, 379] on input "N/A" at bounding box center [611, 379] width 265 height 35
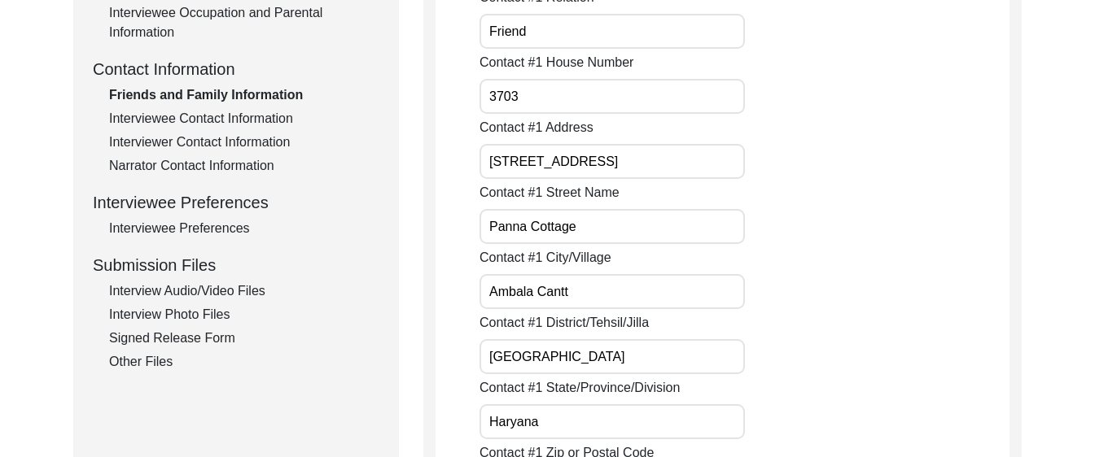
scroll to position [472, 0]
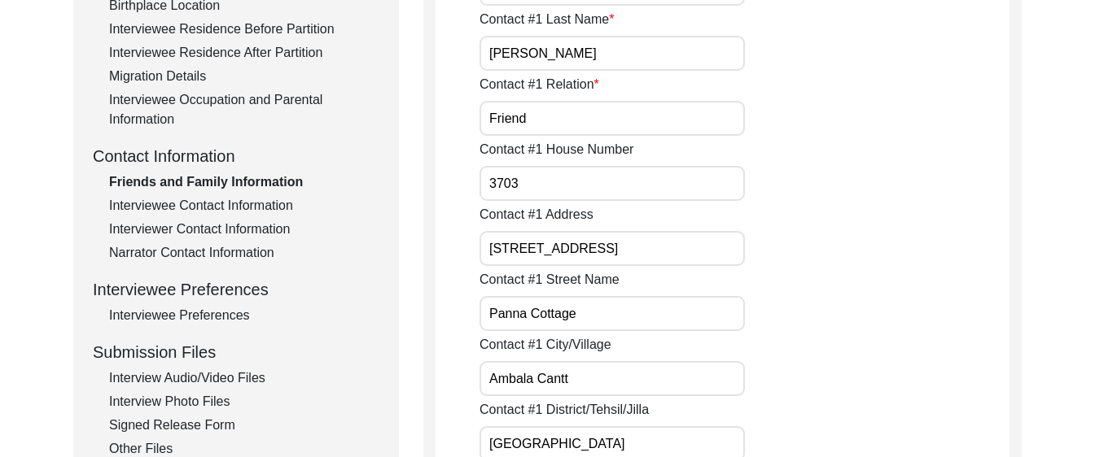
click at [208, 212] on div "Interviewee Contact Information" at bounding box center [244, 206] width 270 height 20
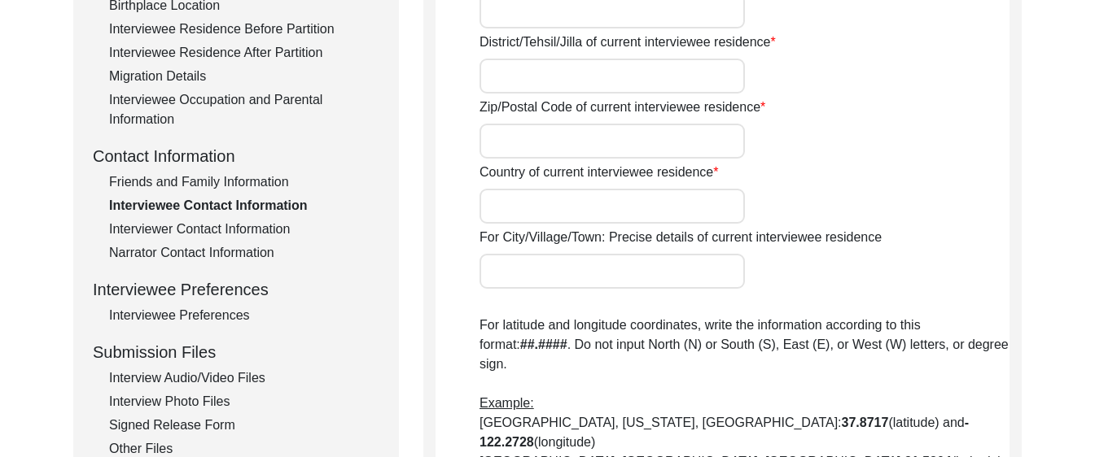
type input "67"
type input "[PERSON_NAME] Vihar"
type input "Ambala Cantt"
type input "Haryana"
type input "[GEOGRAPHIC_DATA]"
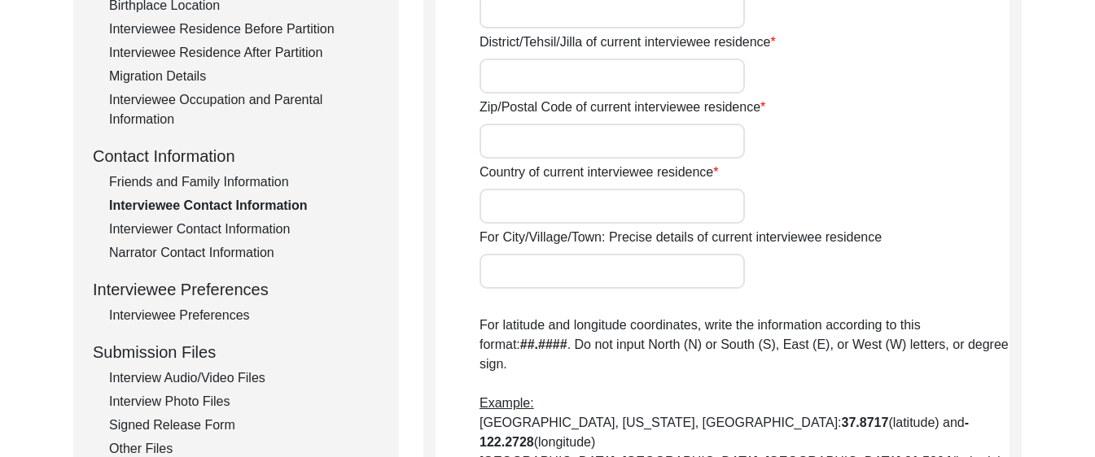
type input "133205"
type input "[GEOGRAPHIC_DATA]"
type input "N/A"
type input "[PERSON_NAME], [GEOGRAPHIC_DATA], [GEOGRAPHIC_DATA]"
type input "30.3752"
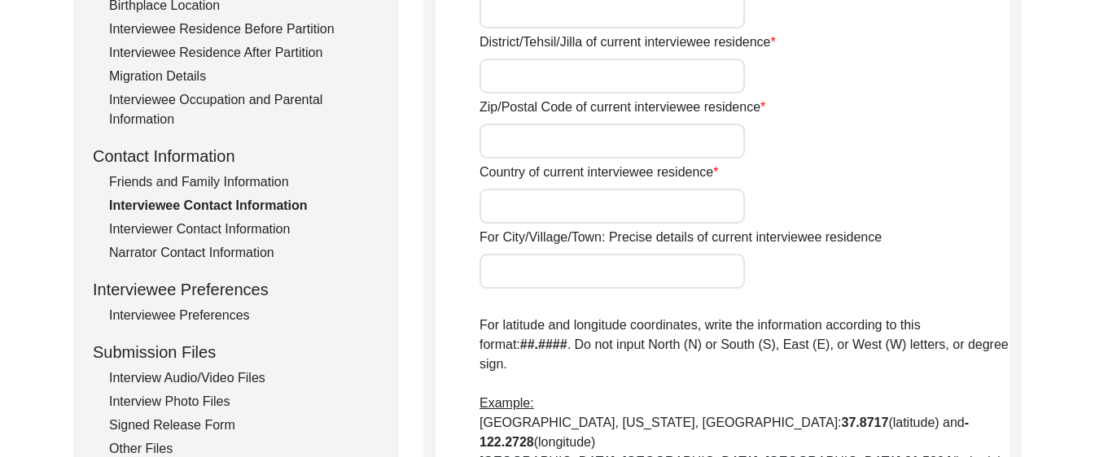
type input "76.7821"
type input "[PHONE_NUMBER]"
type input "[EMAIL_ADDRESS][DOMAIN_NAME]"
type input "N/A"
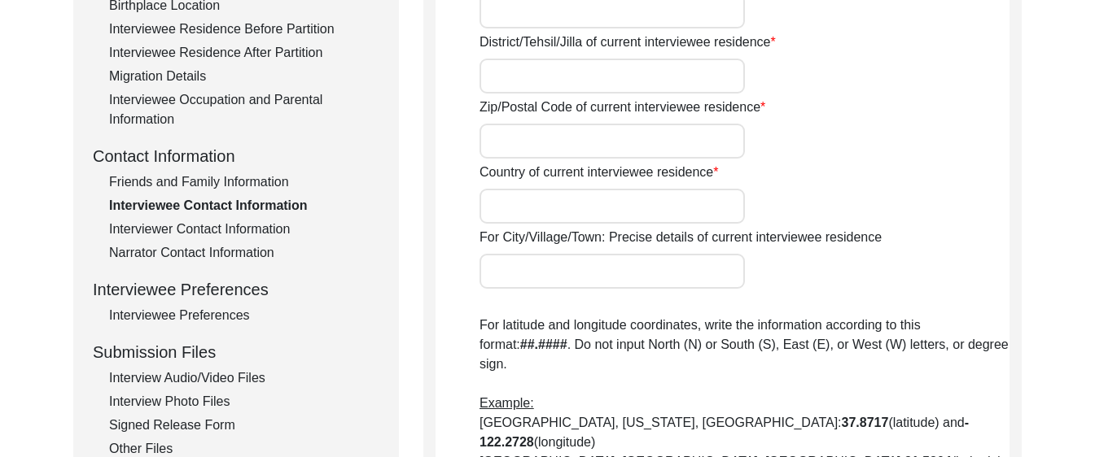
type input "N/A"
type textarea "N/A"
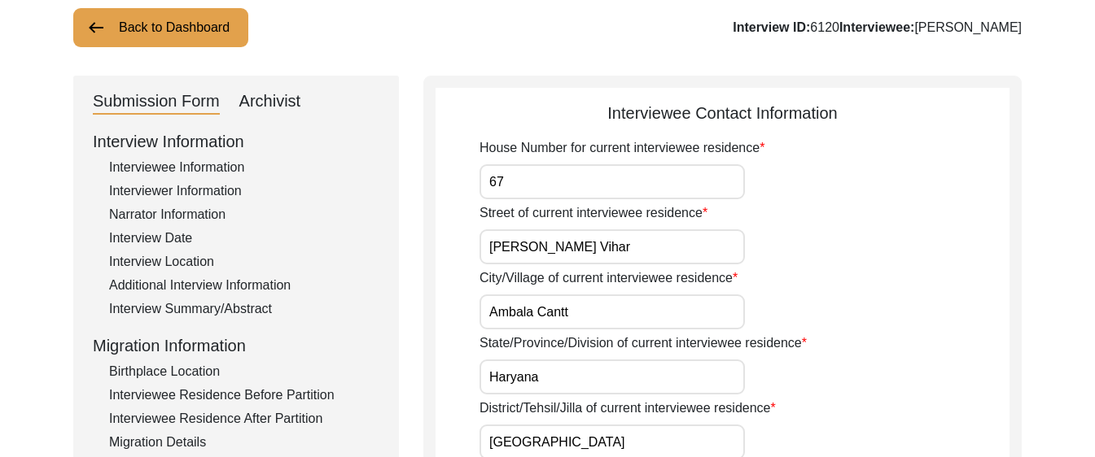
scroll to position [94, 0]
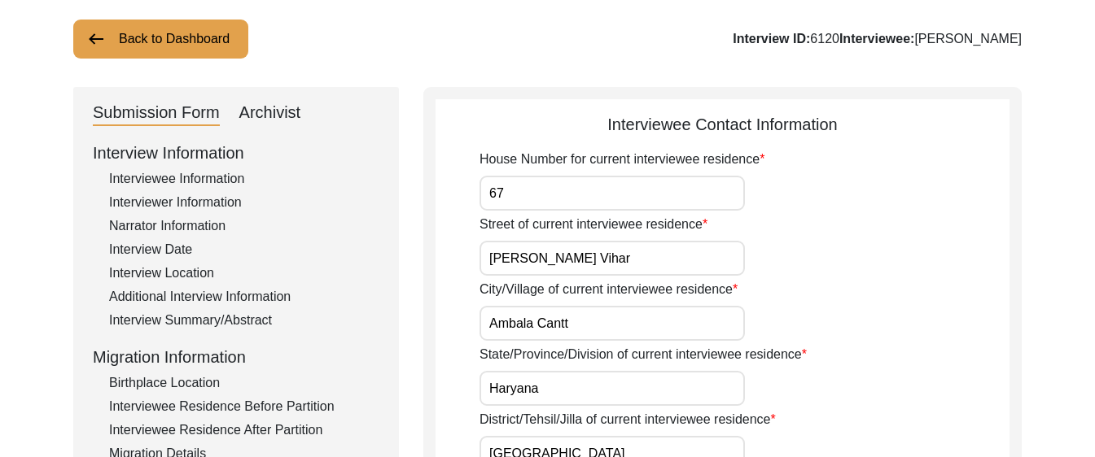
click at [608, 215] on label "Street of current interviewee residence" at bounding box center [593, 225] width 228 height 20
click at [608, 241] on input "[PERSON_NAME] Vihar" at bounding box center [611, 258] width 265 height 35
click at [601, 208] on input "67" at bounding box center [611, 193] width 265 height 35
click at [624, 271] on input "[PERSON_NAME] Vihar" at bounding box center [611, 258] width 265 height 35
click at [636, 327] on input "Ambala Cantt" at bounding box center [611, 323] width 265 height 35
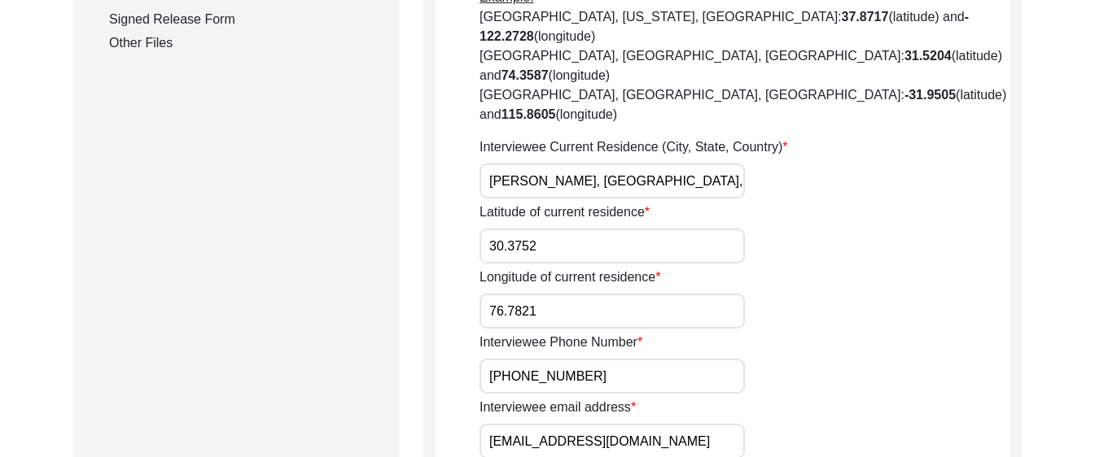
scroll to position [880, 0]
click at [620, 357] on input "[PHONE_NUMBER]" at bounding box center [611, 374] width 265 height 35
click at [653, 357] on input "[PHONE_NUMBER]" at bounding box center [611, 374] width 265 height 35
click at [712, 422] on input "[EMAIL_ADDRESS][DOMAIN_NAME]" at bounding box center [611, 439] width 265 height 35
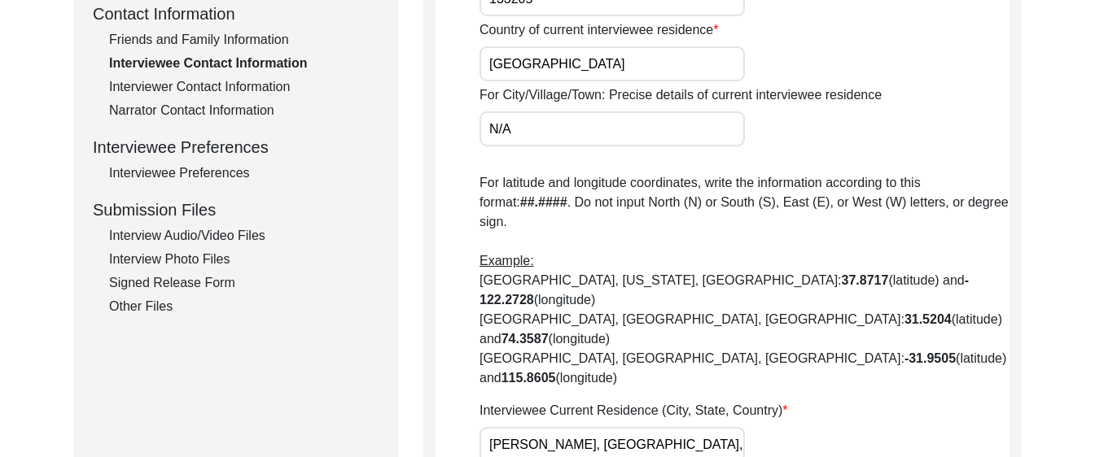
scroll to position [553, 0]
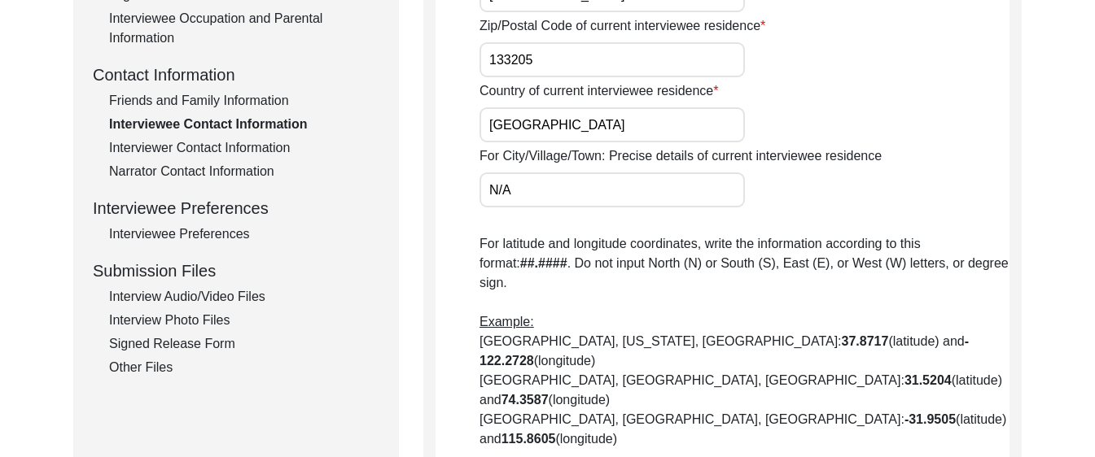
click at [207, 160] on div "Interview Information Interviewee Information Interviewer Information Narrator …" at bounding box center [236, 30] width 286 height 696
click at [207, 159] on div "Interview Information Interviewee Information Interviewer Information Narrator …" at bounding box center [236, 30] width 286 height 696
click at [206, 157] on div "Interviewer Contact Information" at bounding box center [244, 148] width 270 height 20
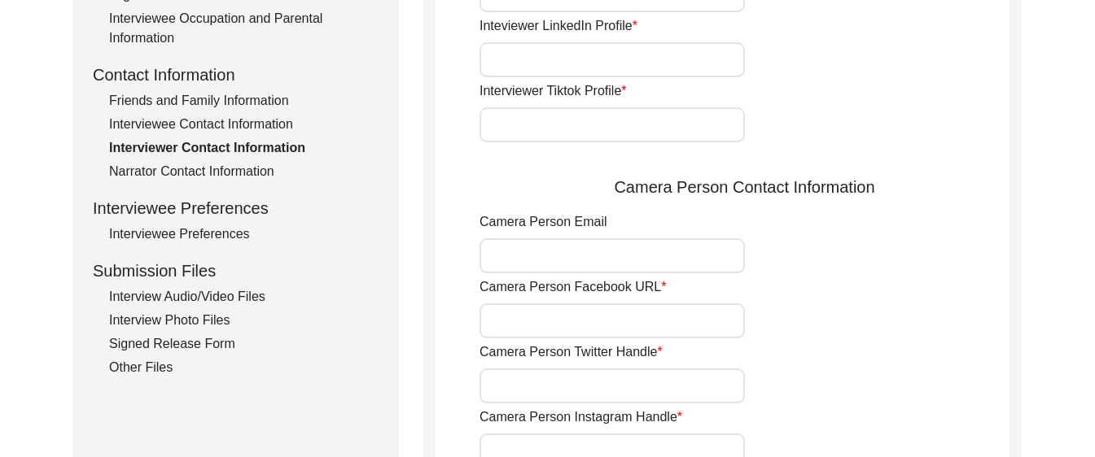
type input "[PHONE_NUMBER]"
type input "[EMAIL_ADDRESS][DOMAIN_NAME]"
type input "N/A"
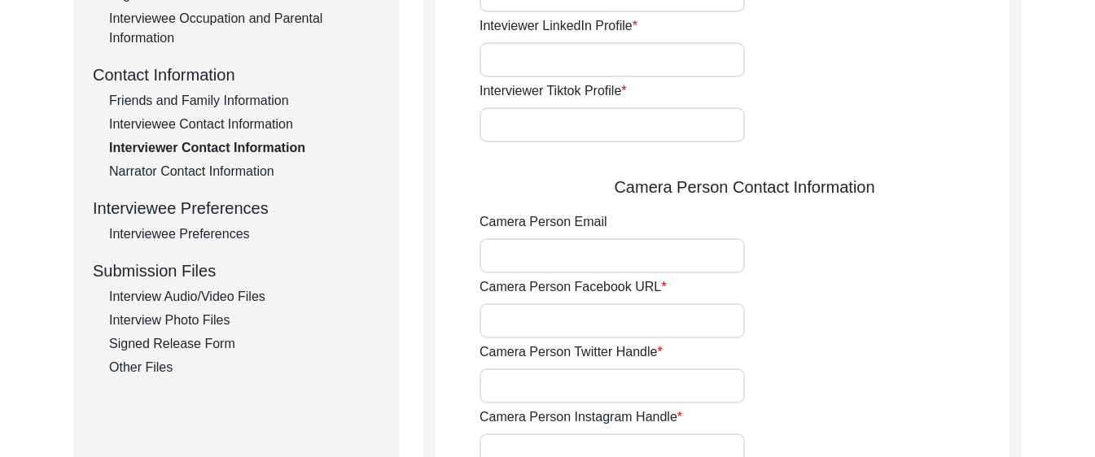
type input "N/A"
type input "[EMAIL_ADDRESS][DOMAIN_NAME]"
type input "N/A"
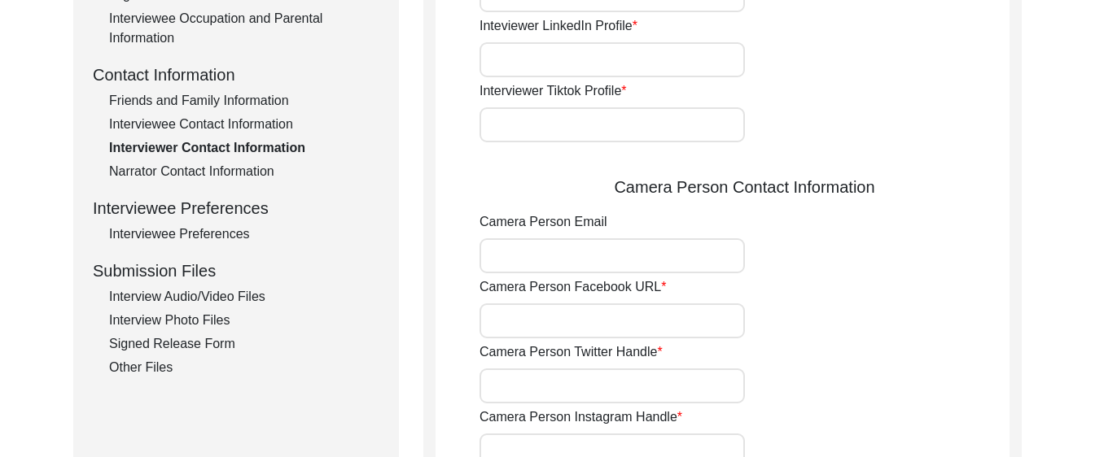
type input "N/A"
type input "[PHONE_NUMBER]"
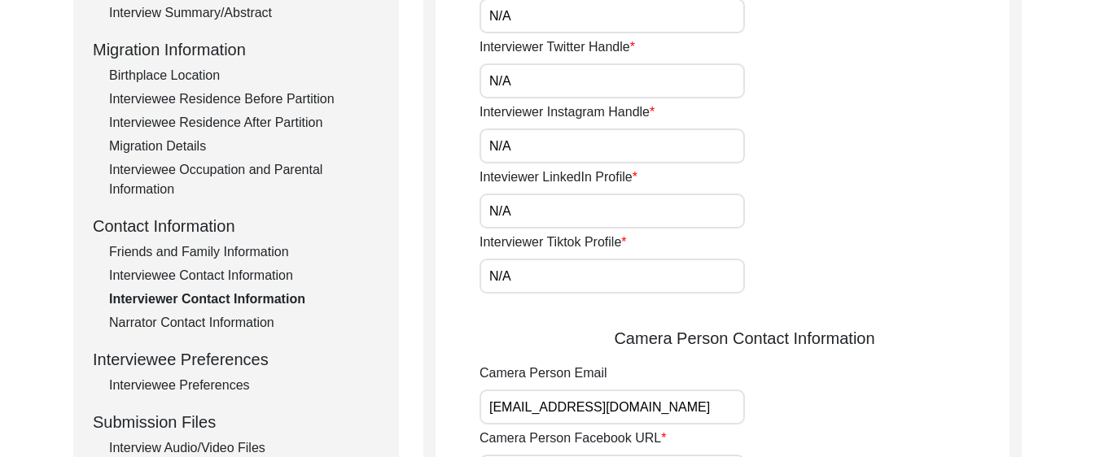
scroll to position [196, 0]
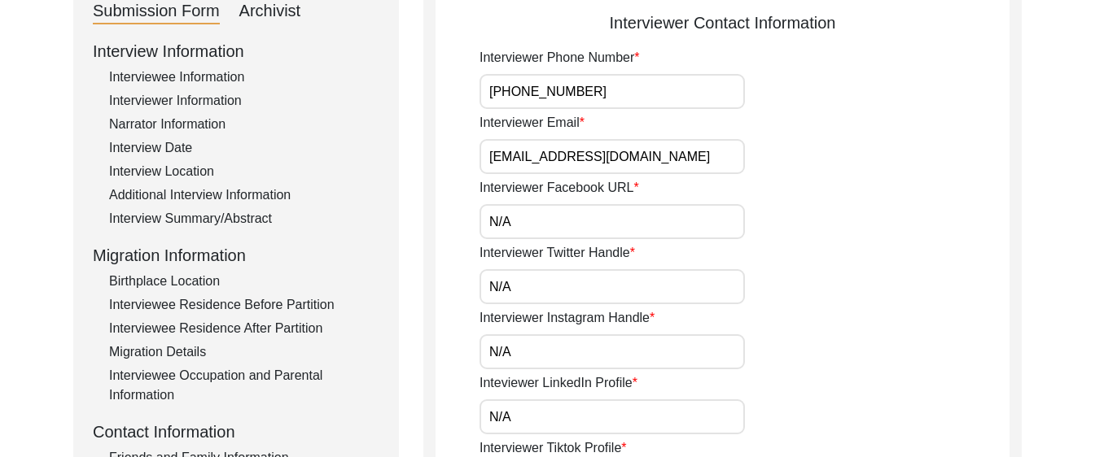
click at [683, 97] on input "[PHONE_NUMBER]" at bounding box center [611, 91] width 265 height 35
click at [702, 163] on input "[EMAIL_ADDRESS][DOMAIN_NAME]" at bounding box center [611, 156] width 265 height 35
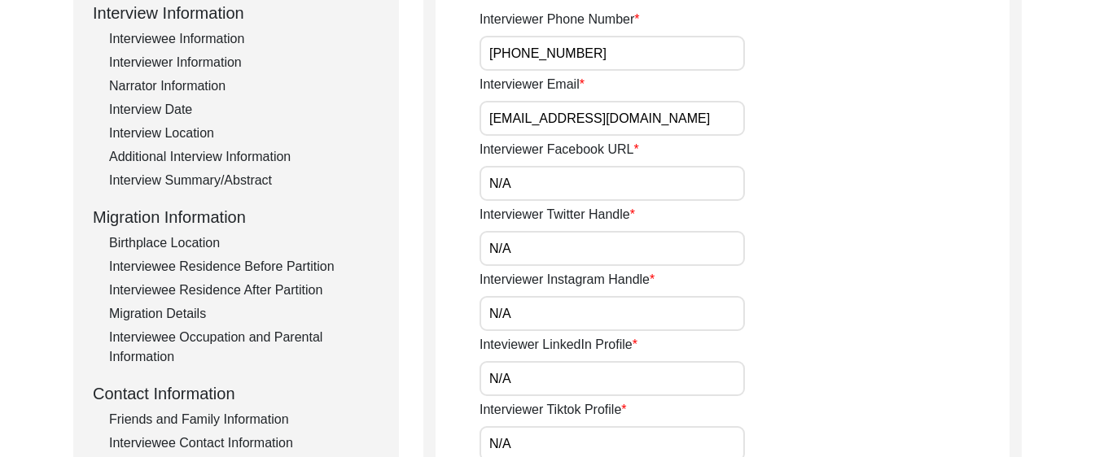
scroll to position [239, 0]
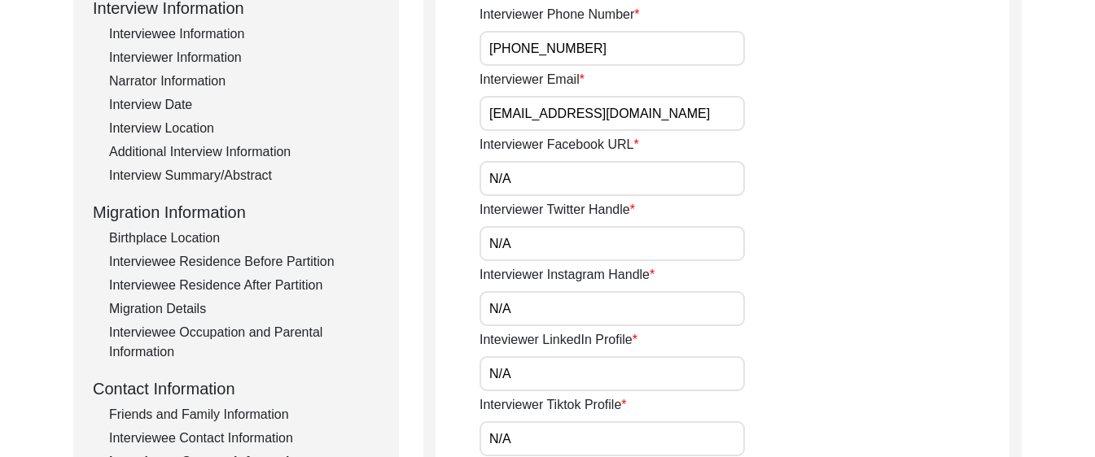
click at [693, 176] on input "N/A" at bounding box center [611, 178] width 265 height 35
click at [706, 243] on input "N/A" at bounding box center [611, 243] width 265 height 35
click at [725, 311] on input "N/A" at bounding box center [611, 308] width 265 height 35
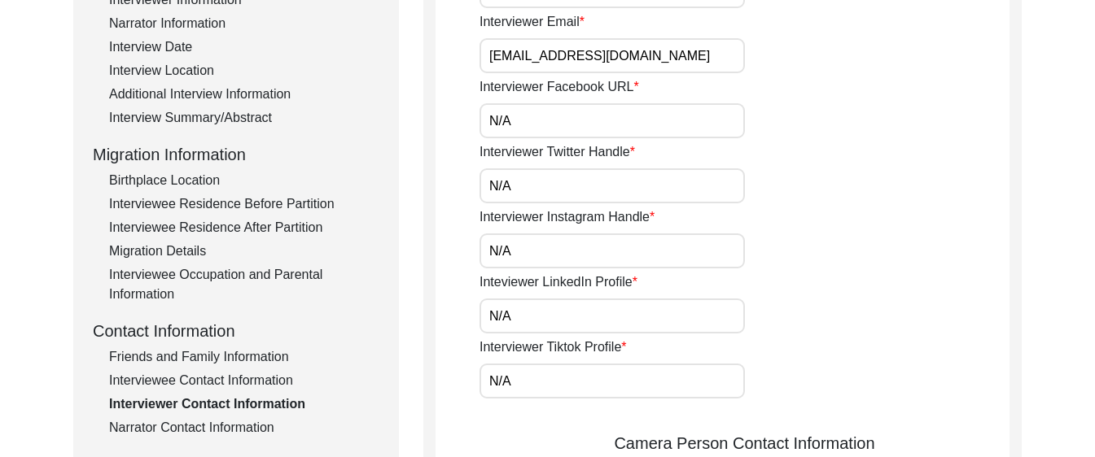
click at [724, 319] on input "N/A" at bounding box center [611, 316] width 265 height 35
click at [730, 392] on input "N/A" at bounding box center [611, 381] width 265 height 35
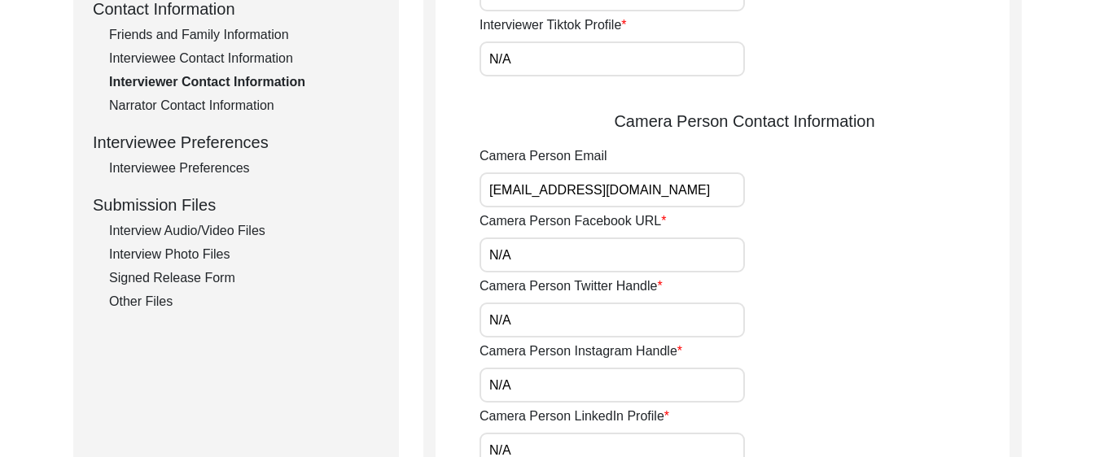
scroll to position [630, 0]
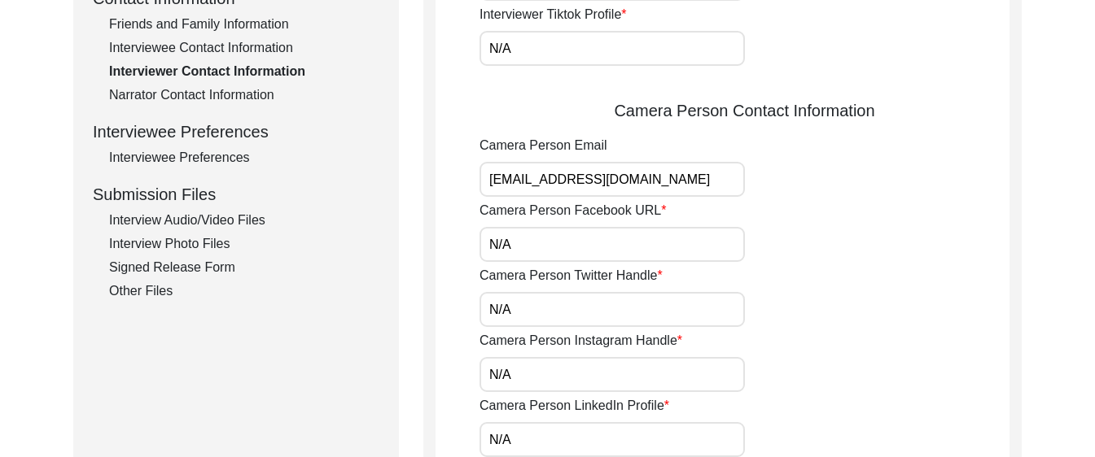
click at [690, 164] on input "[EMAIL_ADDRESS][DOMAIN_NAME]" at bounding box center [611, 179] width 265 height 35
click at [690, 172] on input "[EMAIL_ADDRESS][DOMAIN_NAME]" at bounding box center [611, 179] width 265 height 35
click at [693, 170] on input "[EMAIL_ADDRESS][DOMAIN_NAME]" at bounding box center [611, 179] width 265 height 35
click at [496, 180] on input "[EMAIL_ADDRESS][DOMAIN_NAME]" at bounding box center [611, 179] width 265 height 35
click at [493, 171] on input "[EMAIL_ADDRESS][DOMAIN_NAME]" at bounding box center [611, 179] width 265 height 35
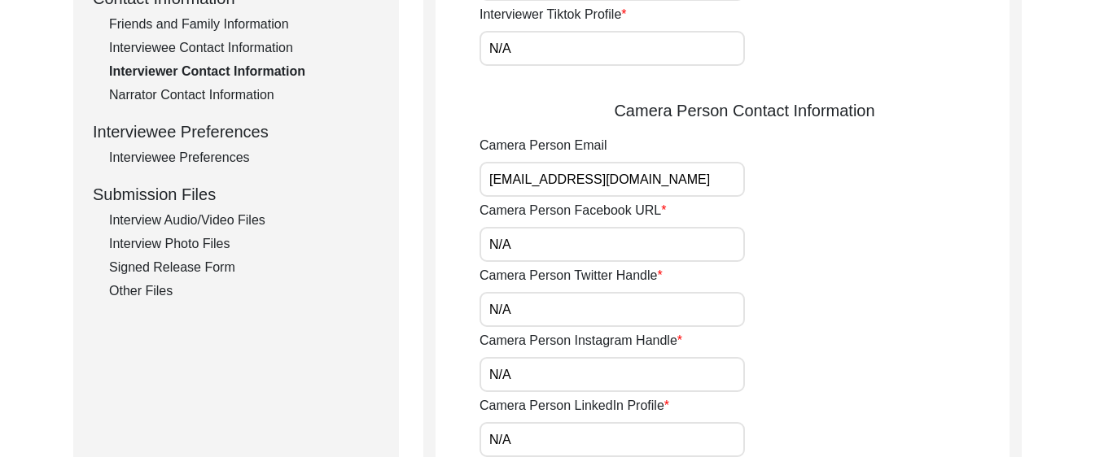
click at [495, 170] on input "[EMAIL_ADDRESS][DOMAIN_NAME]" at bounding box center [611, 179] width 265 height 35
click at [689, 182] on input "[EMAIL_ADDRESS][DOMAIN_NAME]" at bounding box center [611, 179] width 265 height 35
click at [710, 266] on div "Camera Person Twitter Handle N/A" at bounding box center [744, 296] width 530 height 61
click at [703, 249] on input "N/A" at bounding box center [611, 244] width 265 height 35
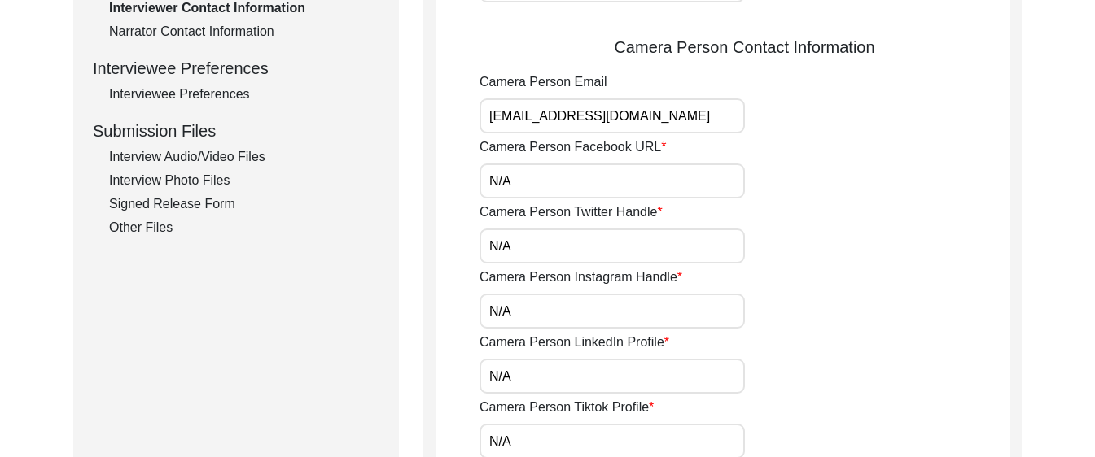
scroll to position [728, 0]
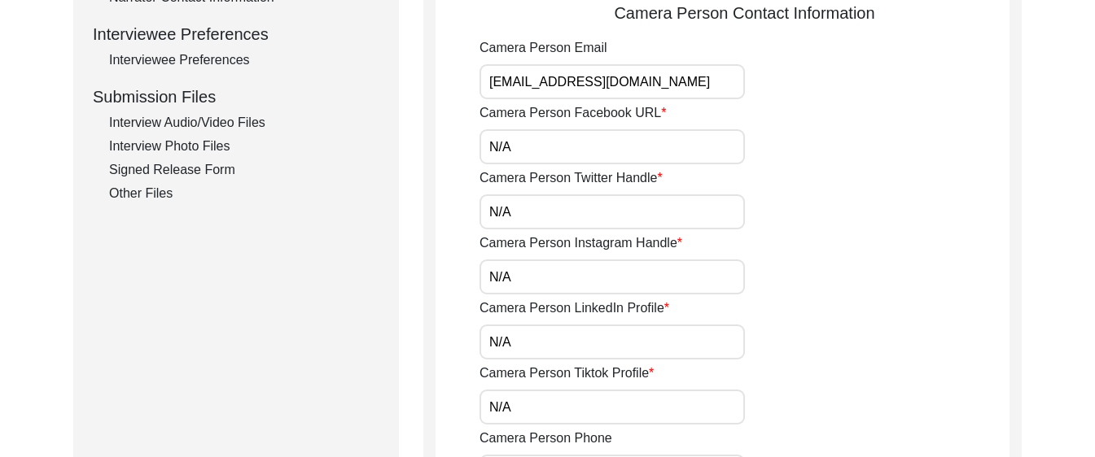
click at [680, 208] on input "N/A" at bounding box center [611, 212] width 265 height 35
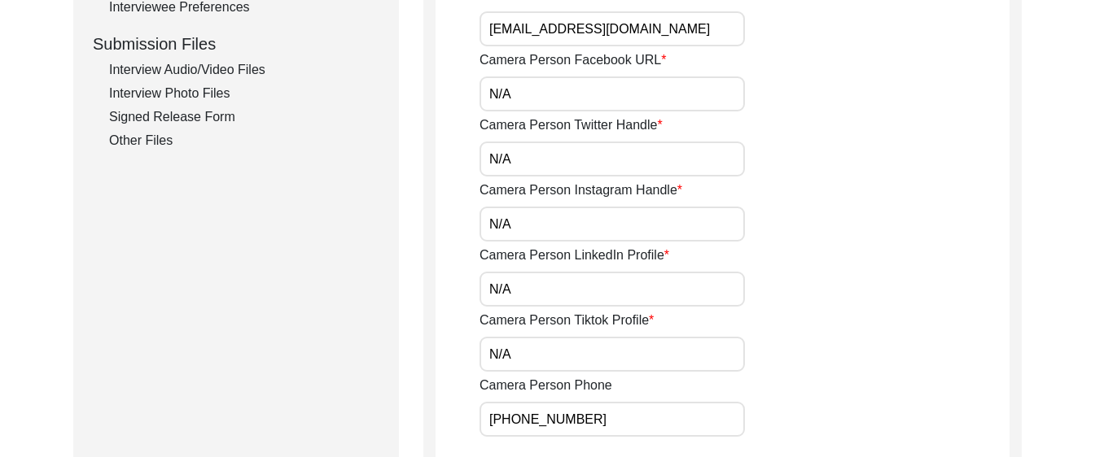
scroll to position [791, 0]
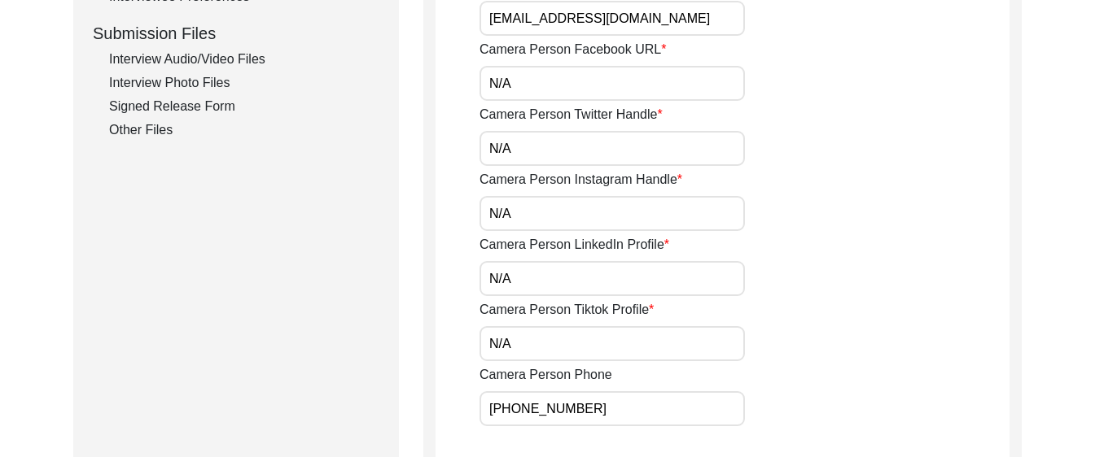
click at [667, 214] on input "N/A" at bounding box center [611, 213] width 265 height 35
click at [696, 281] on input "N/A" at bounding box center [611, 278] width 265 height 35
click at [705, 352] on input "N/A" at bounding box center [611, 343] width 265 height 35
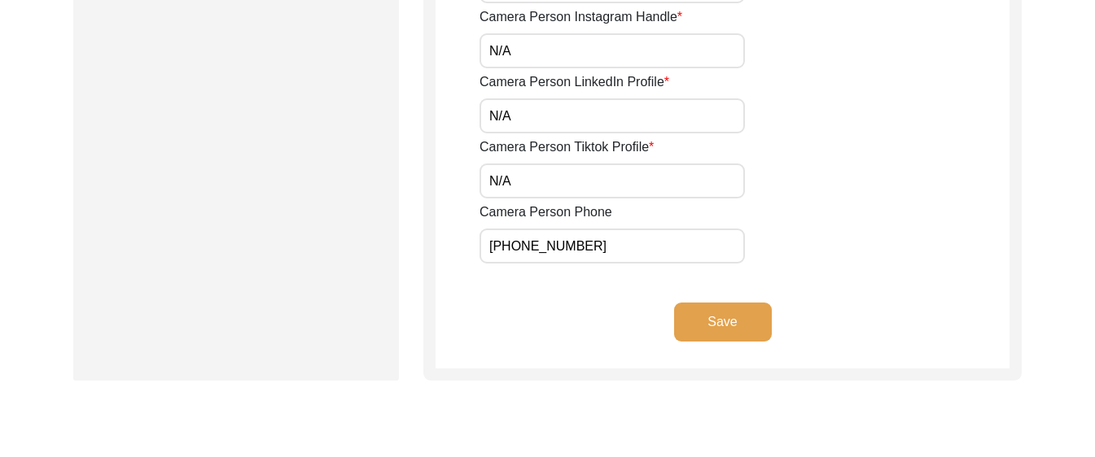
scroll to position [964, 0]
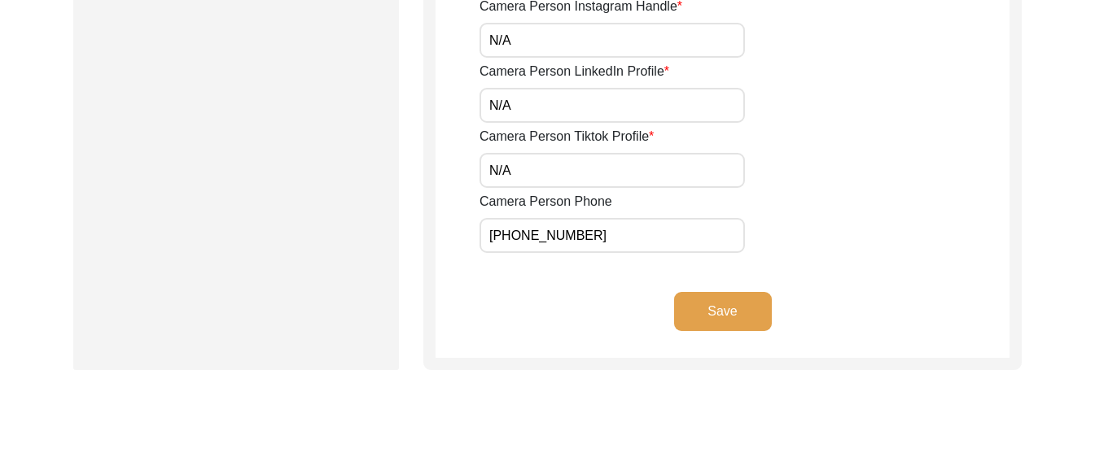
click at [632, 230] on input "[PHONE_NUMBER]" at bounding box center [611, 235] width 265 height 35
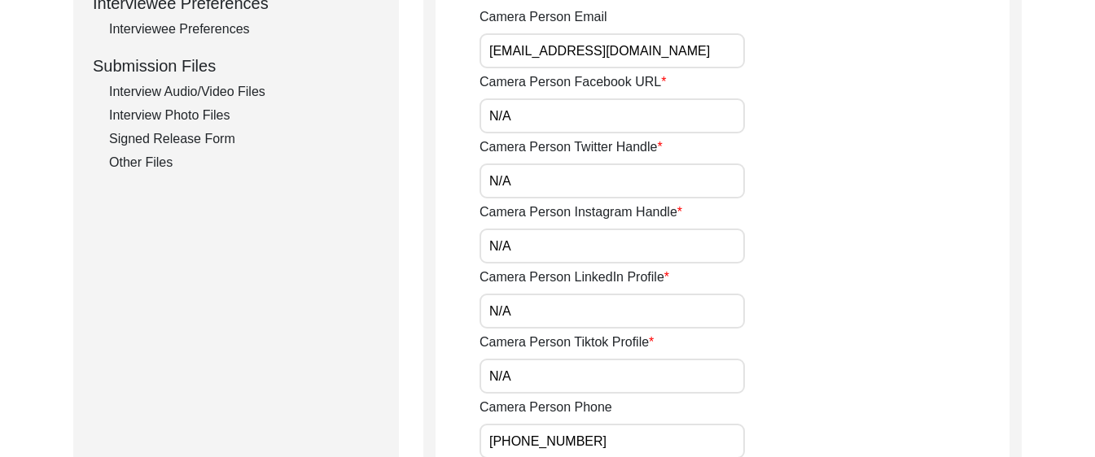
scroll to position [465, 0]
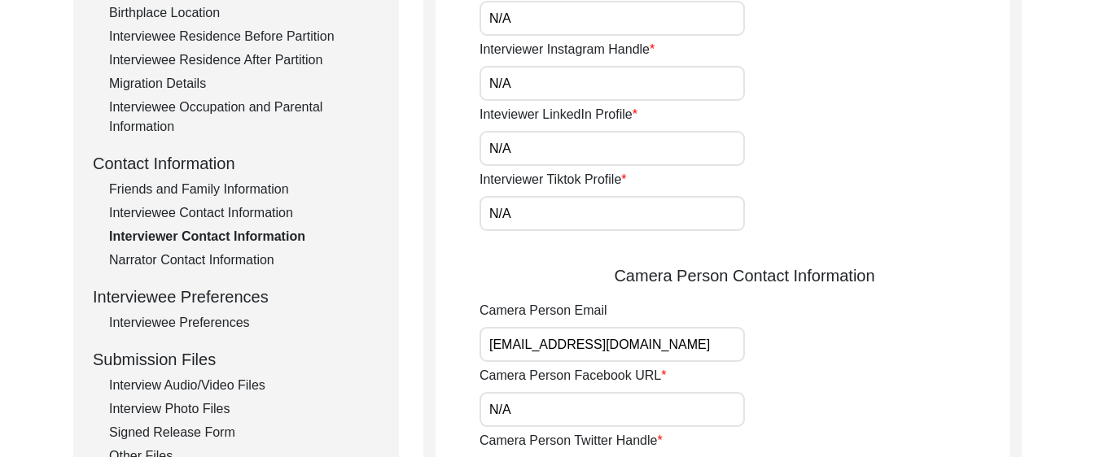
click at [138, 264] on div "Narrator Contact Information" at bounding box center [244, 261] width 270 height 20
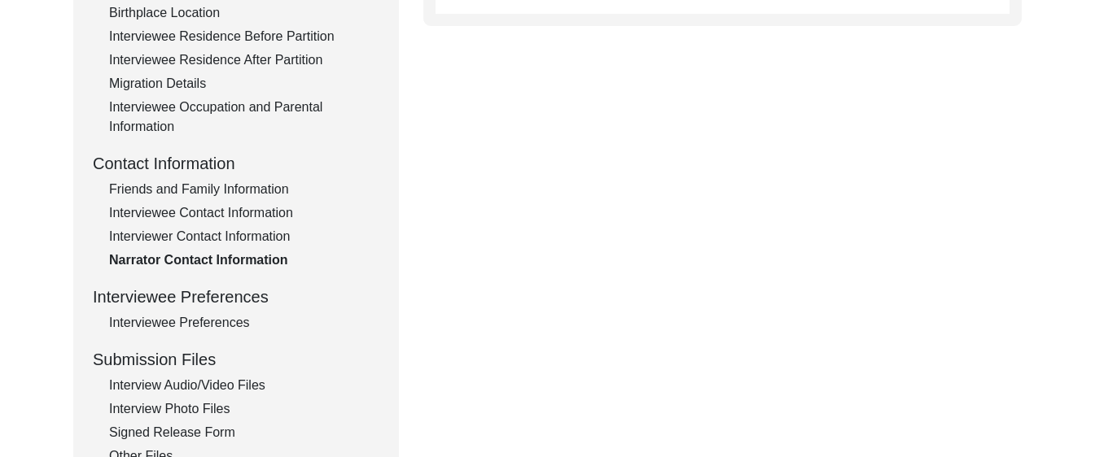
type textarea "N/A"
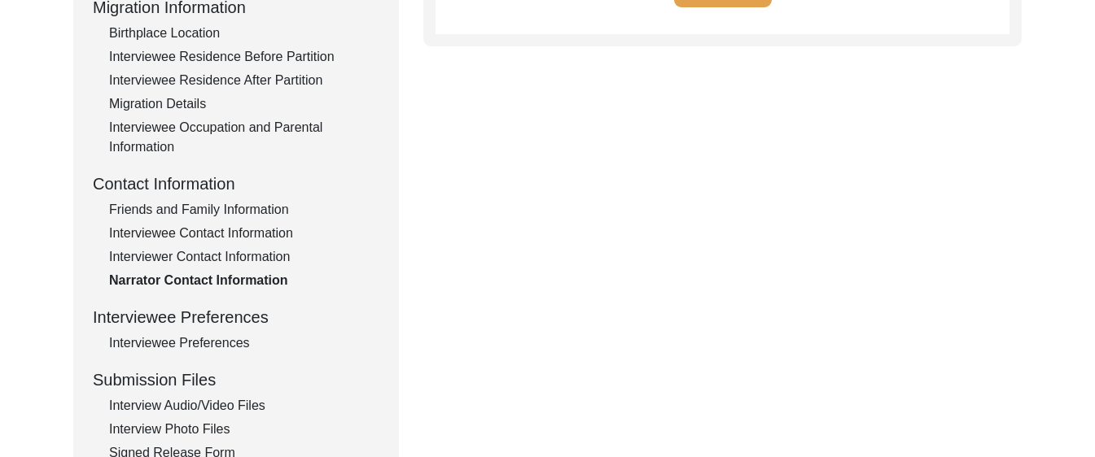
scroll to position [445, 0]
click at [142, 333] on div "Interviewee Preferences" at bounding box center [244, 343] width 270 height 20
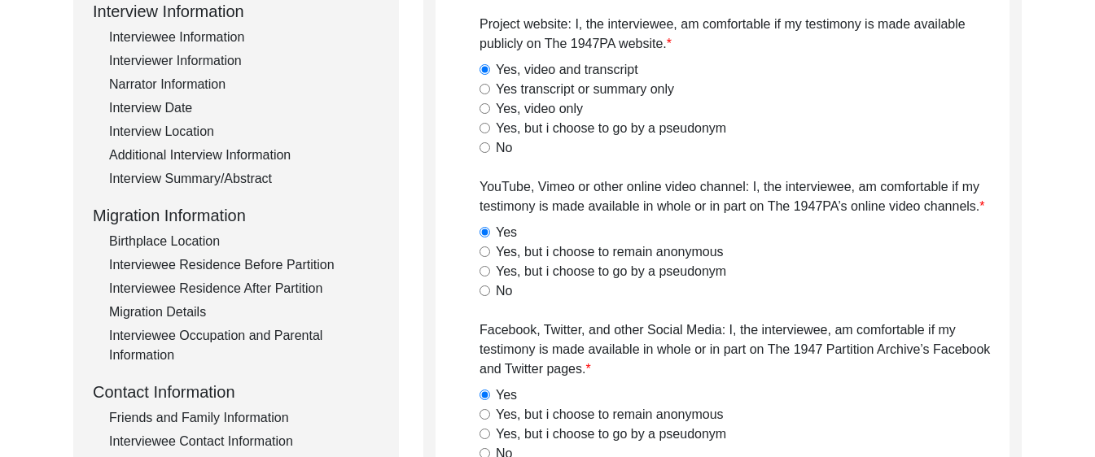
scroll to position [147, 0]
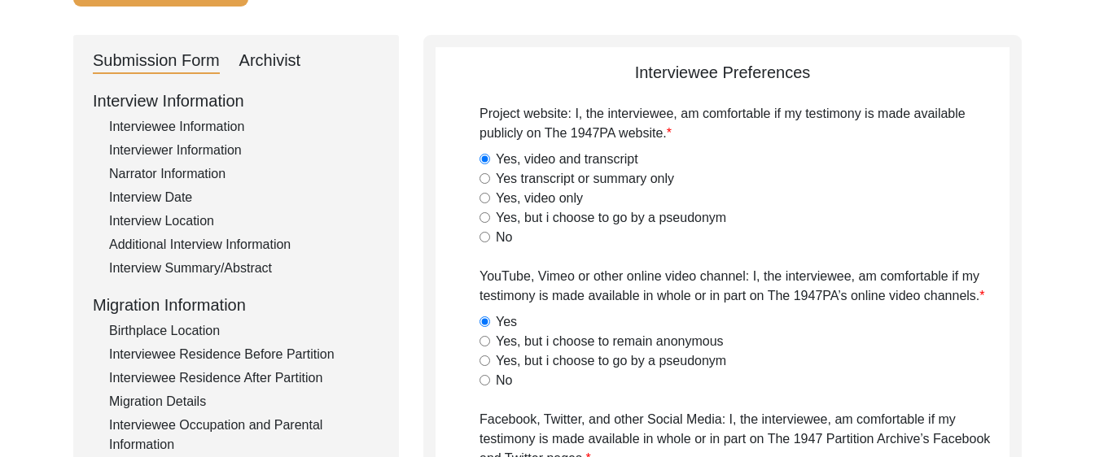
click at [301, 63] on div "Submission Form Archivist" at bounding box center [236, 61] width 286 height 26
click at [257, 67] on div "Archivist" at bounding box center [270, 61] width 62 height 26
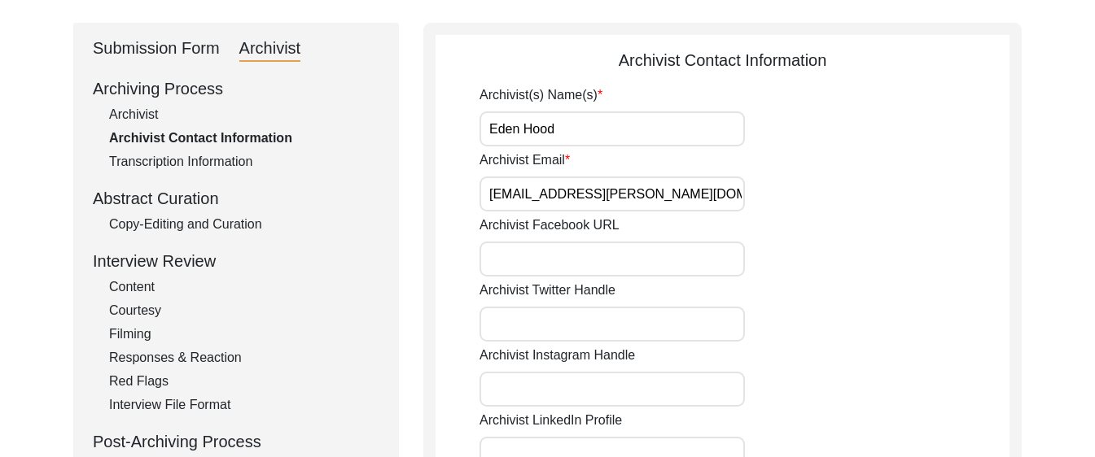
scroll to position [164, 0]
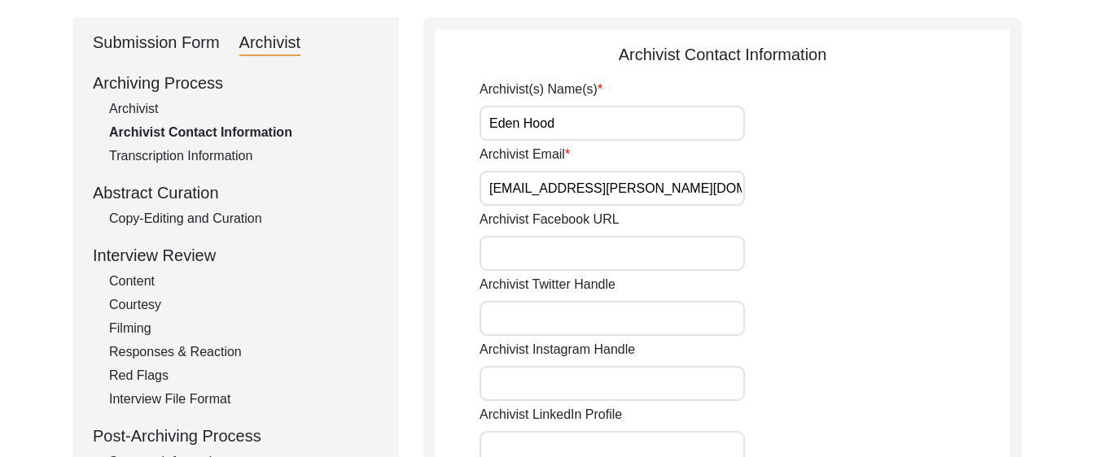
click at [162, 111] on div "Archivist" at bounding box center [244, 109] width 270 height 20
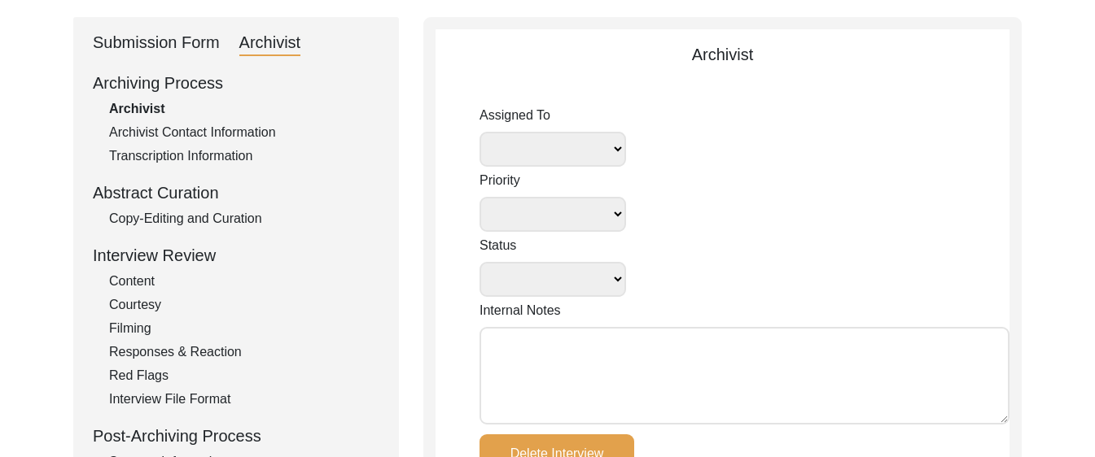
select select
select select "Auditing In Progress"
type textarea "[DATE] Victoria: assigned to Melody to audit. Please check your Archivist Folde…"
type input "[DATE]"
radio input "true"
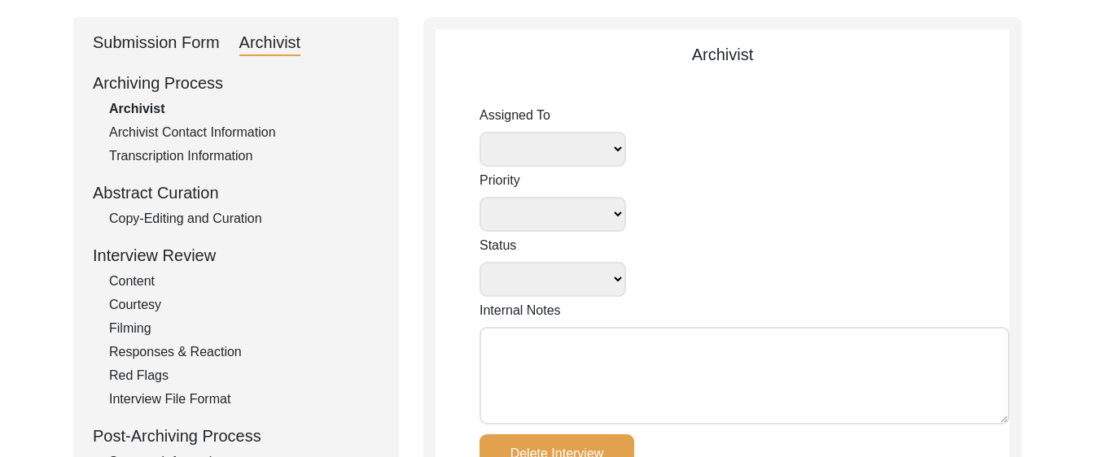
radio input "true"
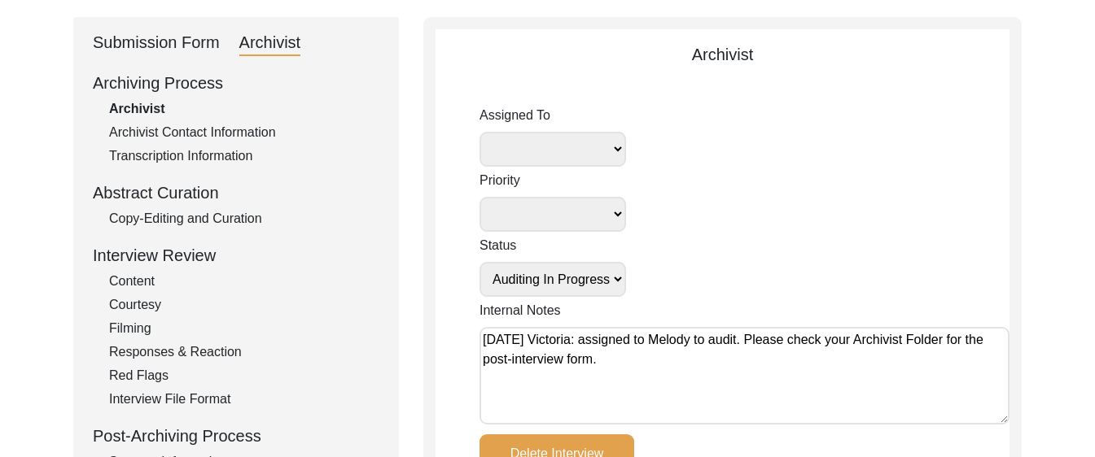
radio input "true"
type input "1:03:32"
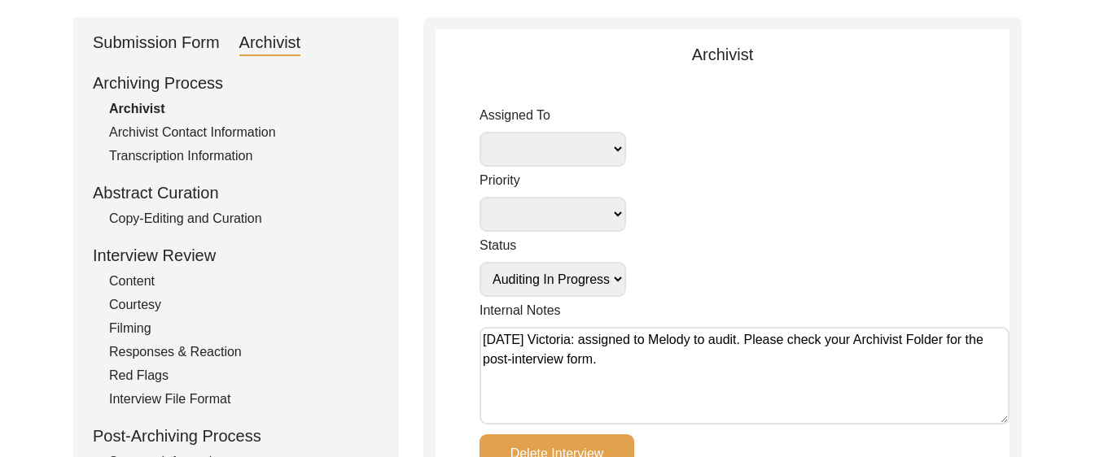
radio input "true"
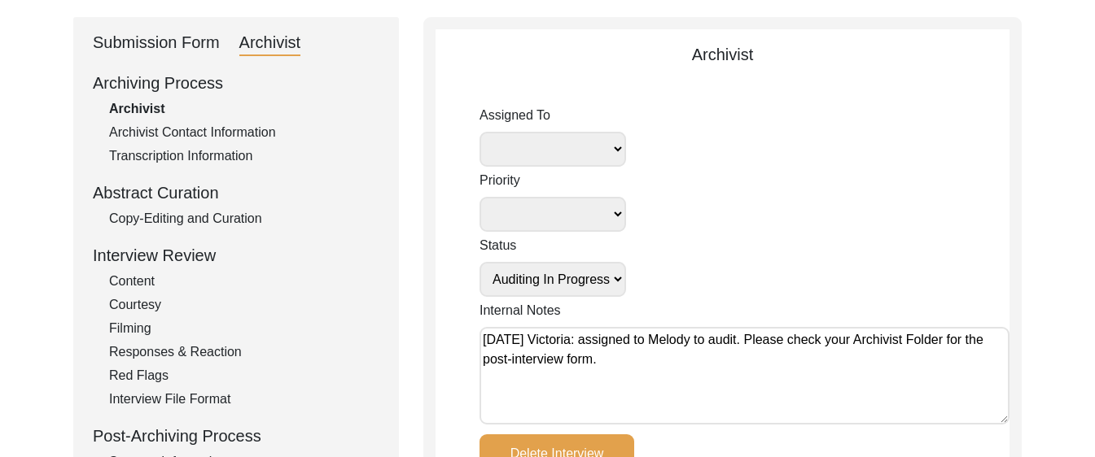
type input "16"
radio input "true"
type textarea "Pages 2-3 of release form needed"
select select "556"
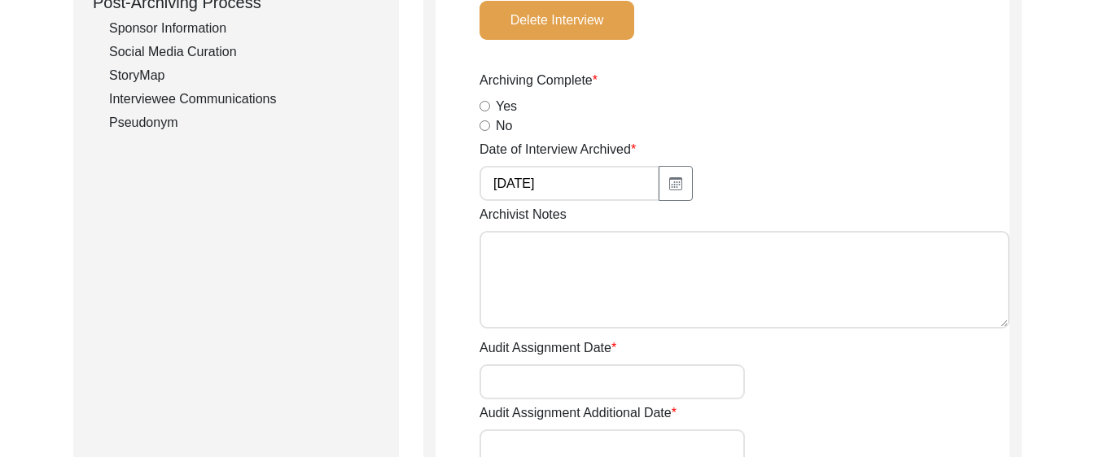
scroll to position [600, 0]
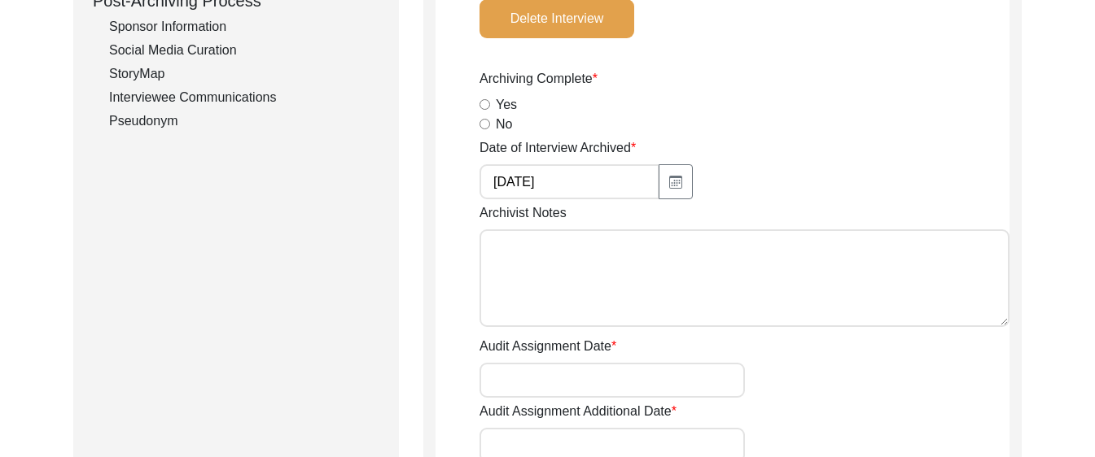
click at [592, 205] on div "Archivist Notes" at bounding box center [744, 267] width 530 height 129
click at [602, 242] on textarea "Archivist Notes" at bounding box center [744, 279] width 530 height 98
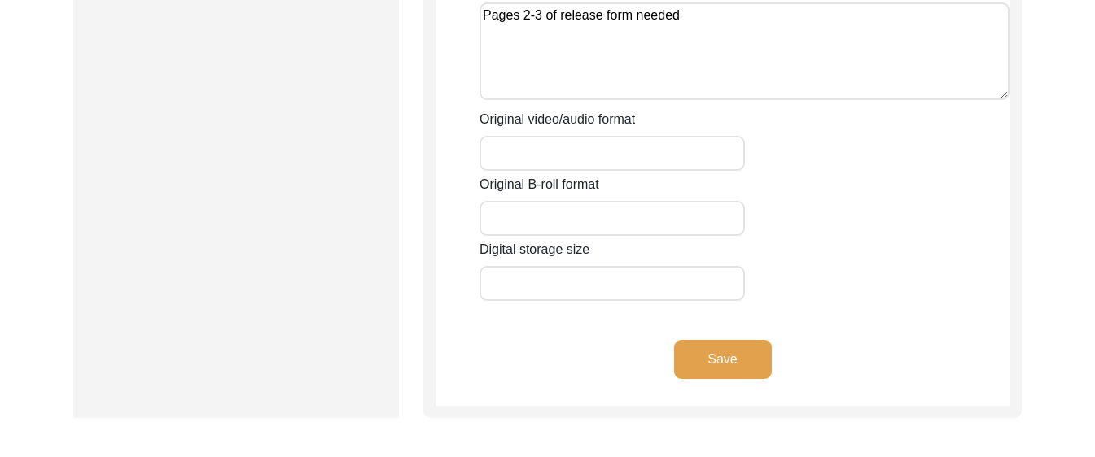
scroll to position [2897, 0]
click at [504, 20] on textarea "Pages 2-3 of release form needed" at bounding box center [744, 51] width 530 height 98
click at [536, 66] on textarea "Pages 2-3 of release form needed" at bounding box center [744, 51] width 530 height 98
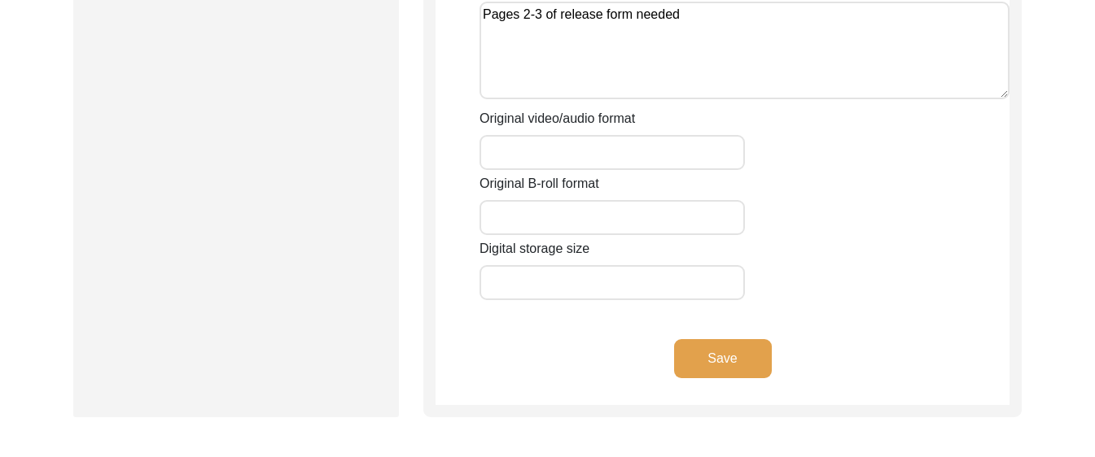
click at [568, 14] on textarea "Pages 2-3 of release form needed" at bounding box center [744, 51] width 530 height 98
click at [540, 102] on div "Other Notes, Requests Pages 2-3 of release form needed" at bounding box center [744, 40] width 530 height 129
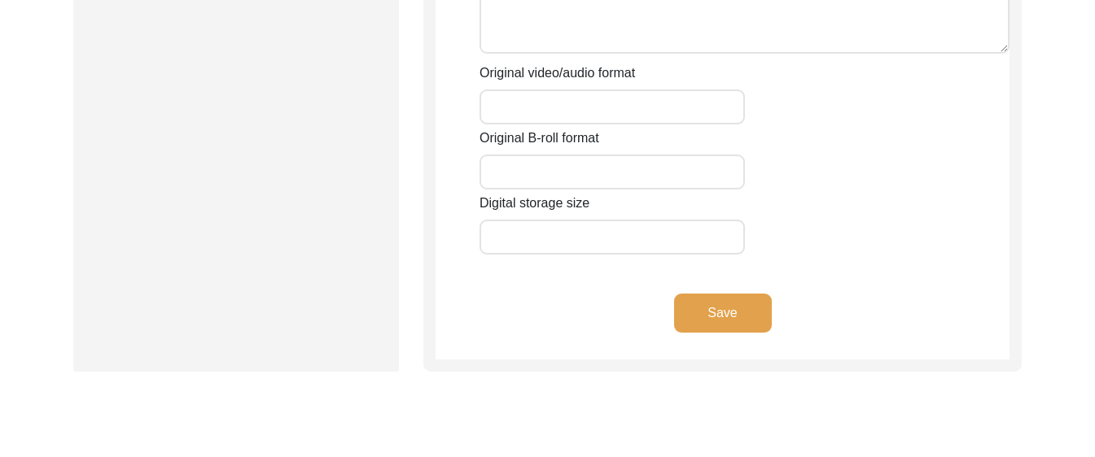
scroll to position [2941, 0]
click at [574, 125] on input "Original video/audio format" at bounding box center [611, 107] width 265 height 35
click at [525, 70] on label "Original video/audio format" at bounding box center [556, 74] width 155 height 20
click at [525, 90] on input "Original video/audio format" at bounding box center [611, 107] width 265 height 35
click at [525, 70] on label "Original video/audio format" at bounding box center [556, 74] width 155 height 20
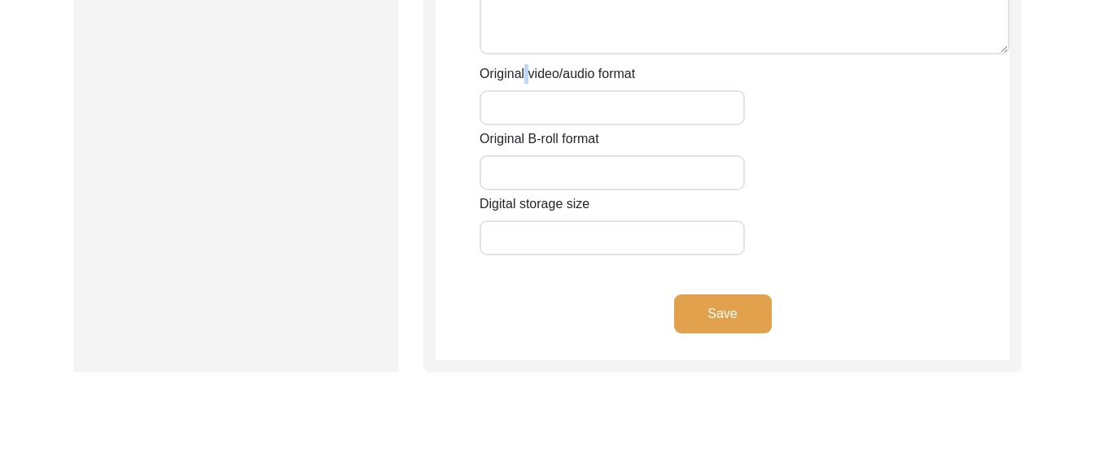
click at [525, 90] on input "Original video/audio format" at bounding box center [611, 107] width 265 height 35
click at [525, 70] on label "Original video/audio format" at bounding box center [556, 74] width 155 height 20
click at [525, 90] on input "Original video/audio format" at bounding box center [611, 107] width 265 height 35
click at [749, 320] on button "Save" at bounding box center [723, 314] width 98 height 39
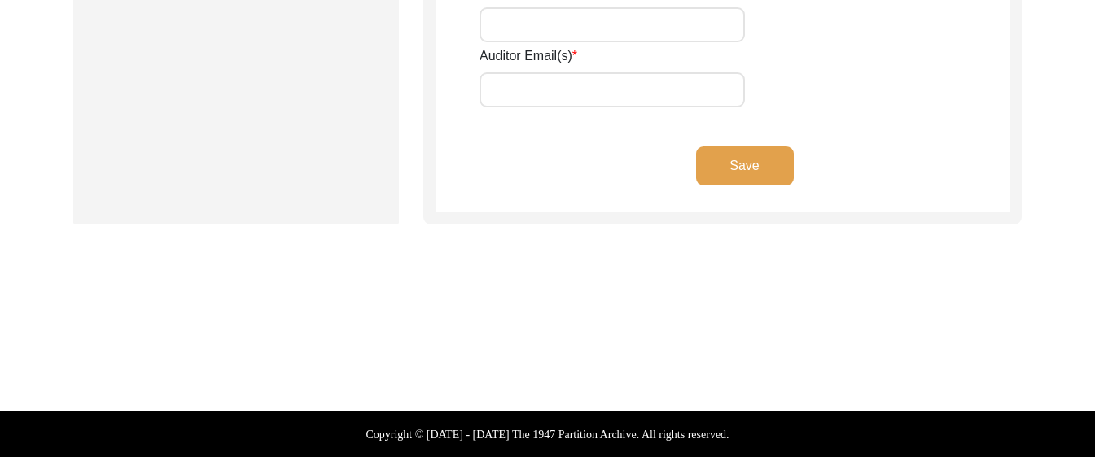
type input "Eden Hood"
type input "[EMAIL_ADDRESS][PERSON_NAME][DOMAIN_NAME]"
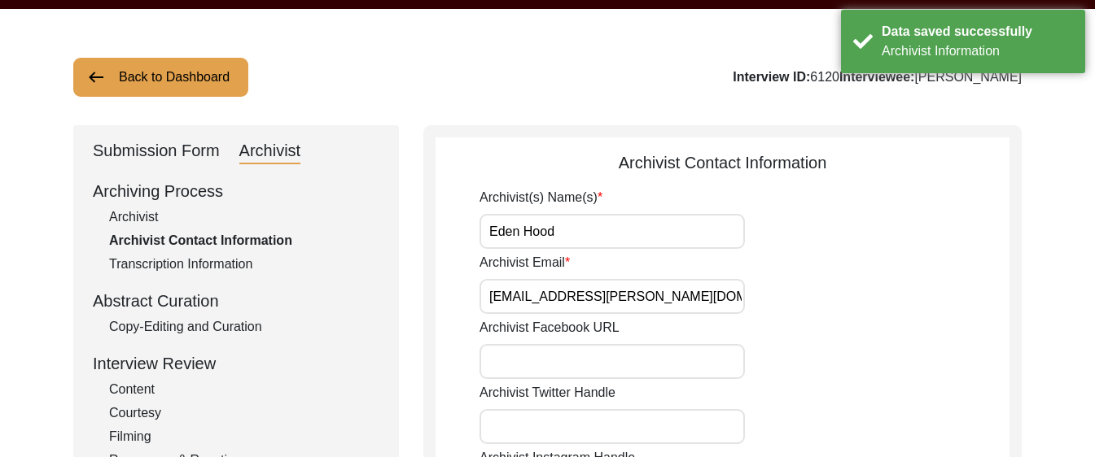
scroll to position [0, 0]
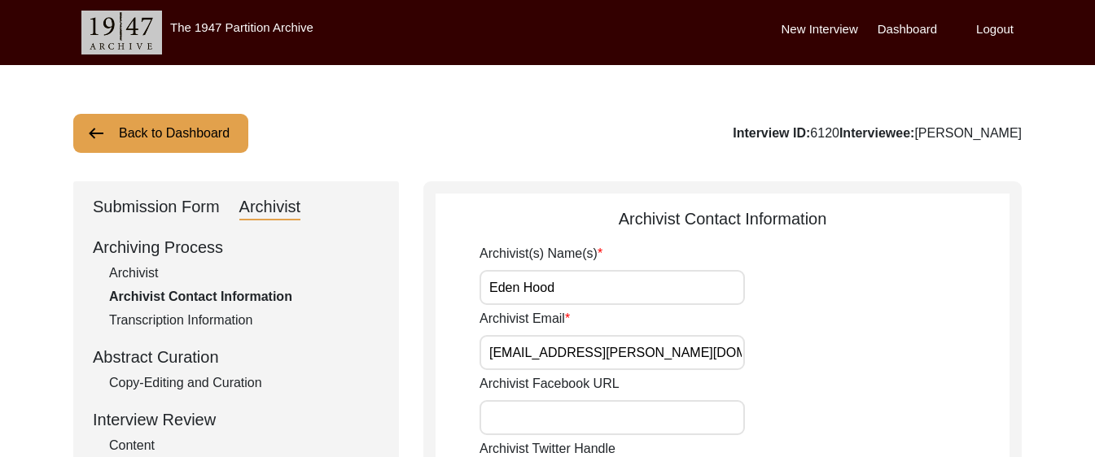
click at [166, 212] on div "Submission Form" at bounding box center [156, 208] width 127 height 26
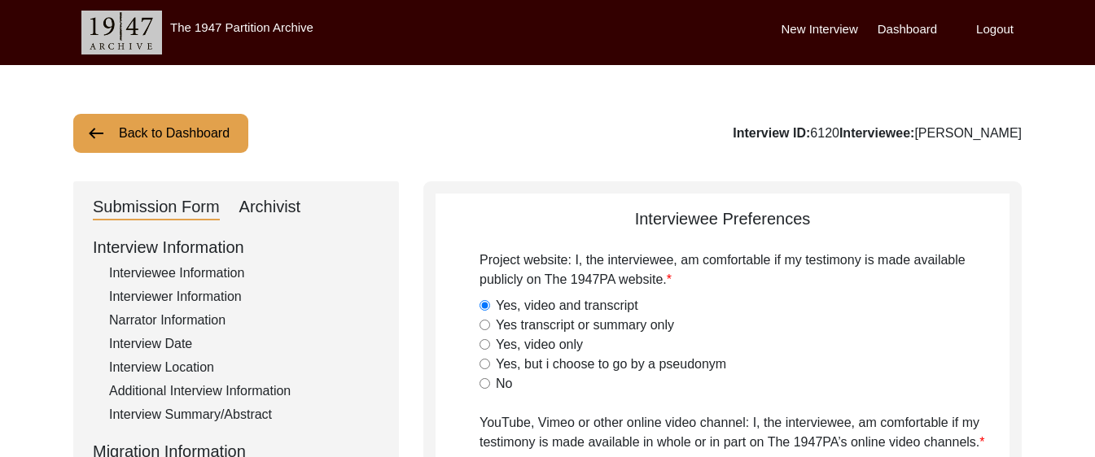
click at [216, 269] on div "Interviewee Information" at bounding box center [244, 274] width 270 height 20
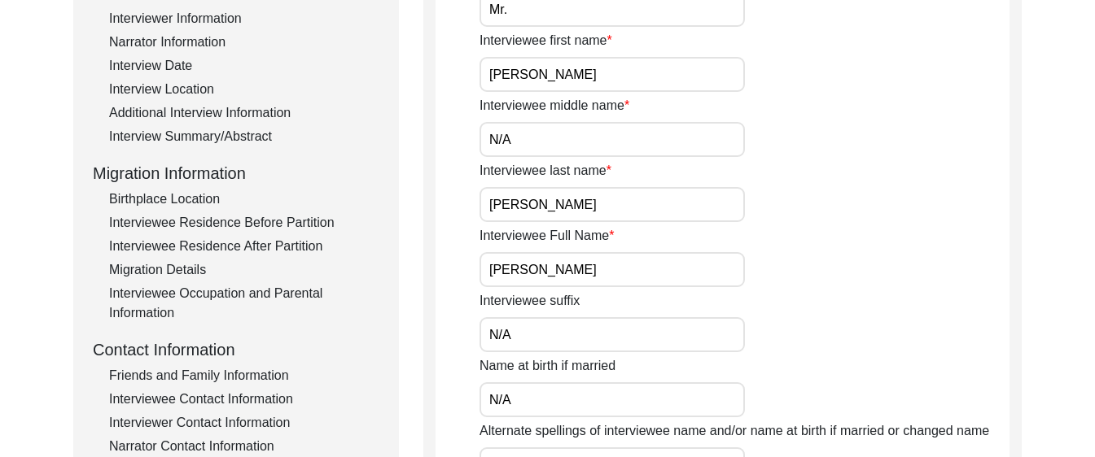
scroll to position [205, 0]
